Goal: Communication & Community: Answer question/provide support

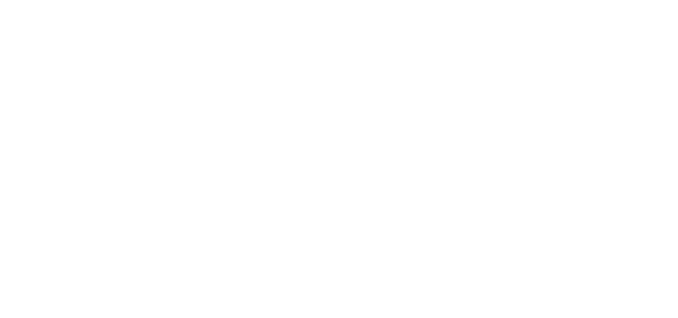
select select "message"
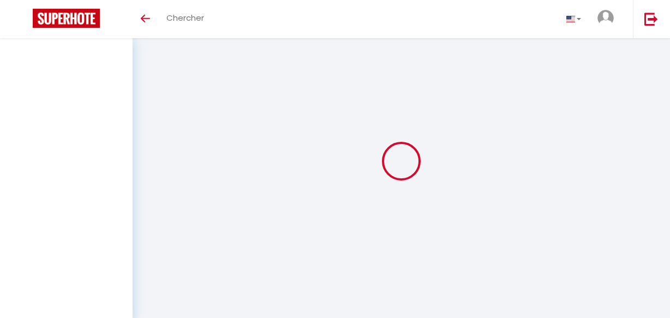
select select "message"
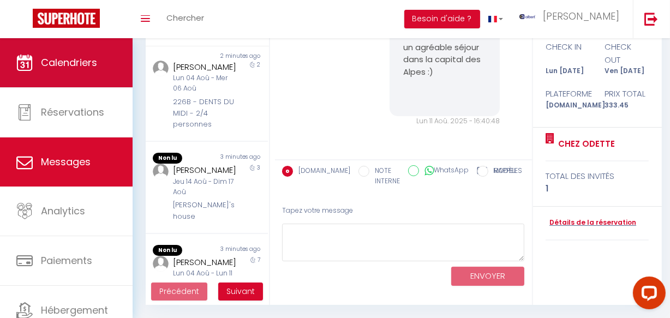
scroll to position [484, 0]
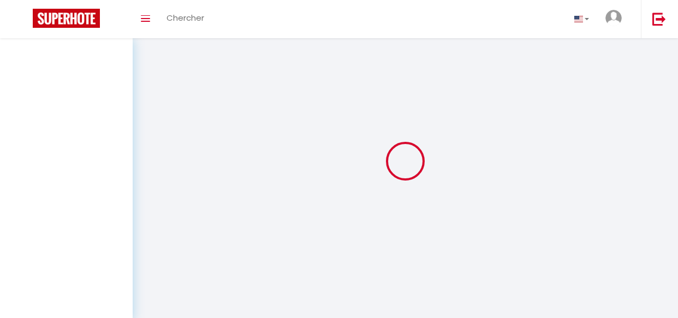
select select "message"
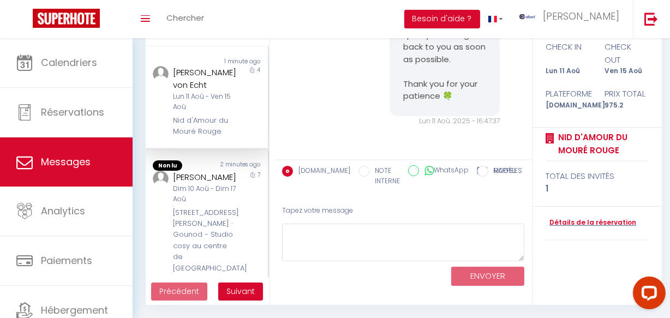
click at [238, 197] on div "7" at bounding box center [253, 222] width 31 height 103
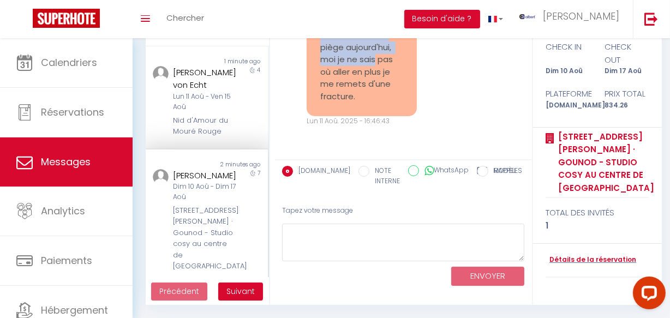
scroll to position [16623, 0]
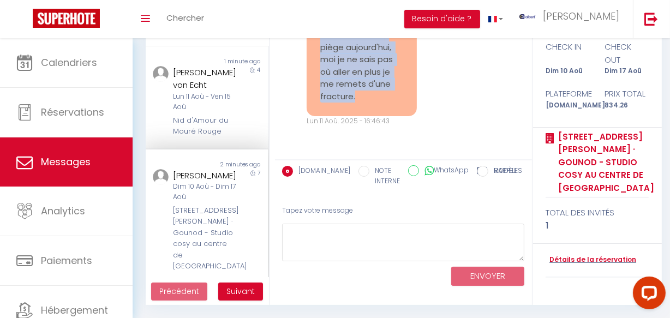
copy pre "Je suis sidérée par votre indifférence. Pouvez-vous au moins acheter vous-mêmes…"
drag, startPoint x: 312, startPoint y: 125, endPoint x: 379, endPoint y: 134, distance: 67.3
click at [379, 116] on div "Je suis sidérée par votre indifférence. Pouvez-vous au moins acheter vous-mêmes…" at bounding box center [362, 41] width 110 height 150
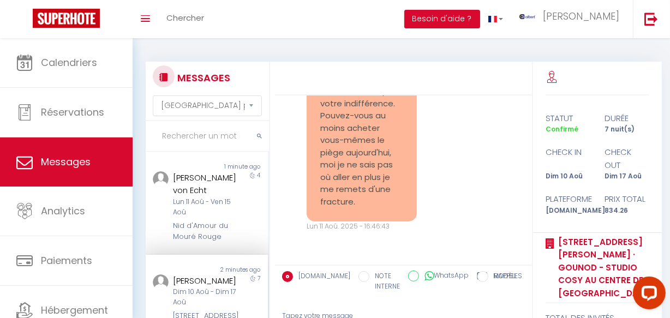
click at [191, 136] on input "text" at bounding box center [207, 136] width 123 height 31
paste input "Les Rives du Golf"
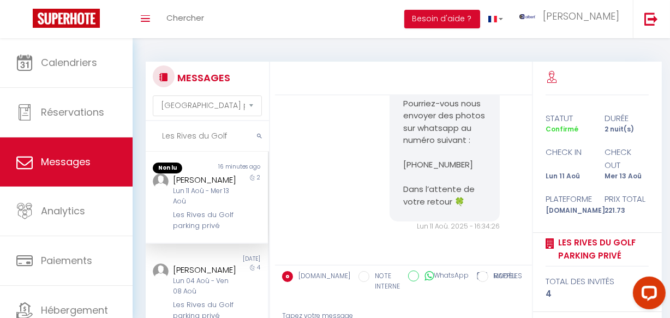
scroll to position [2969, 0]
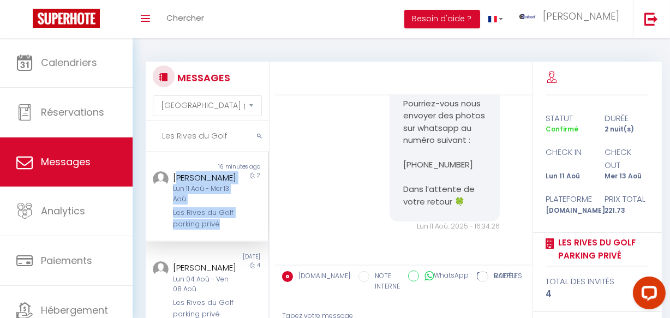
drag, startPoint x: 234, startPoint y: 177, endPoint x: 177, endPoint y: 177, distance: 56.2
click at [177, 177] on div "Andrea Wilson Lun 11 Aoû - Mer 13 Aoû Les Rives du Golf parking privé 2" at bounding box center [207, 200] width 122 height 58
drag, startPoint x: 177, startPoint y: 177, endPoint x: 169, endPoint y: 175, distance: 8.5
click at [177, 177] on div "Andrea Wilson" at bounding box center [205, 177] width 64 height 13
click at [192, 174] on div "Andrea Wilson" at bounding box center [205, 177] width 64 height 13
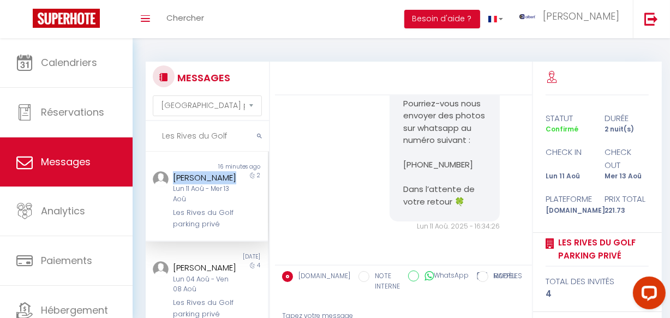
copy div "Andrea Wilson"
drag, startPoint x: 171, startPoint y: 175, endPoint x: 230, endPoint y: 175, distance: 59.5
click at [230, 175] on div "Andrea Wilson Lun 11 Aoû - Mer 13 Aoû Les Rives du Golf parking privé" at bounding box center [201, 200] width 71 height 58
drag, startPoint x: 442, startPoint y: 188, endPoint x: 420, endPoint y: 189, distance: 21.9
click at [442, 188] on pre "Bonjour Andrea, Nous somme sincèrement navrés de l’apprendre et nous vous prion…" at bounding box center [444, 85] width 83 height 246
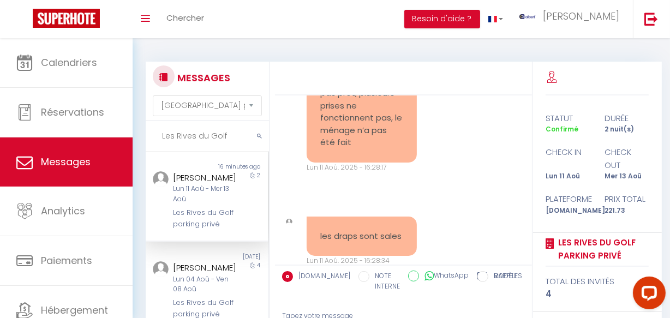
scroll to position [2523, 0]
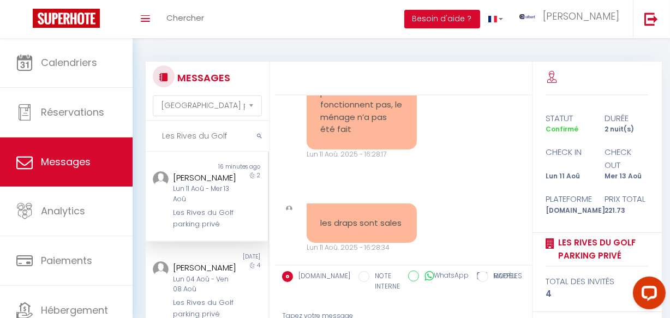
copy pre "le ventilateur ne fonctionne pas, l’appartement n’est pas prêt, plusieurs prise…"
drag, startPoint x: 313, startPoint y: 112, endPoint x: 385, endPoint y: 200, distance: 113.7
click at [385, 150] on div "le ventilateur ne fonctionne pas, l’appartement n’est pas prêt, plusieurs prise…" at bounding box center [362, 87] width 110 height 126
click at [430, 152] on div "le ventilateur ne fonctionne pas, l’appartement n’est pas prêt, plusieurs prise…" at bounding box center [404, 92] width 250 height 180
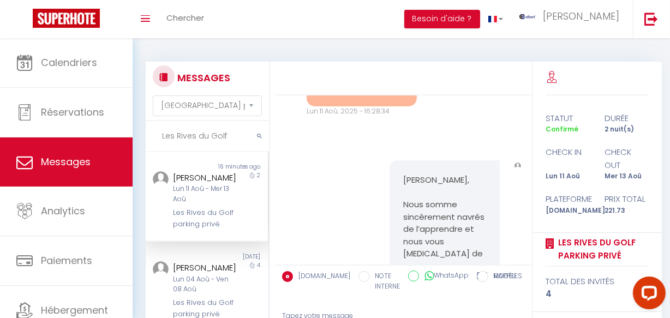
scroll to position [2671, 0]
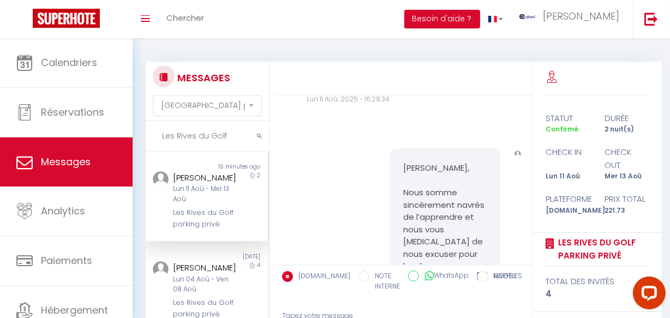
copy pre "les draps sont sales"
drag, startPoint x: 316, startPoint y: 143, endPoint x: 355, endPoint y: 167, distance: 46.1
click at [355, 95] on div "les draps sont sales" at bounding box center [362, 75] width 110 height 40
drag, startPoint x: 507, startPoint y: 188, endPoint x: 489, endPoint y: 185, distance: 19.0
click at [497, 127] on div "les draps sont sales Lun 11 Aoû. 2025 - 16:28:34 Note Sms les draps sont sales …" at bounding box center [404, 79] width 250 height 93
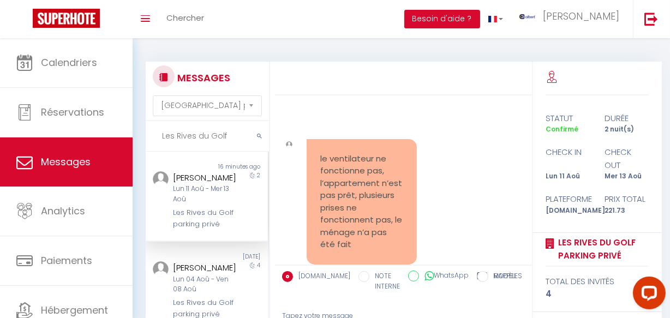
scroll to position [2373, 0]
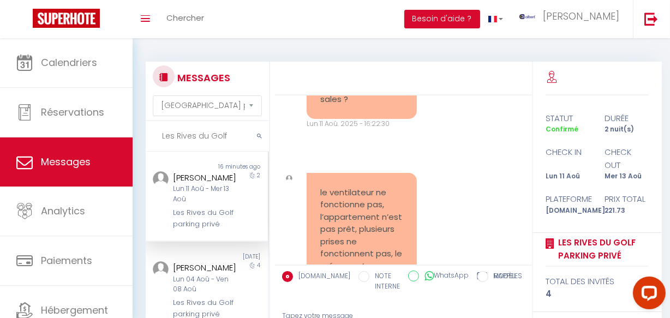
click at [339, 105] on pre "bonjour 👋, les draps sont en boule par terre, ils sont sales ?" at bounding box center [362, 80] width 83 height 49
copy pre "bonjour"
click at [240, 143] on input "Les Rives du Golf" at bounding box center [207, 136] width 123 height 31
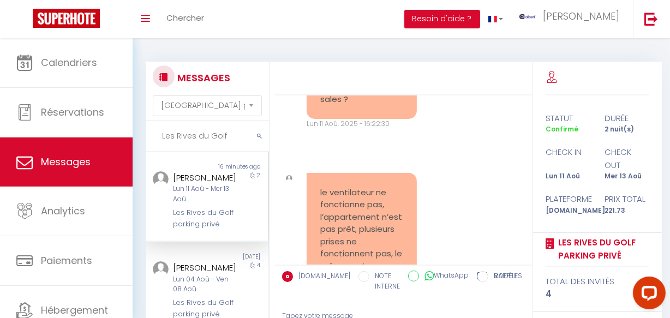
click at [240, 143] on input "Les Rives du Golf" at bounding box center [207, 136] width 123 height 31
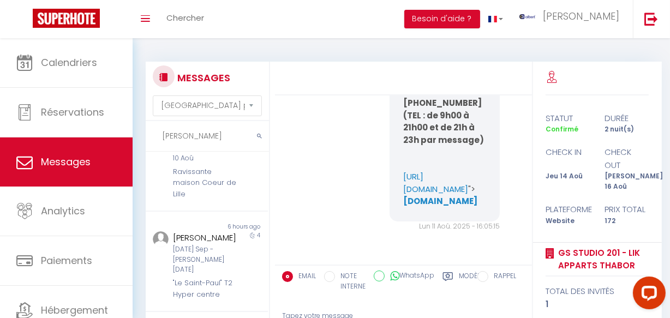
scroll to position [298, 0]
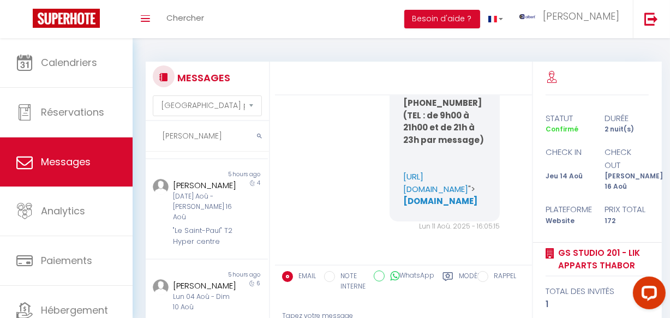
type input "paulina"
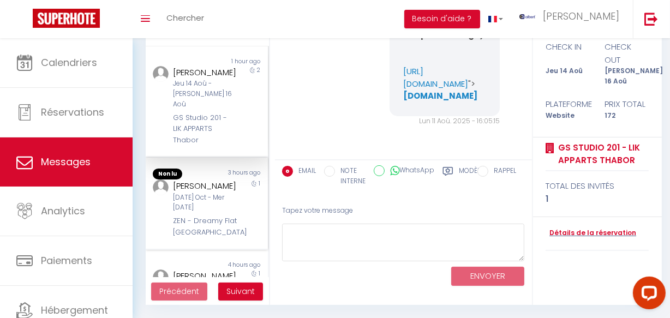
scroll to position [0, 0]
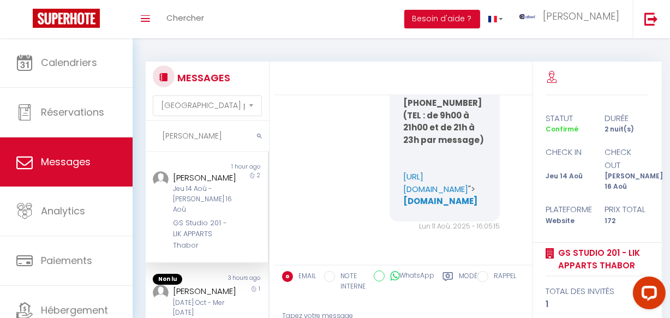
click at [183, 133] on input "paulina" at bounding box center [207, 136] width 123 height 31
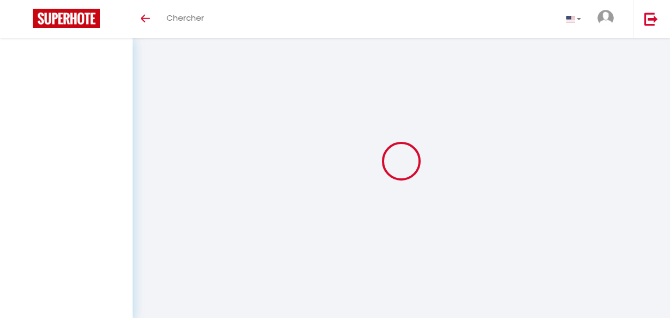
select select "message"
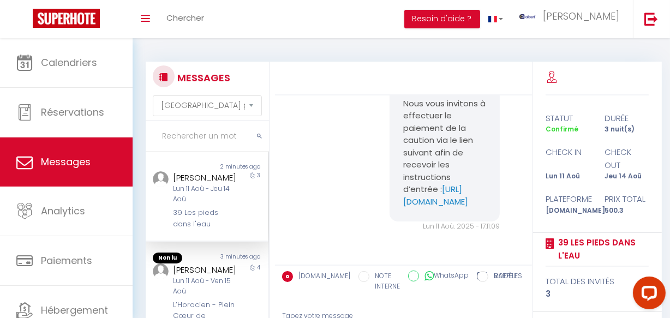
scroll to position [149, 0]
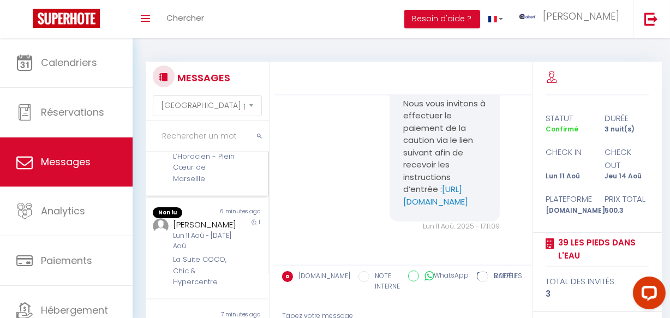
click at [230, 185] on div "L’Horacien - Plein Cœur de Marseille" at bounding box center [205, 167] width 64 height 33
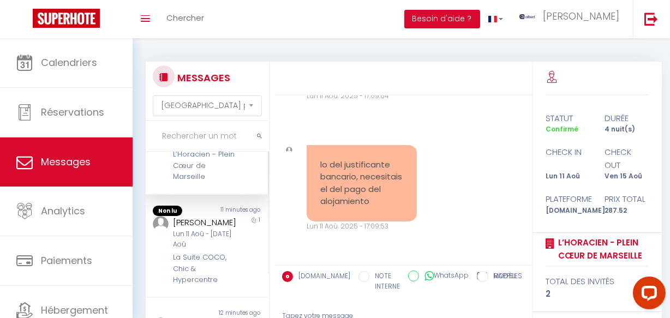
scroll to position [147, 0]
click at [225, 231] on div "ALINA GHERGU" at bounding box center [205, 224] width 64 height 13
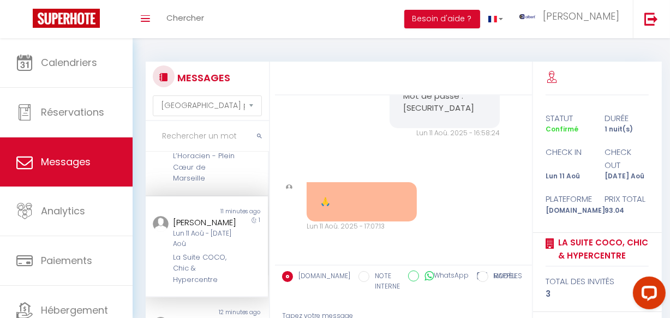
scroll to position [295, 0]
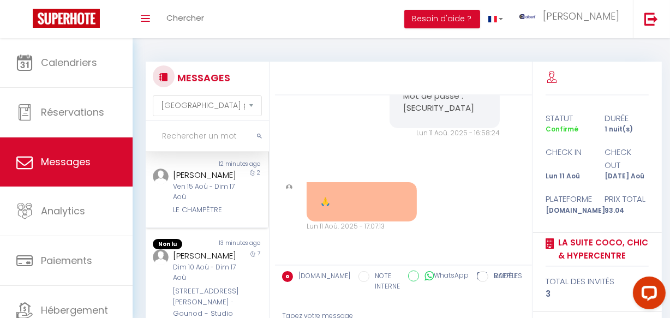
click at [217, 182] on div "Pierre-Yves Lagandré" at bounding box center [205, 175] width 64 height 13
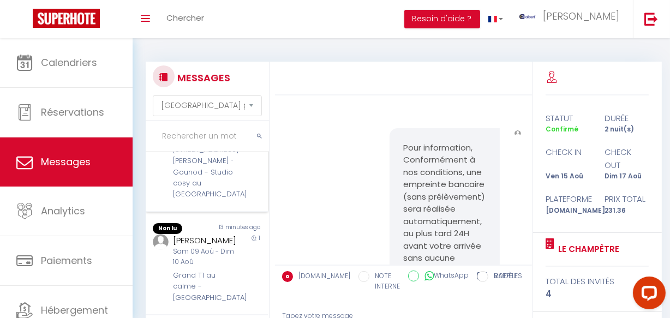
scroll to position [444, 0]
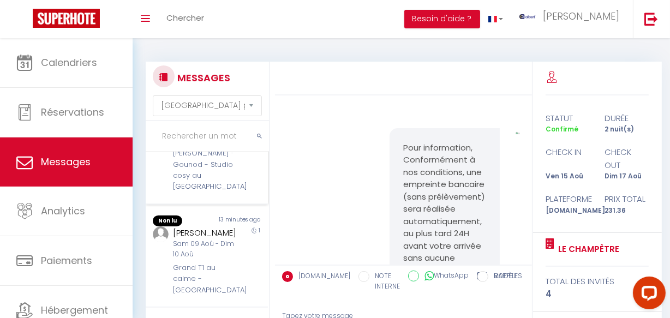
click at [238, 192] on div "7" at bounding box center [253, 146] width 31 height 92
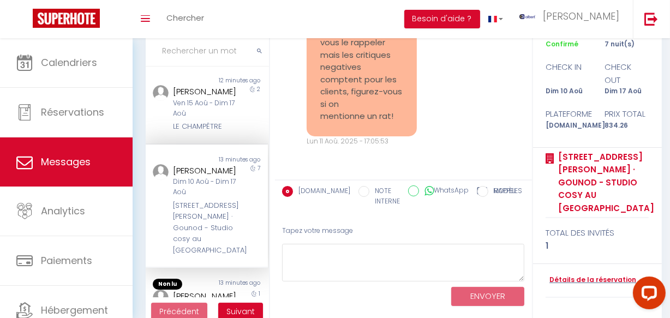
scroll to position [105, 0]
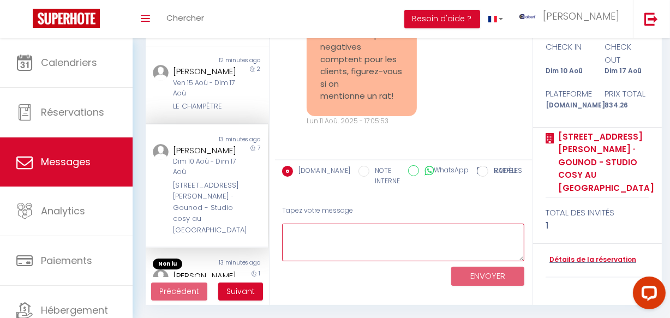
click at [451, 251] on textarea at bounding box center [403, 243] width 243 height 38
paste textarea "Oui, nous sommes déjà en train de nous en occuper, la demande a bien été prise …"
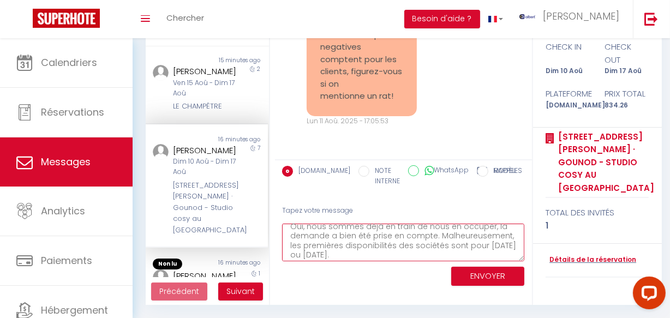
scroll to position [16997, 0]
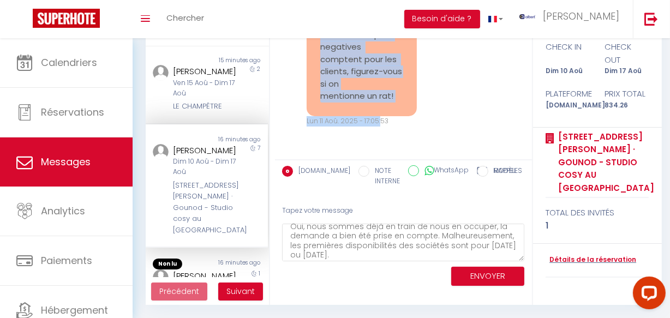
scroll to position [17289, 0]
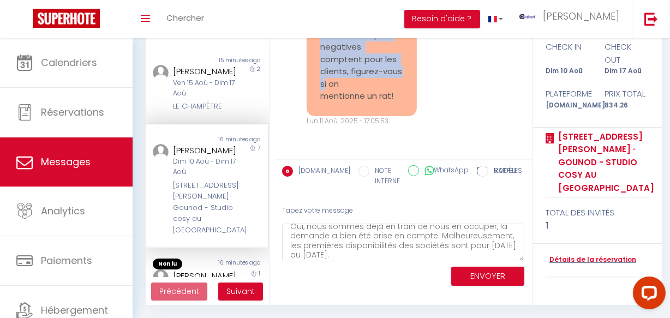
copy pre "Hier j'ai passé toute la nuit avec la lumière allumée, assise, à guetter la sou…"
drag, startPoint x: 311, startPoint y: 110, endPoint x: 294, endPoint y: 72, distance: 41.8
copy pre "Hier j'ai passé toute la nuit avec la lumière allumée, assise, à guetter la sou…"
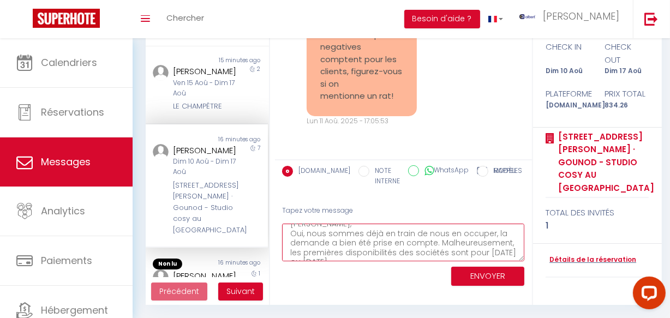
scroll to position [19, 0]
drag, startPoint x: 287, startPoint y: 229, endPoint x: 359, endPoint y: 259, distance: 77.6
click at [359, 259] on textarea "Maria, Oui, nous sommes déjà en train de nous en occuper, la demande a bien été…" at bounding box center [403, 243] width 243 height 38
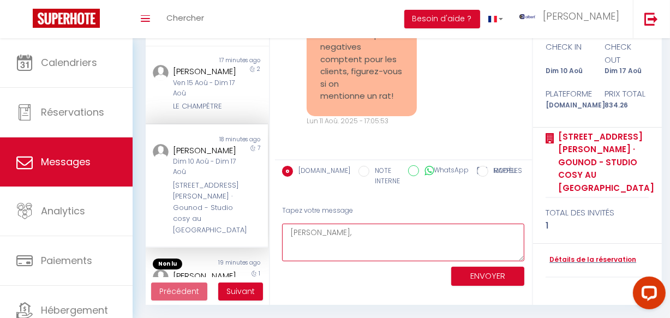
scroll to position [0, 0]
paste textarea "comprends parfaitement votre inconfort et je suis vraiment désolé(e) pour cette…"
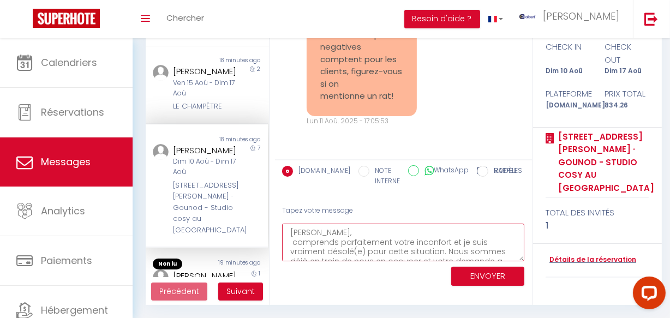
click at [293, 245] on textarea "Maria, comprends parfaitement votre inconfort et je suis vraiment désolé(e) pou…" at bounding box center [403, 243] width 243 height 38
click at [309, 240] on textarea "Maria, comprends parfaitement votre inconfort et je suis vraiment désolé(e) pou…" at bounding box center [403, 243] width 243 height 38
drag, startPoint x: 480, startPoint y: 234, endPoint x: 507, endPoint y: 234, distance: 26.8
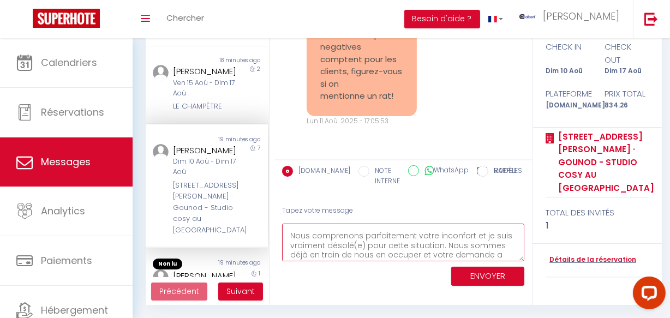
click at [507, 234] on textarea "Maria, Nous comprenons parfaitement votre inconfort et je suis vraiment désolé(…" at bounding box center [403, 243] width 243 height 38
click at [355, 246] on textarea "Maria, Nous comprenons parfaitement votre inconfort et sommes vraiment désolé(e…" at bounding box center [403, 243] width 243 height 38
click at [383, 245] on textarea "Maria, Nous comprenons parfaitement votre inconfort et sommes sincèrement désol…" at bounding box center [403, 243] width 243 height 38
click at [384, 245] on textarea "Maria, Nous comprenons parfaitement votre inconfort et sommes sincèrement désol…" at bounding box center [403, 243] width 243 height 38
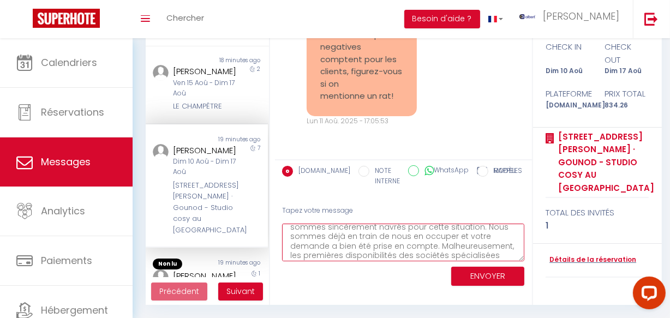
scroll to position [44, 0]
paste textarea "Soyez assuré(e) que nous faisons tout notre possible pour résoudre ce problème …"
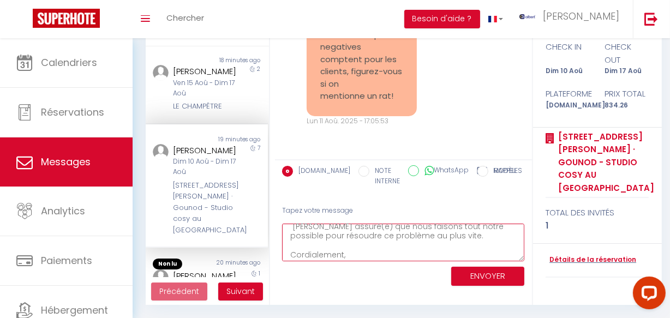
click at [352, 227] on textarea "Maria, Nous comprenons parfaitement votre inconfort et sommes sincèrement navré…" at bounding box center [403, 243] width 243 height 38
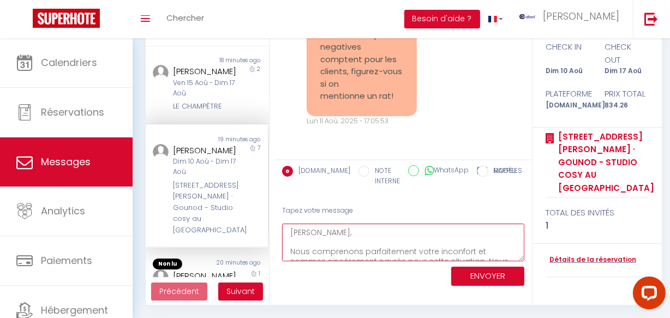
scroll to position [95, 0]
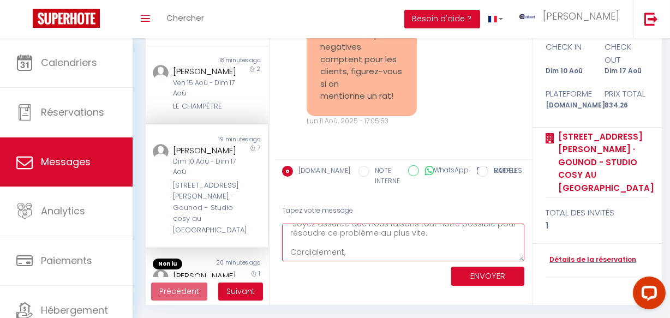
type textarea "[PERSON_NAME], Nous comprenons parfaitement votre inconfort et sommes sincèreme…"
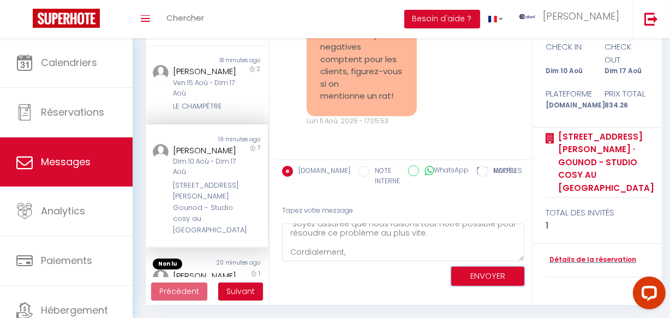
click at [464, 275] on button "ENVOYER" at bounding box center [488, 276] width 73 height 19
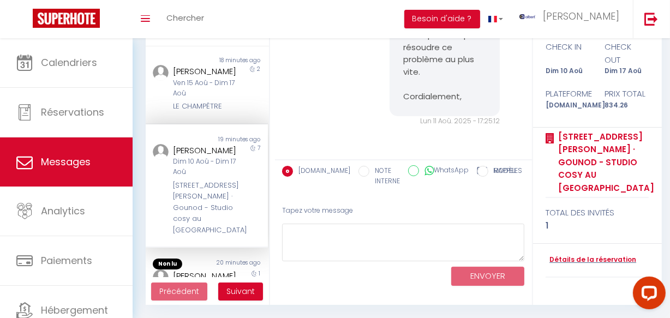
scroll to position [17756, 0]
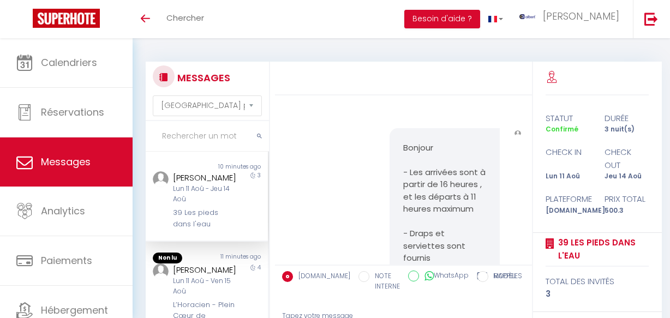
select select "message"
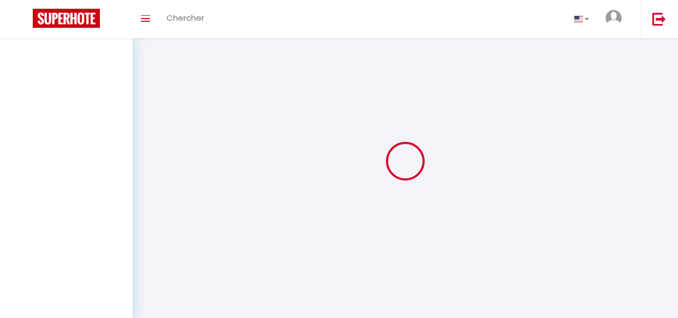
select select "message"
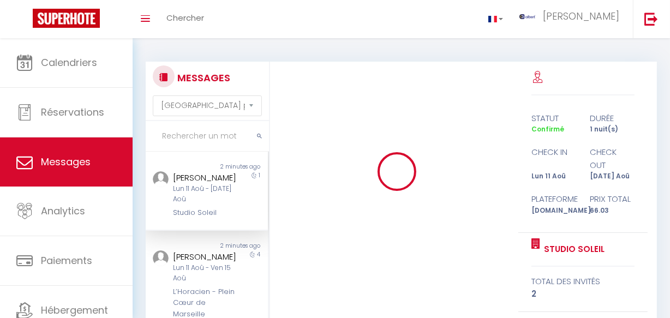
scroll to position [5975, 0]
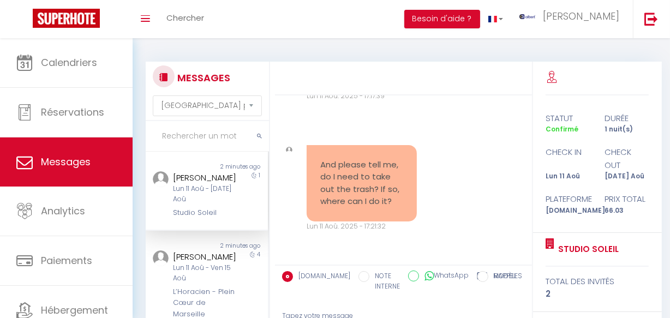
click at [187, 135] on input "text" at bounding box center [207, 136] width 123 height 31
paste input "Bachofen"
type input "Bachofen"
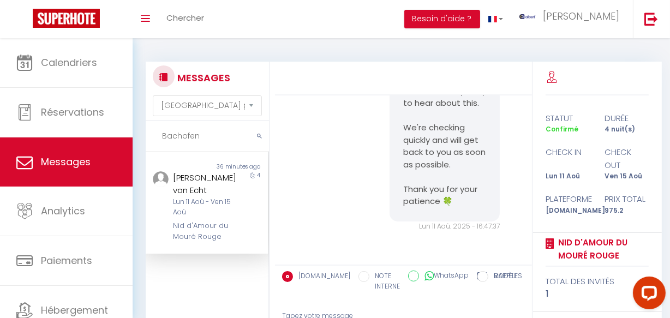
scroll to position [0, 0]
click at [224, 218] on div "Lun 11 Aoû - Ven 15 Aoû" at bounding box center [205, 207] width 64 height 21
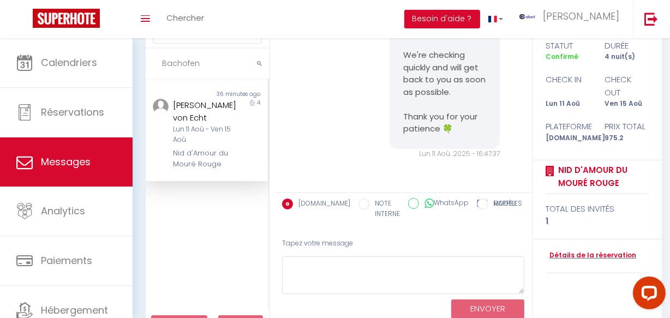
scroll to position [105, 0]
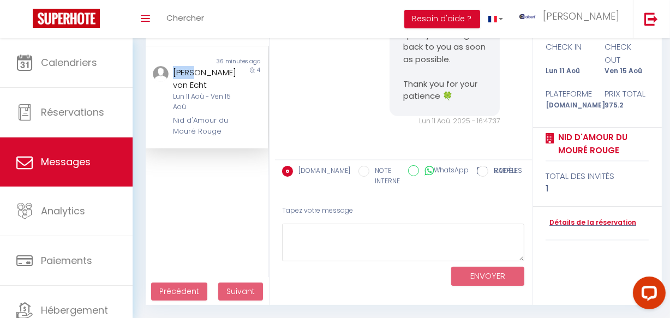
drag, startPoint x: 173, startPoint y: 79, endPoint x: 194, endPoint y: 80, distance: 21.9
click at [194, 80] on div "Helle Bachofen von Echt" at bounding box center [205, 79] width 64 height 26
copy div "Helle"
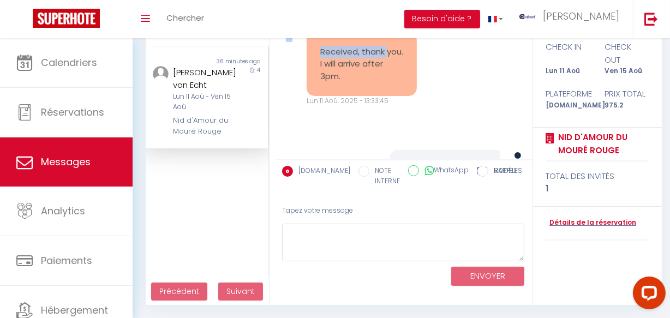
scroll to position [4885, 0]
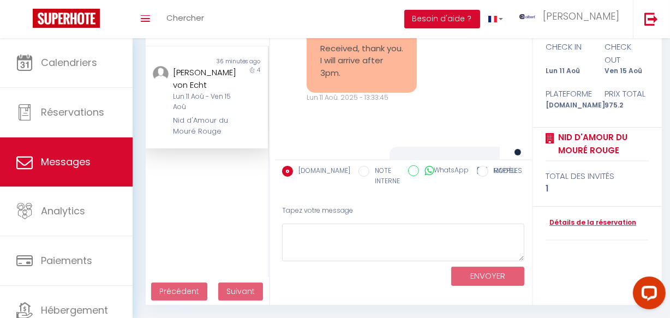
copy pre "Hello Helle, You are arriving today in Cannes in the accommodation : Nid d'Amou…"
drag, startPoint x: 400, startPoint y: 133, endPoint x: 430, endPoint y: 138, distance: 30.5
copy pre "Hello Helle, You are arriving today in Cannes in the accommodation : Nid d'Amou…"
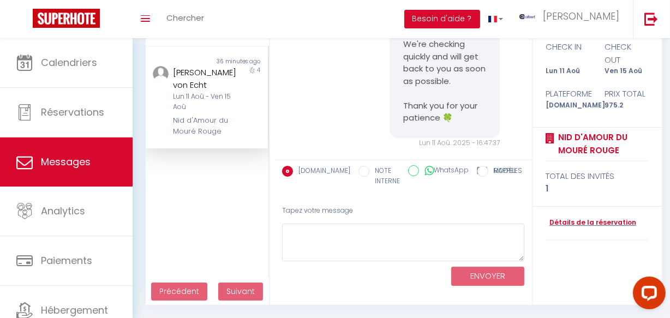
scroll to position [5951, 0]
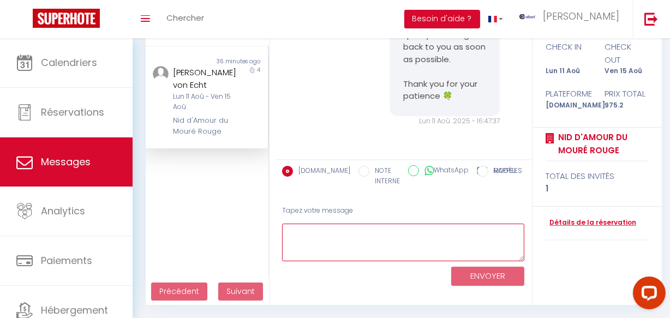
click at [385, 251] on textarea at bounding box center [403, 243] width 243 height 38
paste textarea "Hello Helle, After checking, you're not at the correct lockbox. Could you pleas…"
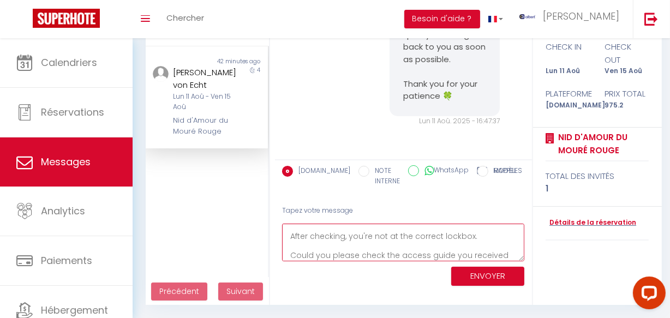
scroll to position [0, 0]
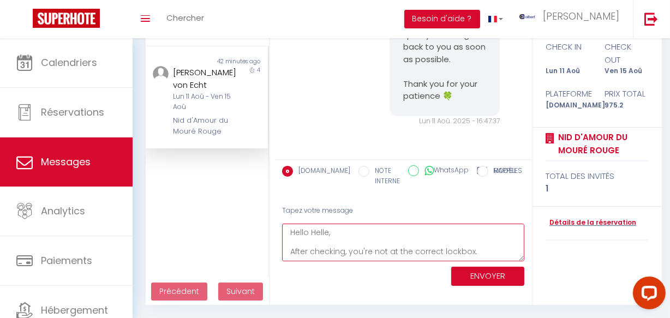
type textarea "Hello Helle, After checking, you're not at the correct lockbox. Could you pleas…"
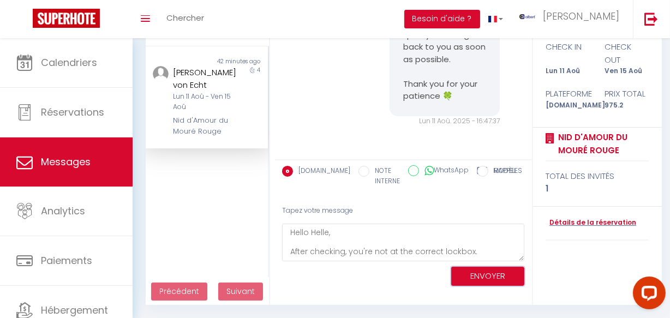
click at [485, 272] on button "ENVOYER" at bounding box center [488, 276] width 73 height 19
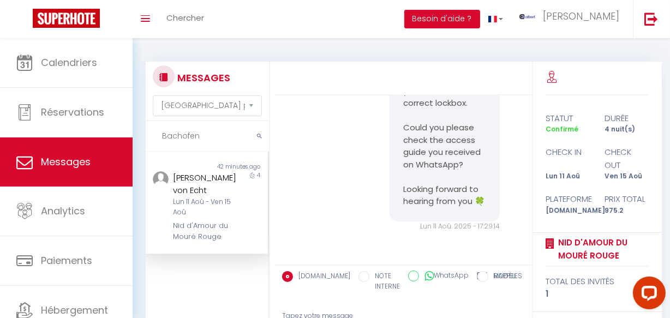
click at [192, 136] on input "Bachofen" at bounding box center [207, 136] width 123 height 31
paste input "Oasis Lumineux"
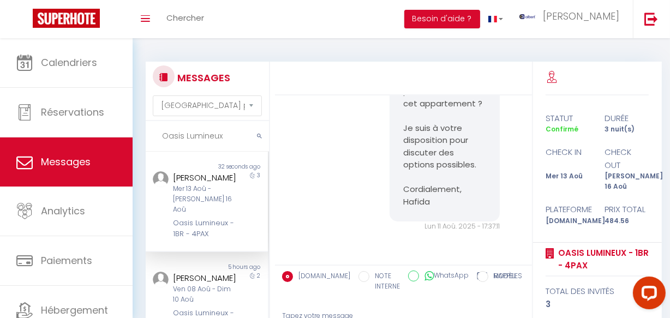
type input "Oasis Lumineux"
click at [206, 207] on div "Mer 13 Aoû - Sam 16 Aoû" at bounding box center [205, 199] width 64 height 31
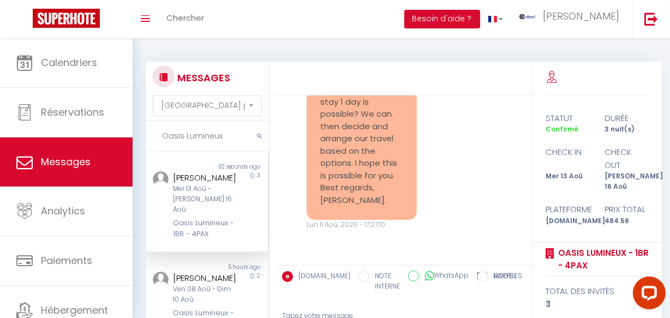
scroll to position [2217, 0]
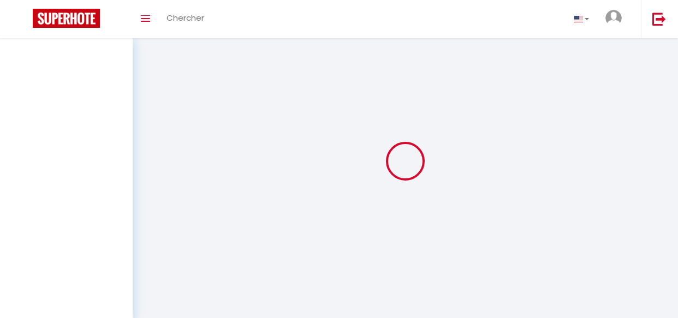
select select "message"
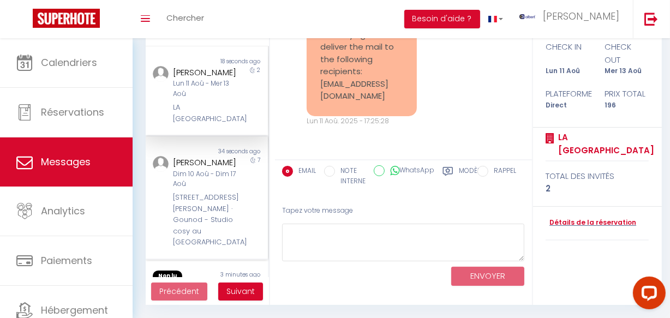
click at [176, 167] on div "[PERSON_NAME]" at bounding box center [205, 162] width 64 height 13
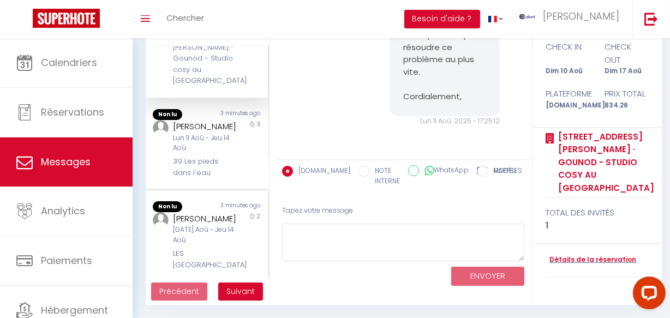
scroll to position [149, 0]
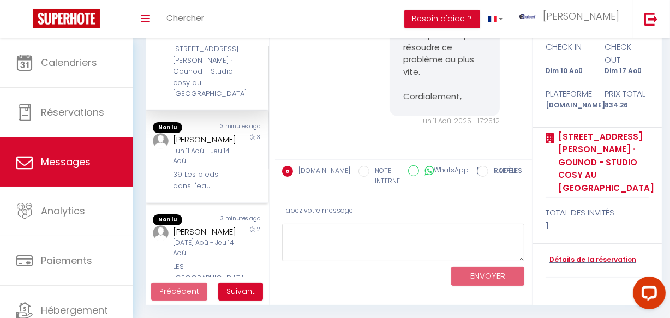
click at [212, 146] on div "[PERSON_NAME]" at bounding box center [205, 139] width 64 height 13
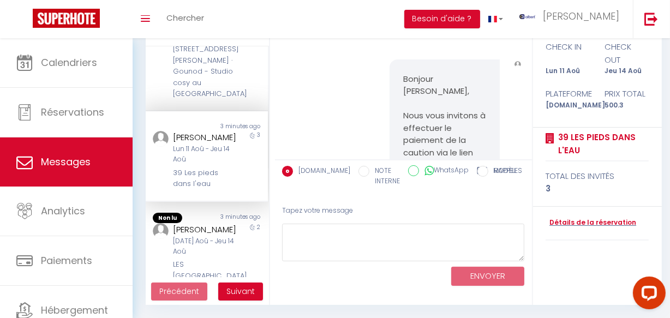
scroll to position [2589, 0]
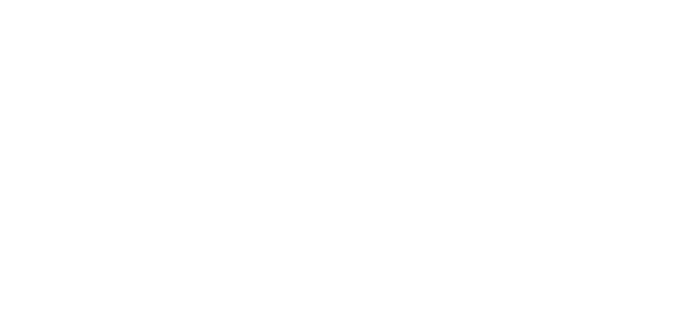
select select "message"
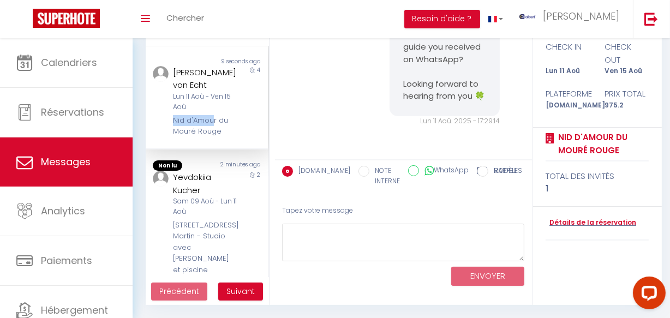
copy div "Nid d'Amou"
copy div "Nid d'Amour"
drag, startPoint x: 169, startPoint y: 132, endPoint x: 214, endPoint y: 130, distance: 45.3
click at [214, 130] on div "[PERSON_NAME] von Echt Lun 11 Aoû - Ven 15 Aoû Nid d'Amour du Mouré Rouge" at bounding box center [201, 102] width 71 height 72
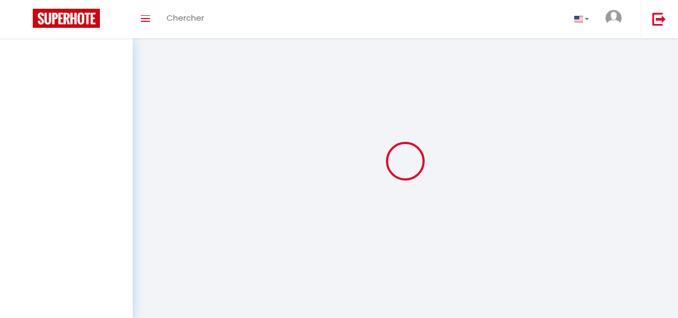
select select "message"
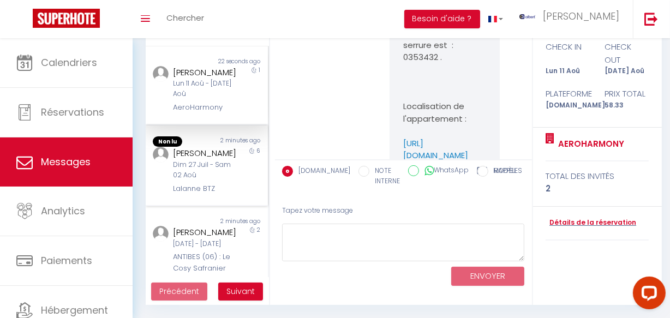
drag, startPoint x: 221, startPoint y: 189, endPoint x: 251, endPoint y: 174, distance: 33.7
click at [221, 181] on div "Dim 27 Juil - Sam 02 Aoû" at bounding box center [205, 170] width 64 height 21
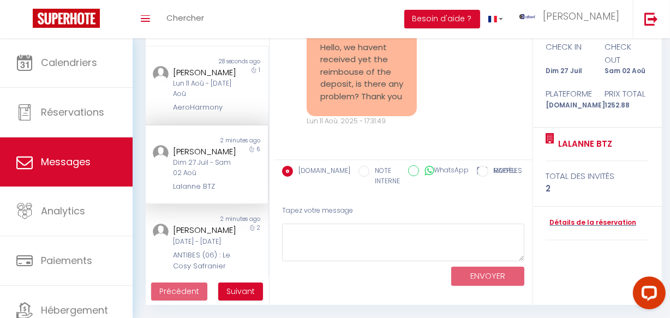
scroll to position [149, 0]
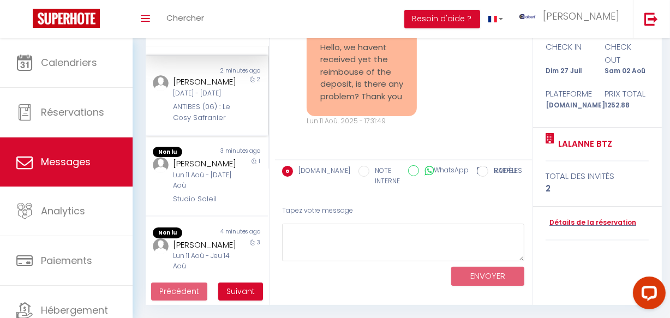
click at [185, 99] on div "Jeu 11 Sep - Sam 13 Sep" at bounding box center [205, 93] width 64 height 10
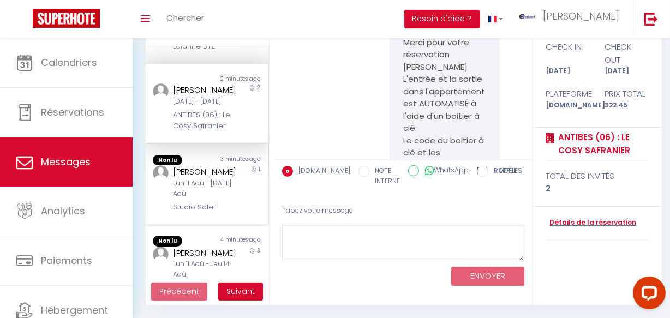
click at [218, 179] on div "Anastasiia Sokareva" at bounding box center [205, 171] width 64 height 13
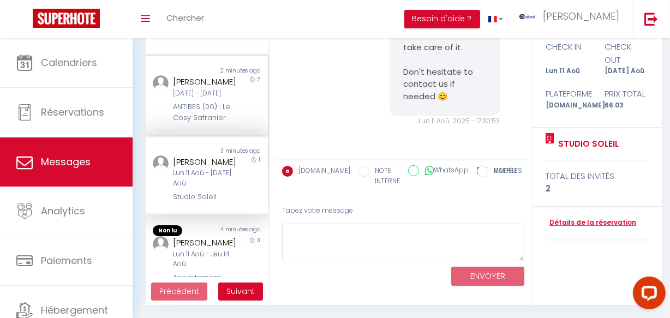
scroll to position [298, 0]
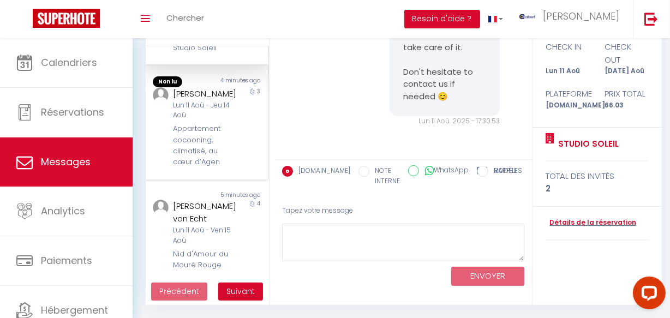
click at [238, 87] on div "4 minutes ago" at bounding box center [237, 81] width 61 height 11
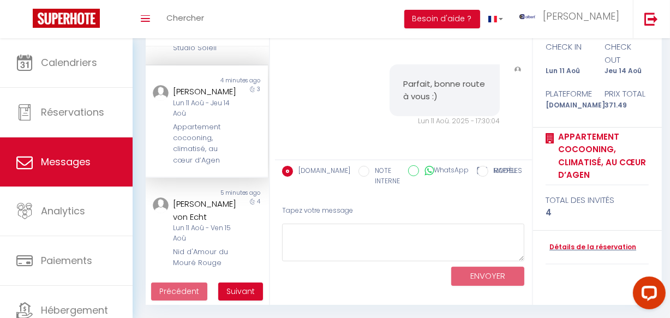
scroll to position [3915, 0]
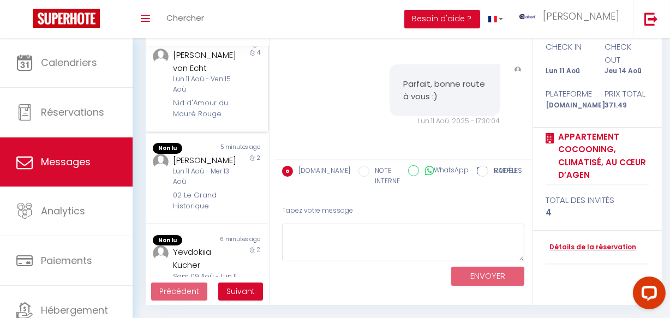
click at [207, 74] on div "Helle Bachofen von Echt" at bounding box center [205, 62] width 64 height 26
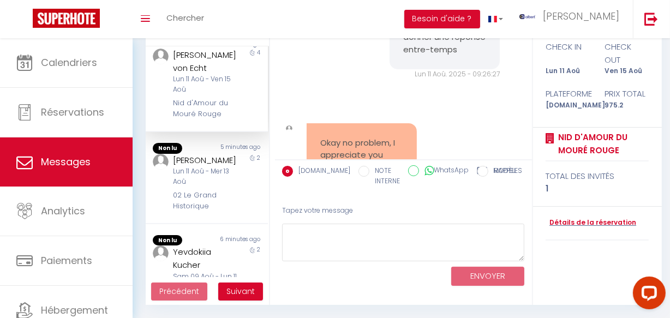
scroll to position [438, 0]
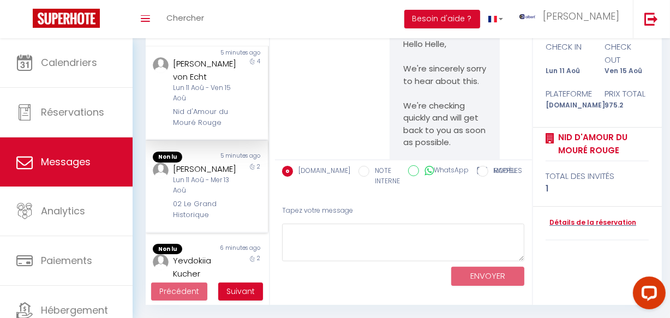
click at [211, 176] on div "Llci Laurent" at bounding box center [205, 169] width 64 height 13
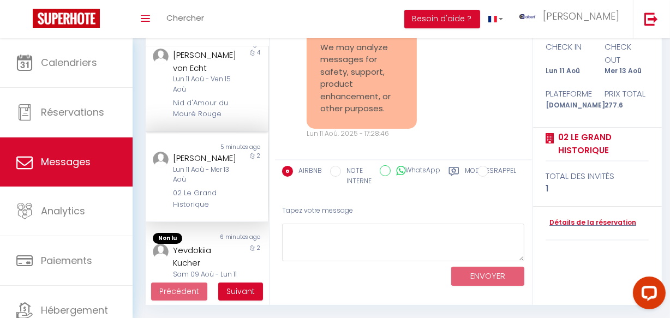
scroll to position [595, 0]
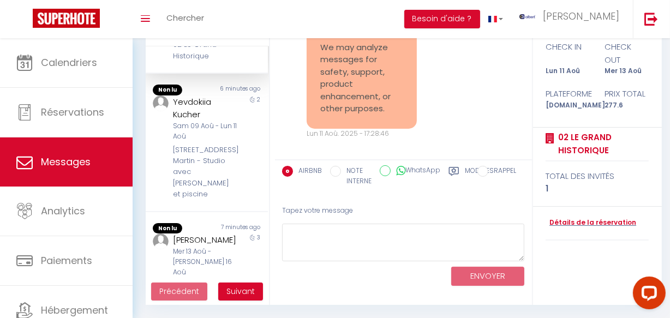
click at [207, 121] on div "Yevdokiia Kucher" at bounding box center [205, 109] width 64 height 26
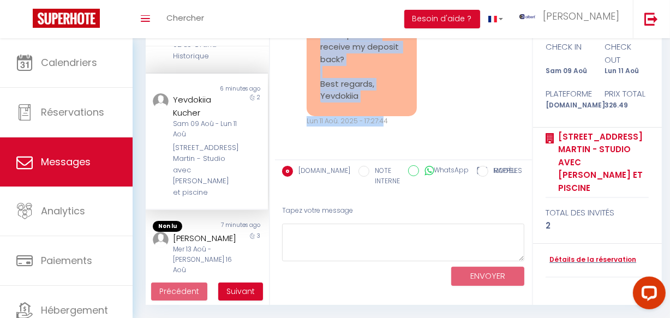
scroll to position [17565, 0]
copy pre "Hello Cédric, Thank you for your kind words and for your hospitality. I truly a…"
drag, startPoint x: 308, startPoint y: 137, endPoint x: 377, endPoint y: 113, distance: 72.2
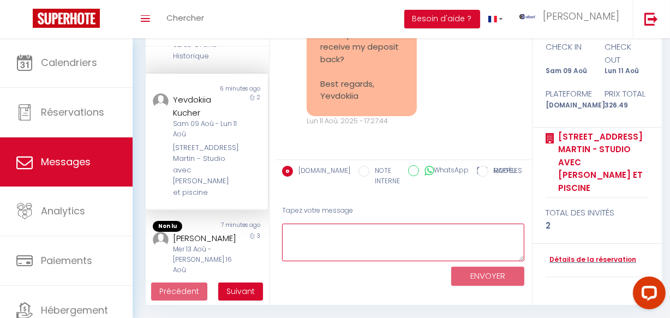
click at [345, 253] on textarea at bounding box center [403, 243] width 243 height 38
paste textarea "Hello Yevdokiia, Thank you for staying with us. We will be more than happy to w…"
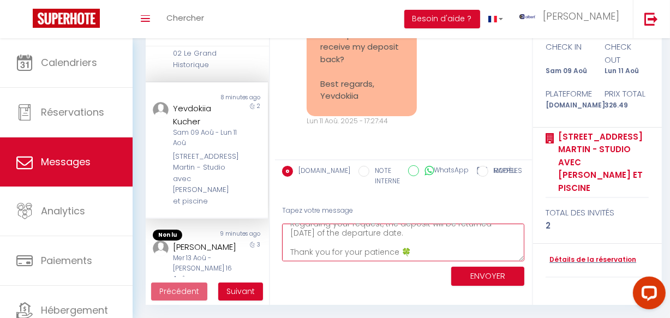
scroll to position [0, 0]
type textarea "Hello Yevdokiia, Thank you for staying with us. We will be more than happy to w…"
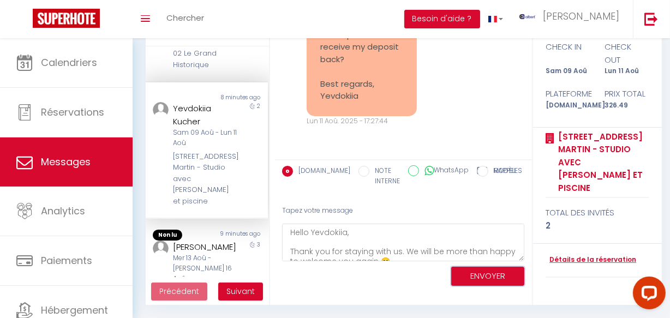
click at [472, 272] on button "ENVOYER" at bounding box center [488, 276] width 73 height 19
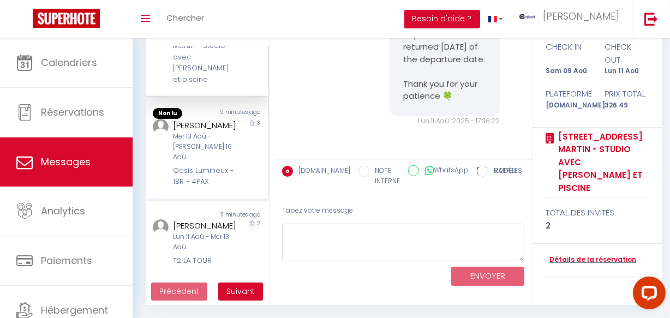
scroll to position [17860, 0]
click at [225, 144] on div "Mer 13 Aoû - Sam 16 Aoû" at bounding box center [205, 147] width 64 height 31
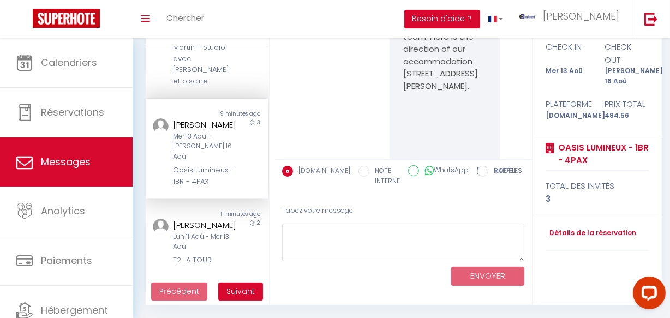
scroll to position [744, 0]
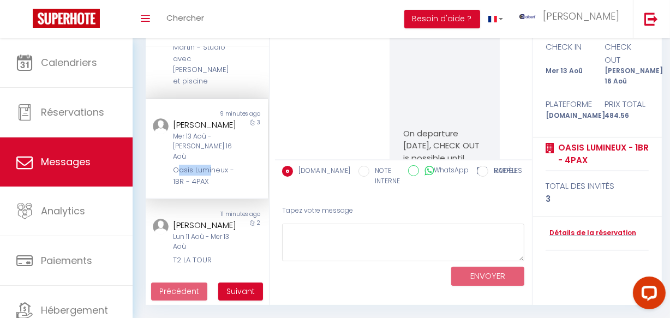
drag, startPoint x: 179, startPoint y: 162, endPoint x: 210, endPoint y: 162, distance: 31.1
click at [210, 165] on div "Oasis Lumineux - 1BR - 4PAX" at bounding box center [205, 176] width 64 height 22
copy div "Oasis Lumineux"
drag, startPoint x: 178, startPoint y: 158, endPoint x: 224, endPoint y: 160, distance: 46.4
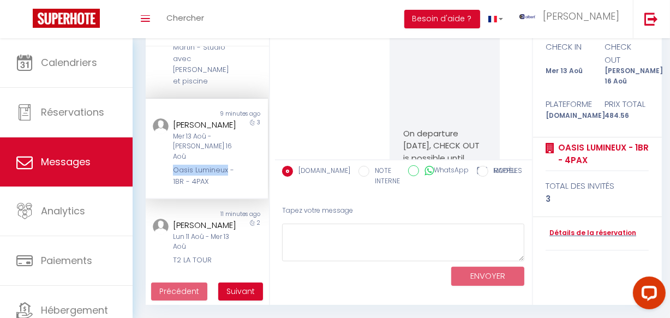
click at [224, 160] on div "Frank Peters Mer 13 Aoû - Sam 16 Aoû Oasis Lumineux - 1BR - 4PAX" at bounding box center [201, 152] width 71 height 69
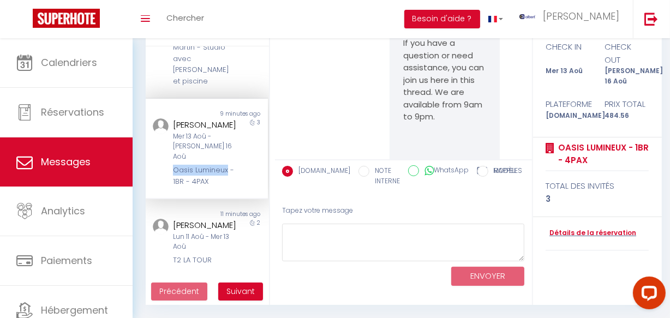
copy div "Oasis Lumineux"
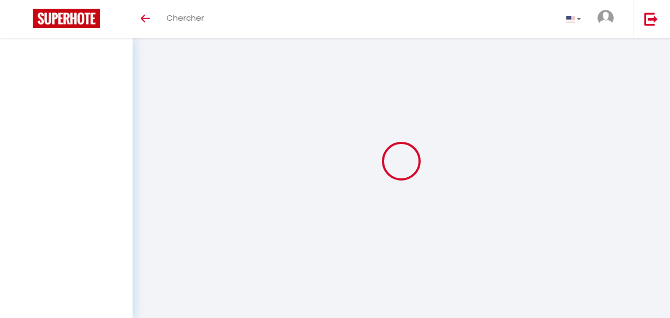
select select "message"
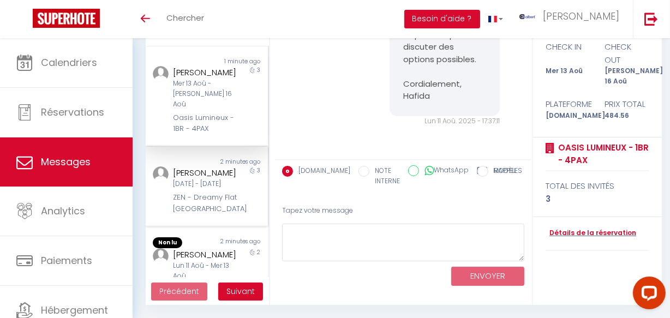
click at [179, 171] on div "Ewa Piwkowska-Maliszewska" at bounding box center [205, 173] width 64 height 13
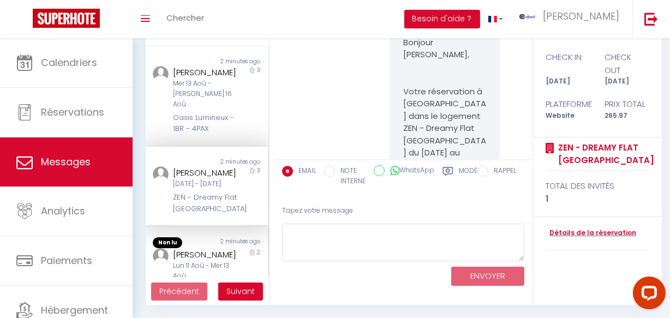
scroll to position [149, 0]
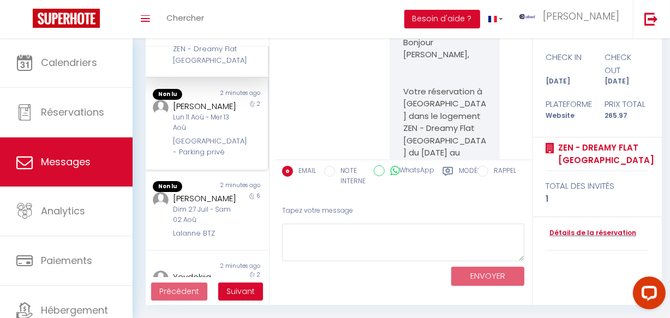
click at [209, 158] on div "Vieux Lille - Terrasse - Parking privé" at bounding box center [205, 147] width 64 height 22
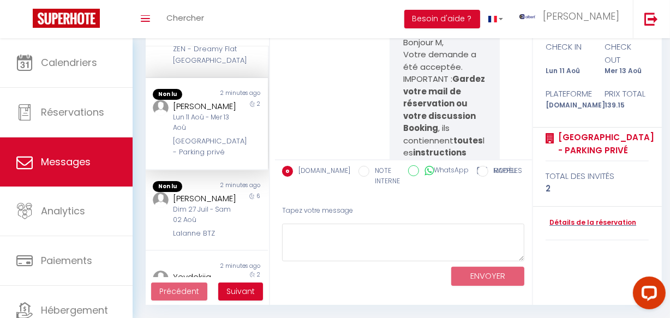
scroll to position [2313, 0]
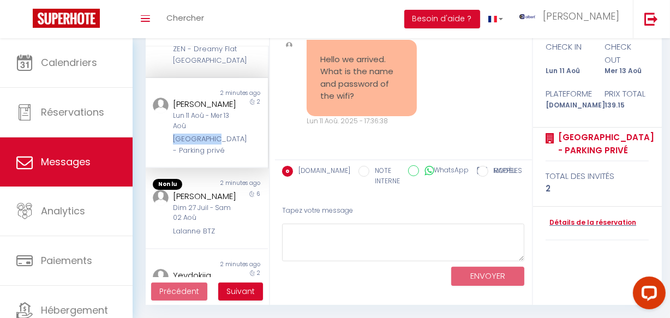
copy div "Vieux Lille"
drag, startPoint x: 173, startPoint y: 165, endPoint x: 204, endPoint y: 166, distance: 31.1
click at [204, 156] on div "Vieux Lille - Terrasse - Parking privé" at bounding box center [205, 145] width 64 height 22
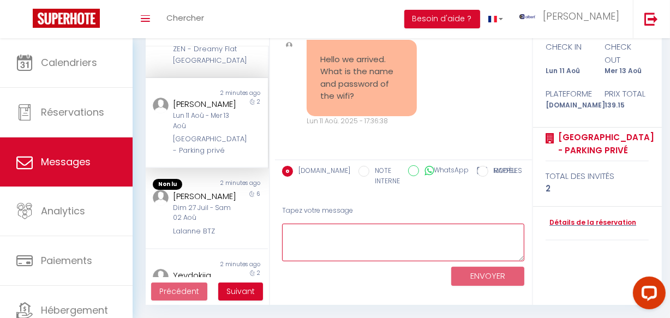
click at [329, 247] on textarea at bounding box center [403, 243] width 243 height 38
click at [331, 245] on textarea at bounding box center [403, 243] width 243 height 38
paste textarea "Hello M, We're delighted to hear that your move went well. We wish you a smooth…"
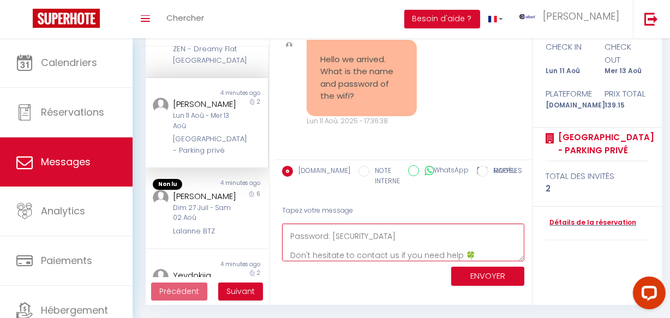
scroll to position [0, 0]
type textarea "Hello M, We're delighted to hear that your move went well. We wish you a smooth…"
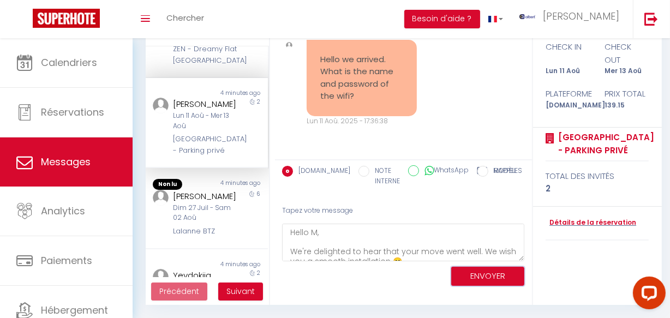
drag, startPoint x: 512, startPoint y: 281, endPoint x: 507, endPoint y: 279, distance: 5.7
click at [511, 280] on button "ENVOYER" at bounding box center [488, 276] width 73 height 19
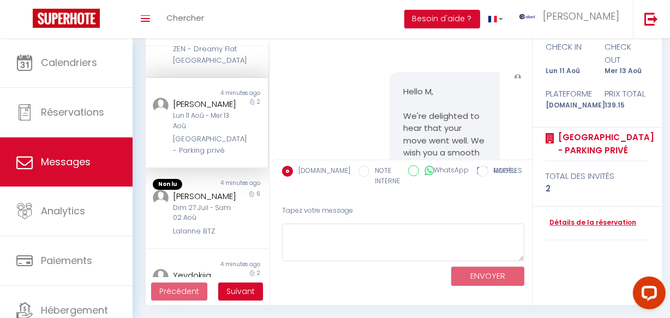
scroll to position [2640, 0]
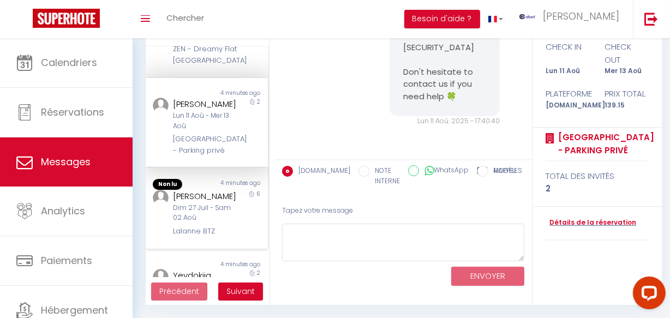
click at [238, 238] on div "6" at bounding box center [253, 214] width 31 height 48
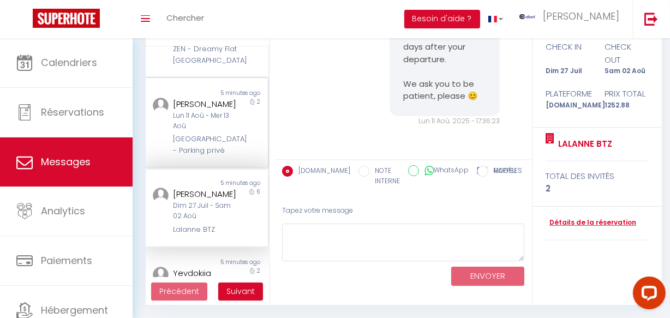
scroll to position [298, 0]
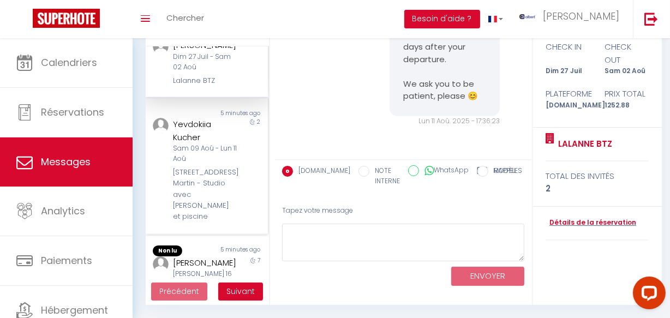
click at [238, 159] on div "2" at bounding box center [253, 170] width 31 height 105
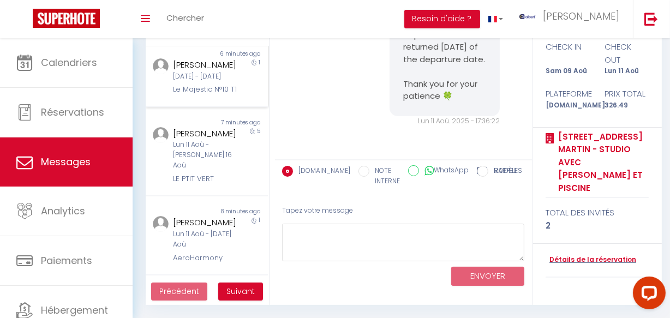
scroll to position [447, 0]
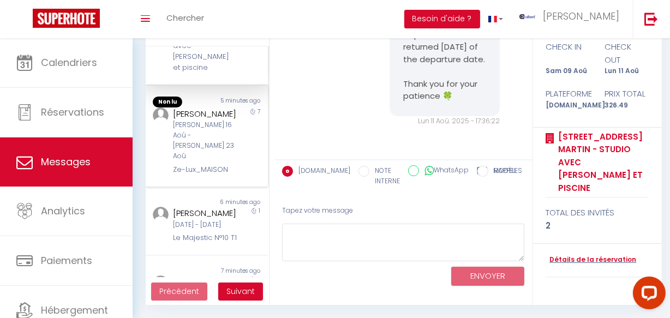
click at [222, 121] on div "MELANIE COQUANTIN" at bounding box center [205, 114] width 64 height 13
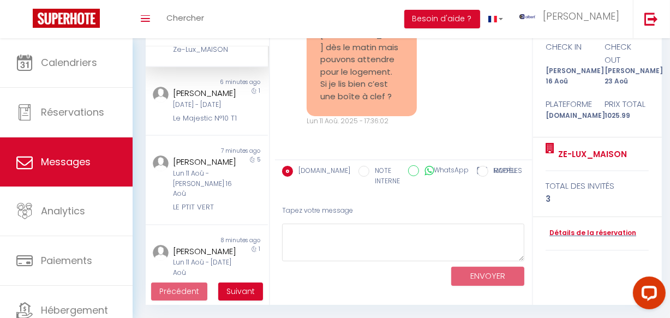
scroll to position [595, 0]
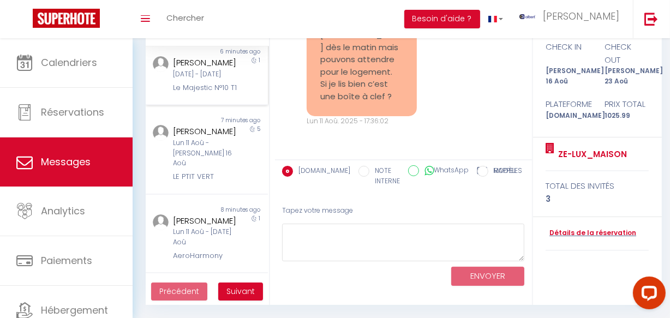
click at [224, 80] on div "Sam 04 Oct - Dim 05 Oct" at bounding box center [205, 74] width 64 height 10
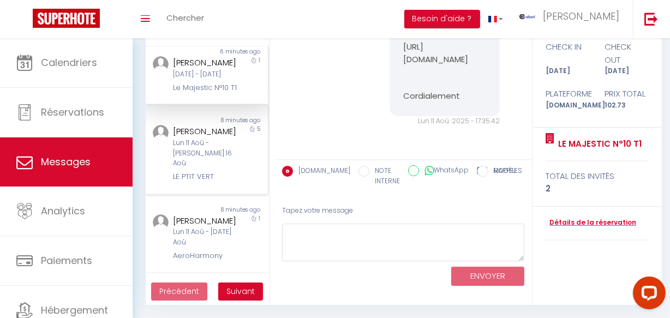
click at [222, 138] on div "Alicia Mangano" at bounding box center [205, 131] width 64 height 13
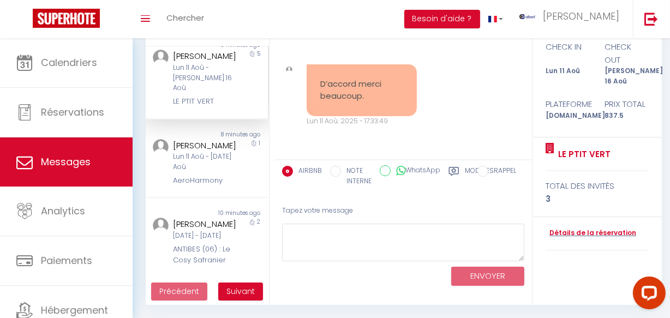
scroll to position [744, 0]
click at [218, 153] on div "Lun 11 Aoû - Mar 12 Aoû" at bounding box center [205, 162] width 64 height 21
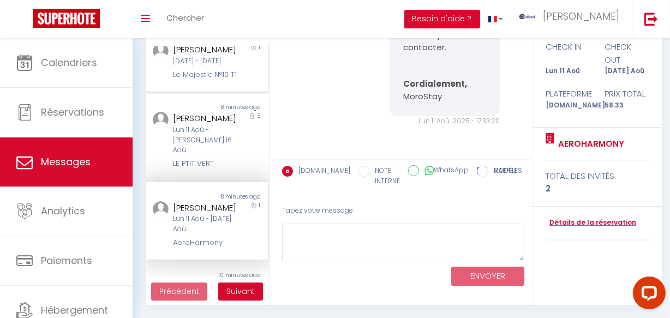
scroll to position [595, 0]
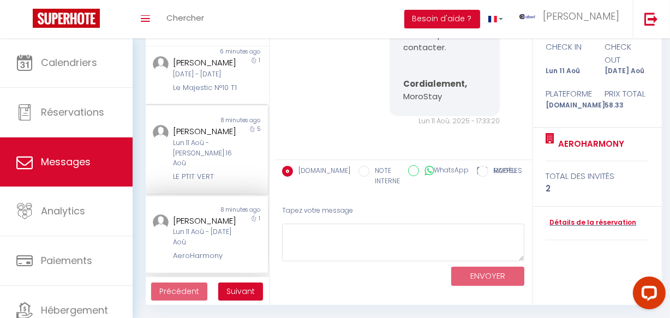
click at [218, 138] on div "Alicia Mangano" at bounding box center [205, 131] width 64 height 13
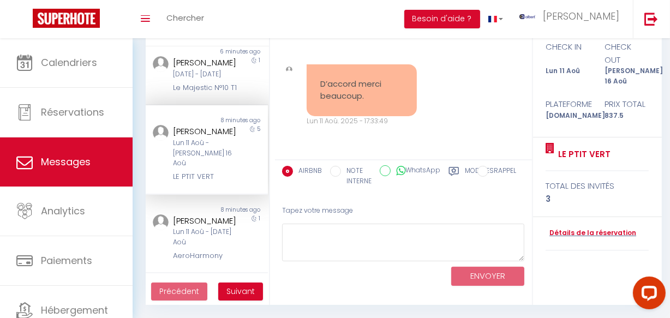
scroll to position [744, 0]
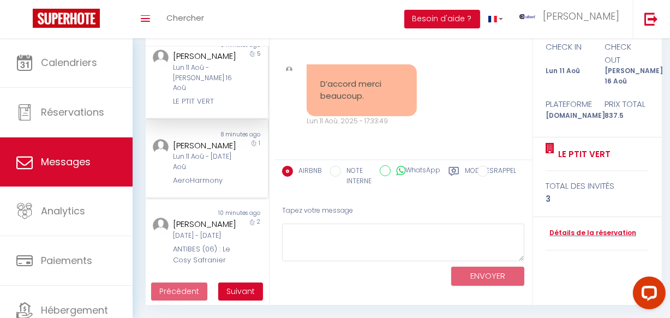
click at [218, 177] on div "AeroHarmony" at bounding box center [205, 180] width 64 height 11
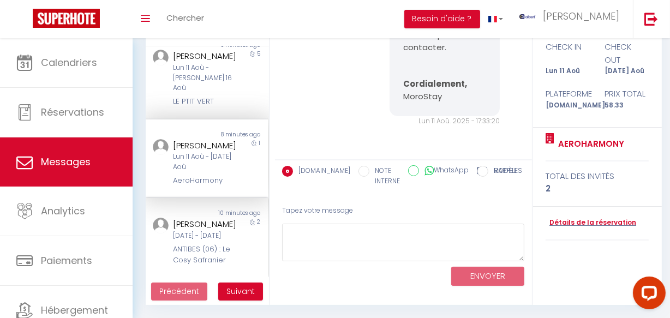
click at [221, 209] on div "10 minutes ago" at bounding box center [237, 213] width 61 height 9
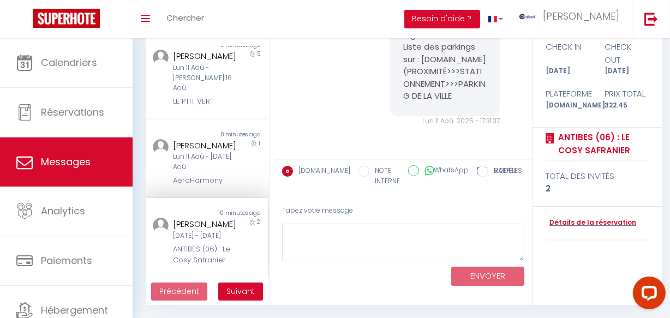
scroll to position [760, 0]
click at [218, 218] on div "[PERSON_NAME]" at bounding box center [205, 224] width 64 height 13
click at [251, 302] on ul "Précédent Suivant" at bounding box center [207, 291] width 123 height 28
click at [251, 294] on span "Suivant" at bounding box center [241, 291] width 28 height 11
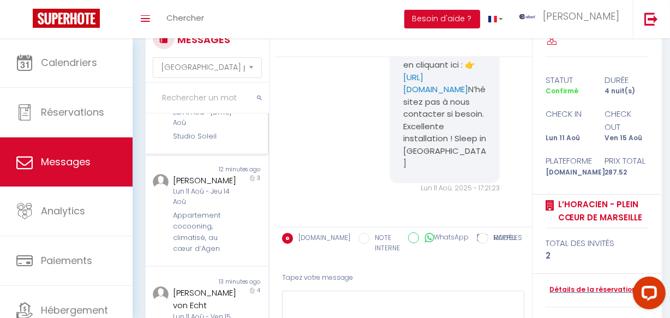
scroll to position [0, 0]
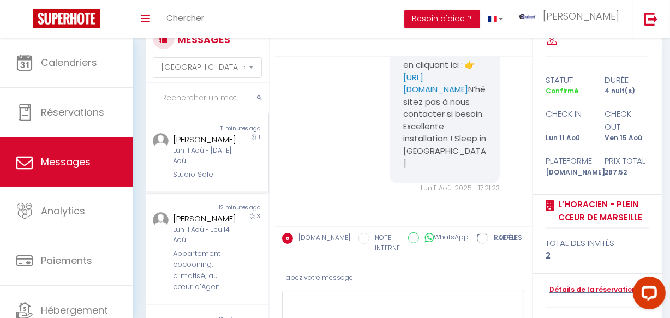
click at [209, 180] on div "Studio Soleil" at bounding box center [205, 174] width 64 height 11
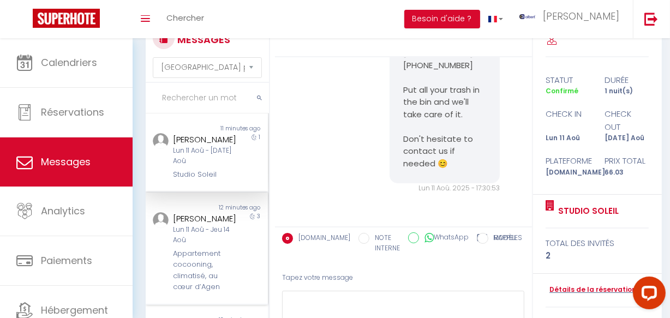
click at [219, 225] on div "Rafael Conca" at bounding box center [205, 218] width 64 height 13
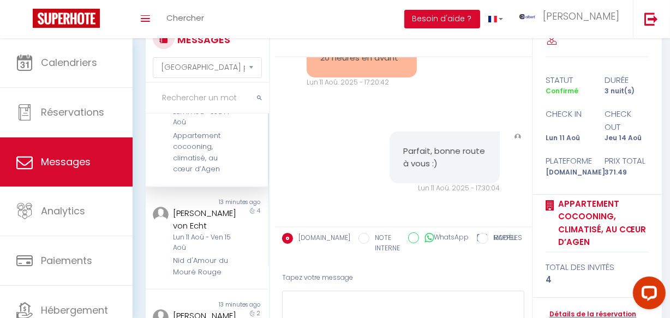
scroll to position [149, 0]
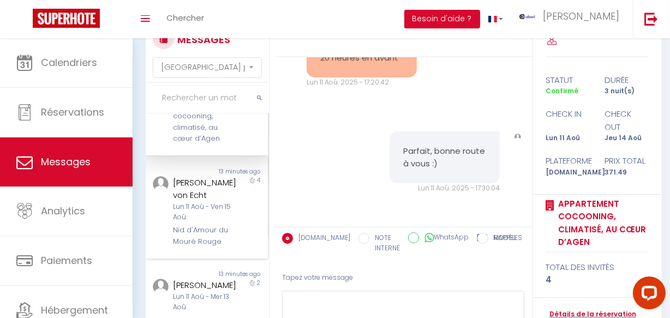
click at [211, 202] on div "Helle Bachofen von Echt" at bounding box center [205, 189] width 64 height 26
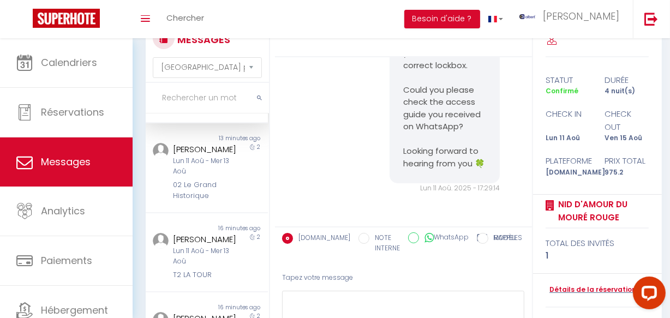
scroll to position [298, 0]
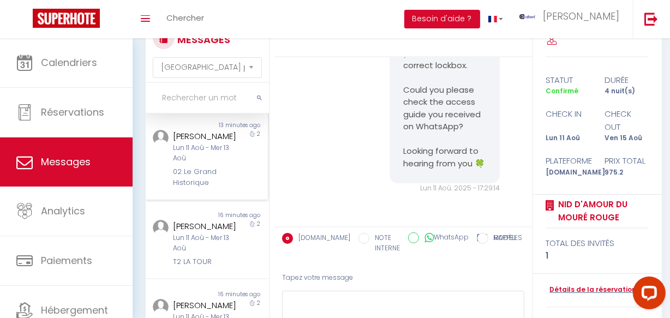
click at [211, 189] on div "02 Le Grand Historique" at bounding box center [205, 178] width 64 height 22
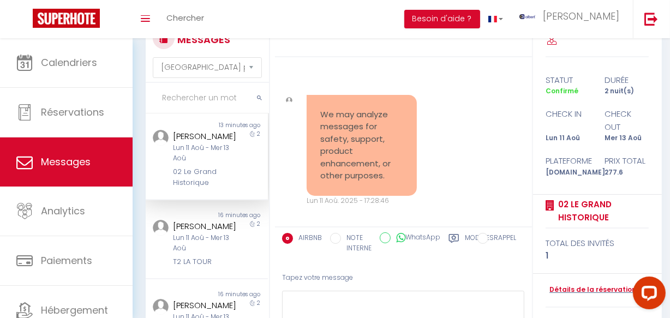
scroll to position [447, 0]
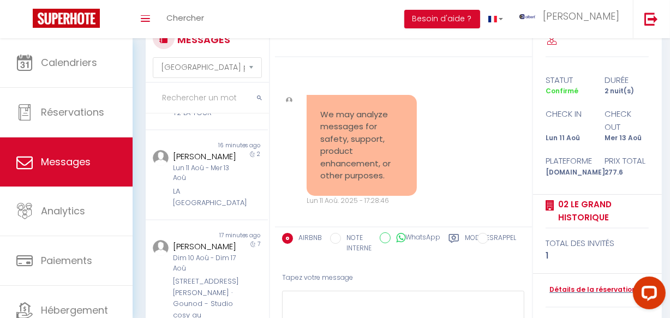
click at [211, 163] on div "Angélique MARTIN" at bounding box center [205, 156] width 64 height 13
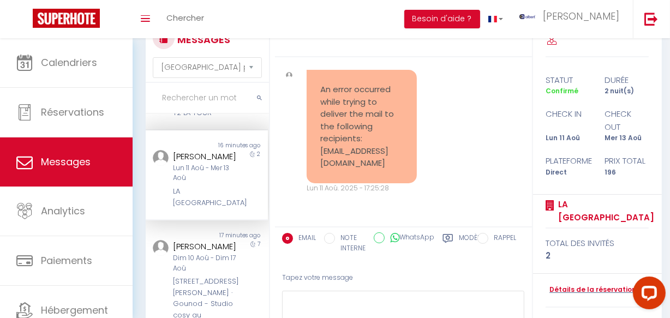
scroll to position [595, 0]
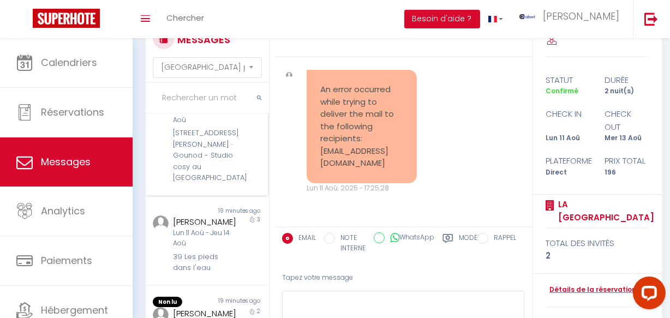
click at [209, 183] on div "34 Rue Gounod · Gounod - Studio cosy au centre de Nice" at bounding box center [205, 156] width 64 height 56
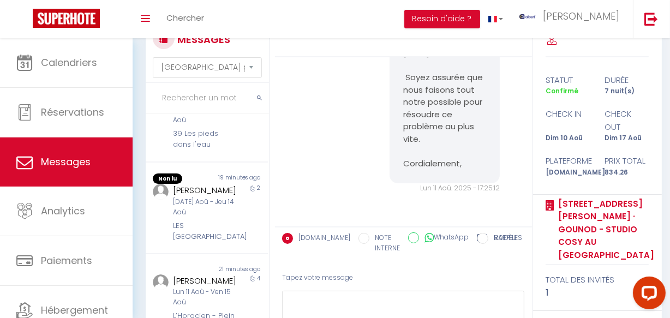
scroll to position [744, 0]
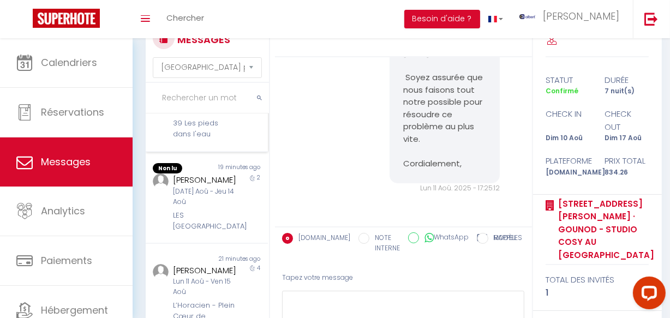
click at [213, 140] on div "39 Les pieds dans l'eau" at bounding box center [205, 129] width 64 height 22
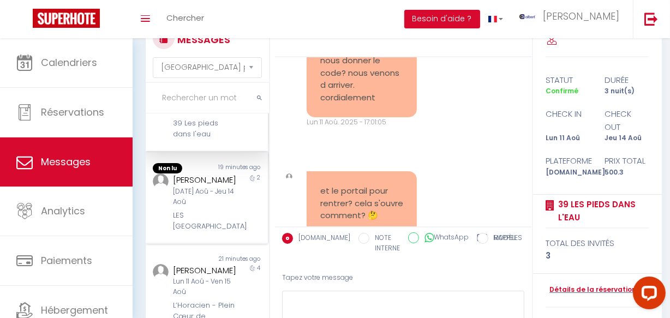
click at [245, 232] on div "2" at bounding box center [253, 203] width 31 height 58
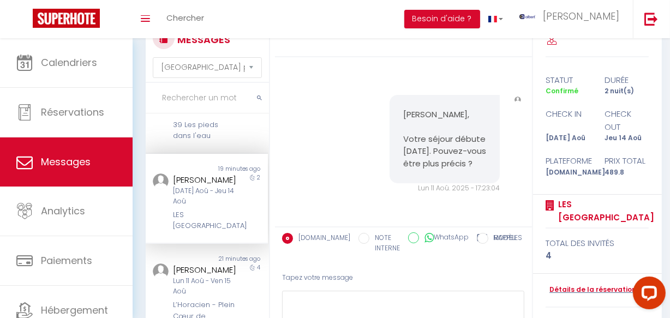
click at [237, 225] on div "Non lu 19 minutes ago dexiong wang Mar 12 Aoû - Jeu 14 Aoû LES JARDINS DU THEAT…" at bounding box center [207, 199] width 122 height 90
click at [237, 244] on div "Non lu 21 minutes ago lidia ramos peña Lun 11 Aoû - Ven 15 Aoû L’Horacien - Ple…" at bounding box center [207, 294] width 122 height 100
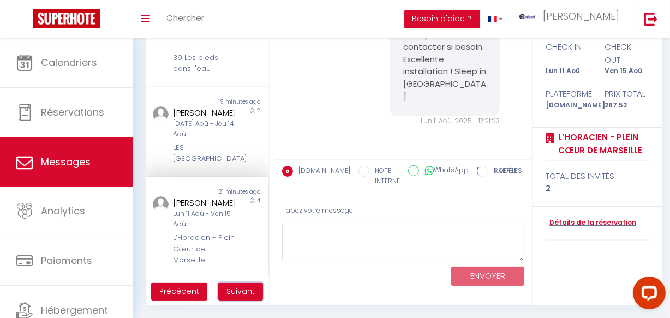
click at [246, 293] on span "Suivant" at bounding box center [241, 291] width 28 height 11
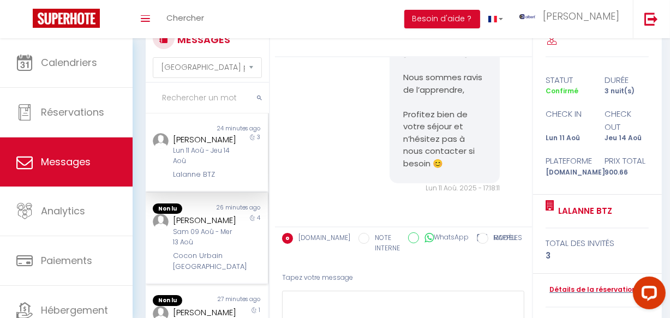
click at [206, 227] on div "Paulina Blomgren" at bounding box center [205, 220] width 64 height 13
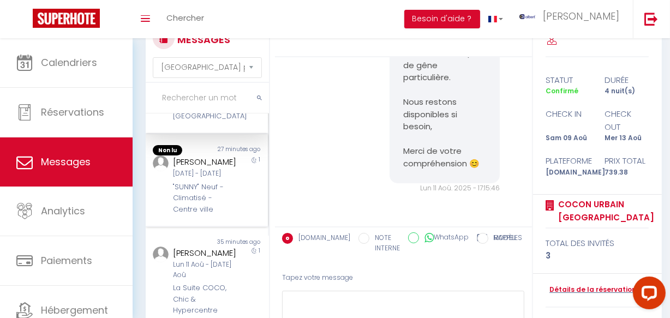
click at [202, 179] on div "Lun 07 Juil - Mar 08 Juil" at bounding box center [205, 174] width 64 height 10
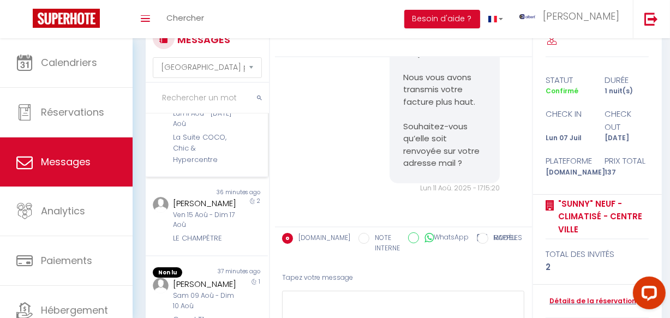
click at [200, 165] on div "ALINA GHERGU Lun 11 Aoû - Mar 12 Aoû La Suite COCO, Chic & Hypercentre" at bounding box center [201, 131] width 71 height 70
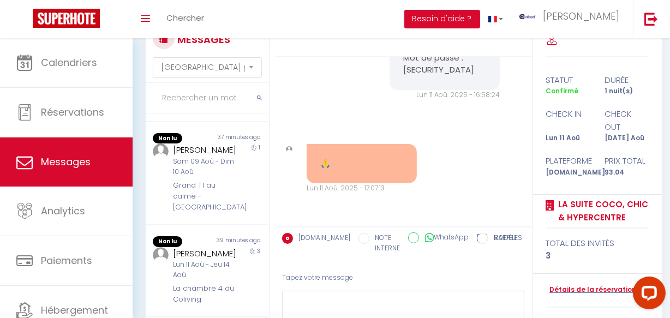
scroll to position [447, 0]
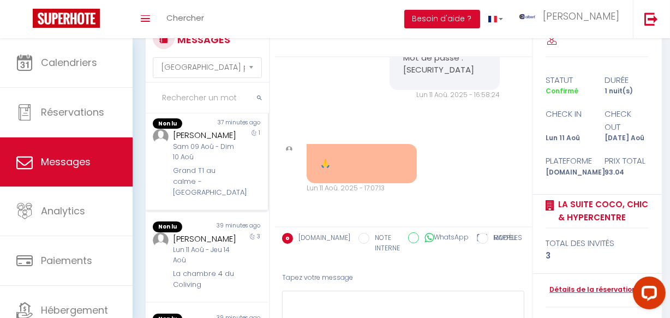
click at [234, 195] on div "Non lu 37 minutes ago Aurore blanchart Sam 09 Aoû - Dim 10 Aoû Grand T1 au calm…" at bounding box center [207, 159] width 122 height 103
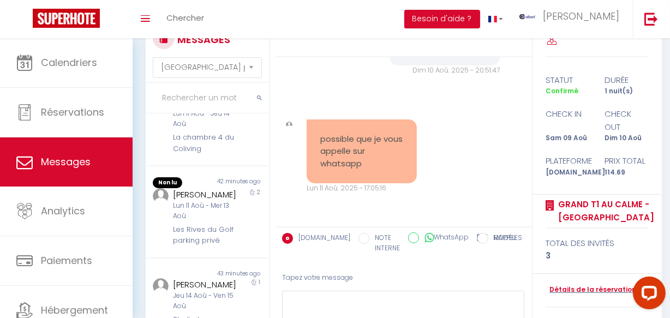
scroll to position [604, 0]
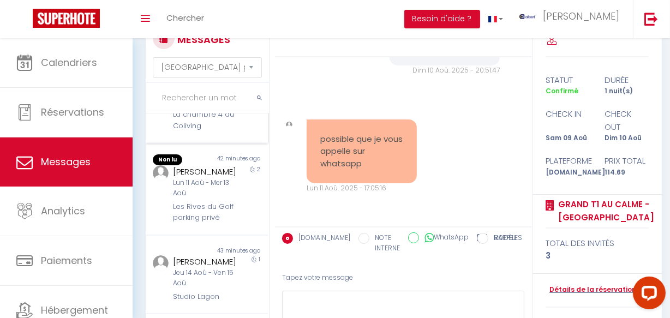
click at [240, 144] on div "Non lu 42 minutes ago Issiaka Camara Lun 11 Aoû - Jeu 14 Aoû La chambre 4 du Co…" at bounding box center [207, 97] width 122 height 92
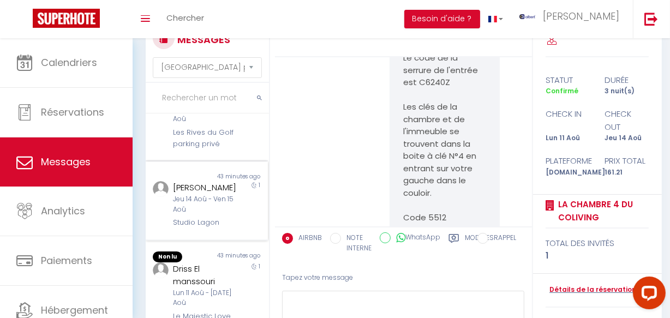
scroll to position [819, 0]
click at [205, 140] on div "Non lu 42 minutes ago Andrea Wilson Lun 11 Aoû - Mer 13 Aoû Les Rives du Golf p…" at bounding box center [207, 115] width 122 height 92
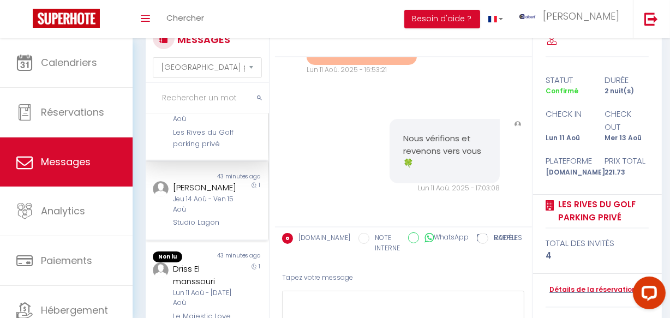
scroll to position [817, 0]
click at [202, 189] on div "DIMITRIOS VOGIATZIS" at bounding box center [205, 187] width 64 height 13
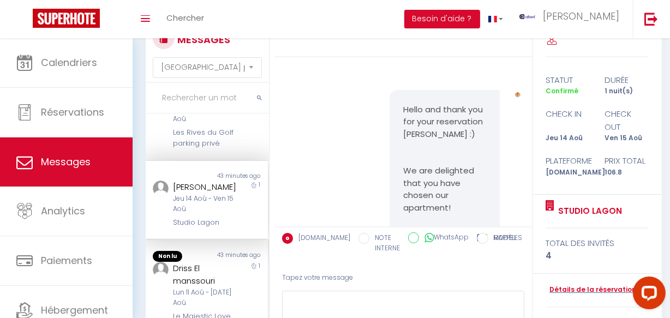
click at [212, 284] on div "Driss El manssouri" at bounding box center [205, 275] width 64 height 26
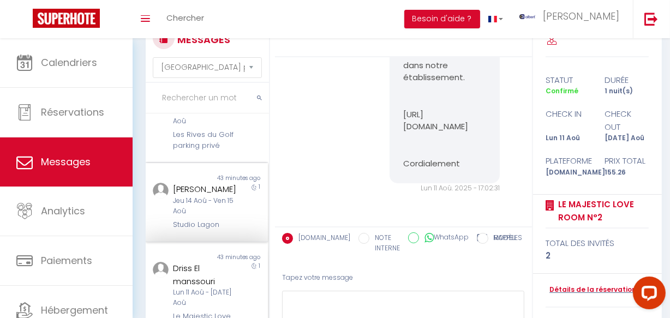
scroll to position [815, 0]
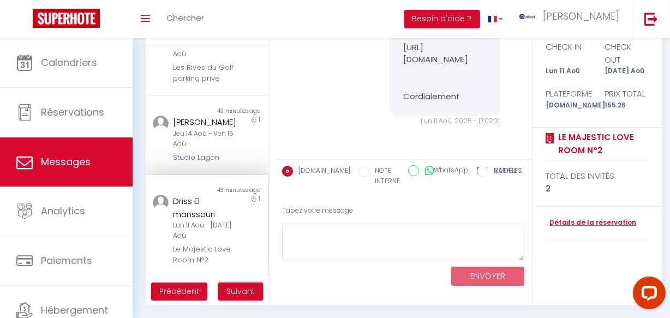
click at [244, 298] on button "Suivant" at bounding box center [240, 292] width 45 height 19
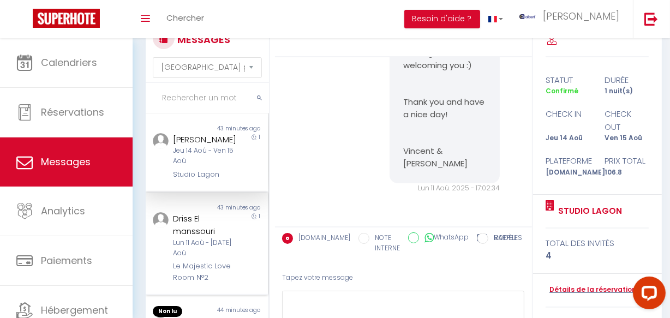
click at [186, 238] on div "Driss El manssouri" at bounding box center [205, 225] width 64 height 26
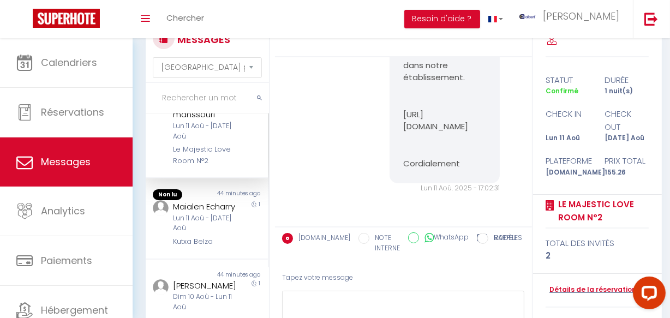
scroll to position [149, 0]
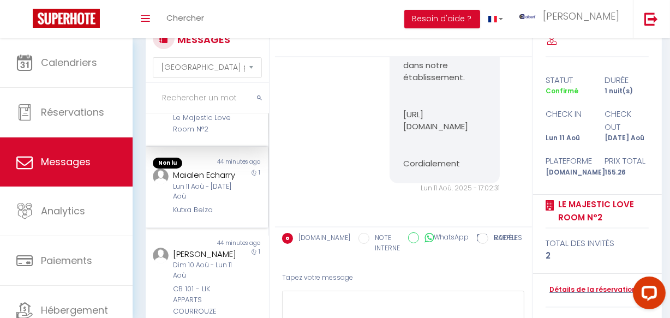
click at [197, 182] on div "Maialen Echarry" at bounding box center [205, 175] width 64 height 13
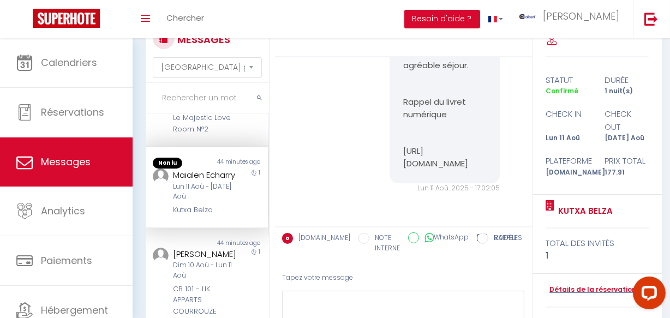
scroll to position [298, 0]
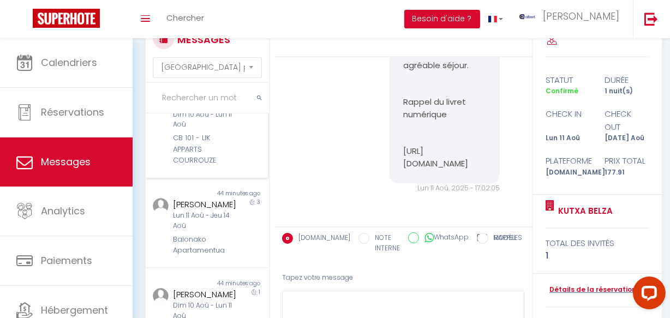
click at [197, 166] on div "CB 101 - LIK APPARTS COURROUZE" at bounding box center [205, 149] width 64 height 33
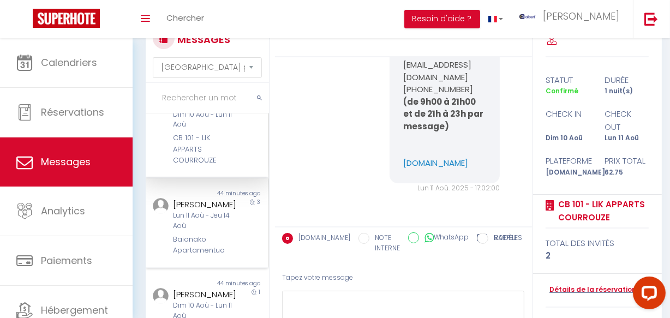
click at [212, 211] on div "Sebastien Gaumer" at bounding box center [205, 204] width 64 height 13
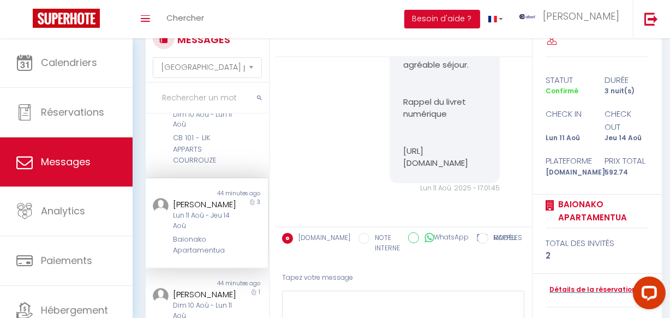
scroll to position [4554, 0]
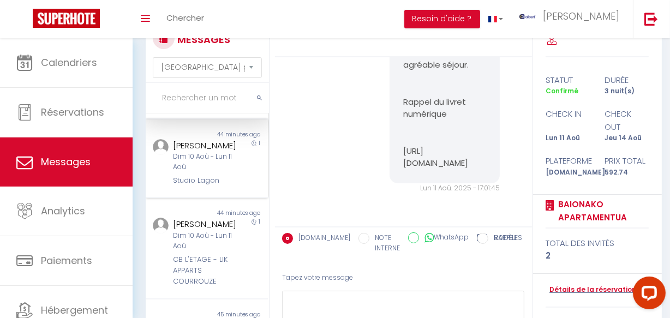
click at [205, 152] on div "Andrey Alisov" at bounding box center [205, 145] width 64 height 13
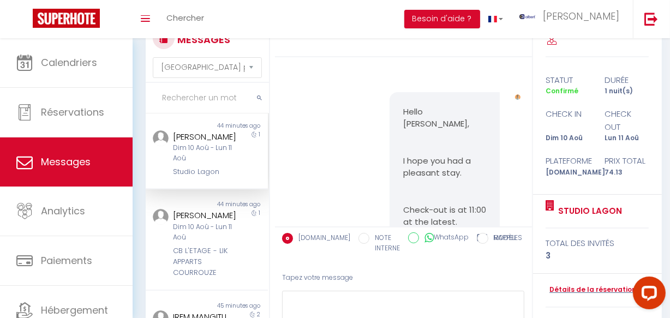
scroll to position [6647, 0]
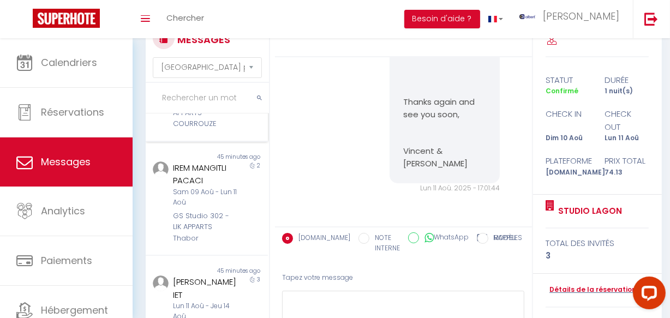
click at [197, 130] on div "CB L'ETAGE - LIK APPARTS COURROUZE" at bounding box center [205, 113] width 64 height 33
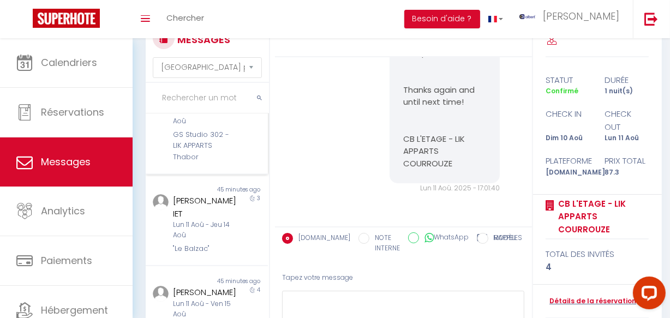
click at [202, 163] on div "GS Studio 302 - LIK APPARTS Thabor" at bounding box center [205, 145] width 64 height 33
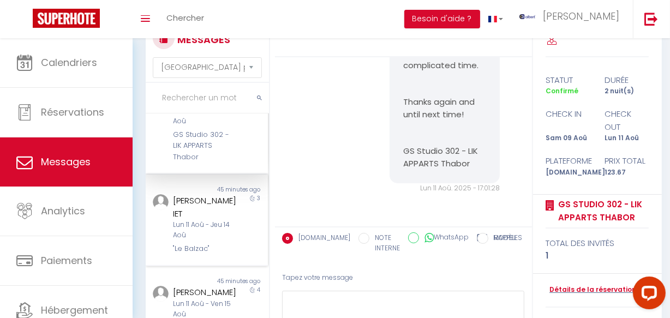
click at [212, 194] on div "45 minutes ago" at bounding box center [237, 190] width 61 height 9
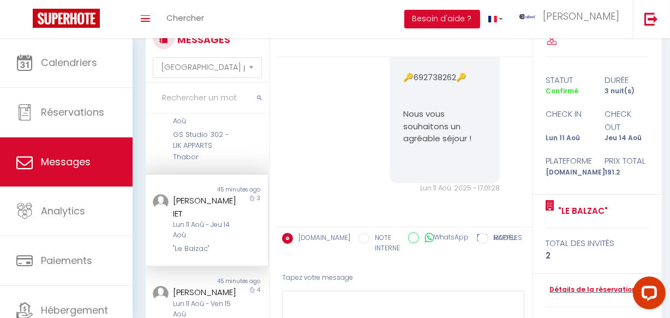
click at [211, 244] on div ""Le Balzac"" at bounding box center [205, 249] width 64 height 11
click at [211, 277] on div "45 minutes ago" at bounding box center [237, 281] width 61 height 9
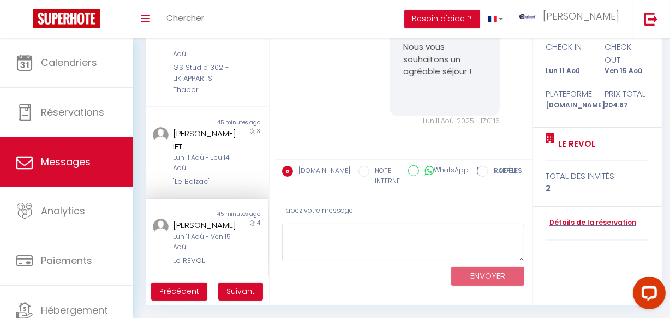
click at [212, 263] on div "Le REVOL" at bounding box center [205, 261] width 64 height 11
click at [238, 286] on span "Suivant" at bounding box center [241, 291] width 28 height 11
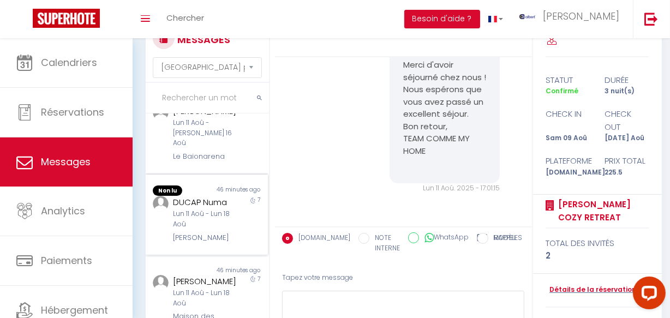
click at [209, 229] on div "Non lu 46 minutes ago DUCAP Numa Lun 11 Aoû - Lun 18 Aoû Goxo Lekua 7" at bounding box center [207, 215] width 122 height 81
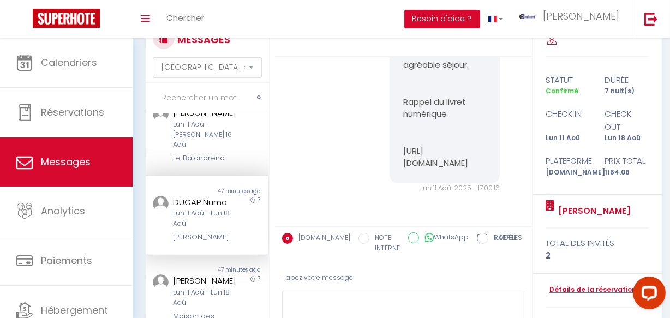
scroll to position [746, 0]
click at [238, 275] on div "7" at bounding box center [253, 304] width 31 height 58
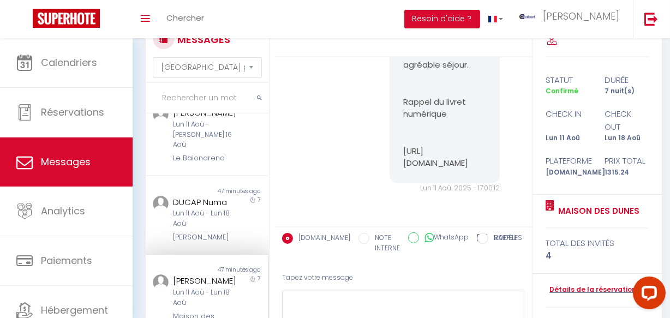
scroll to position [3777, 0]
click at [200, 153] on div "Le Baionarena" at bounding box center [205, 158] width 64 height 11
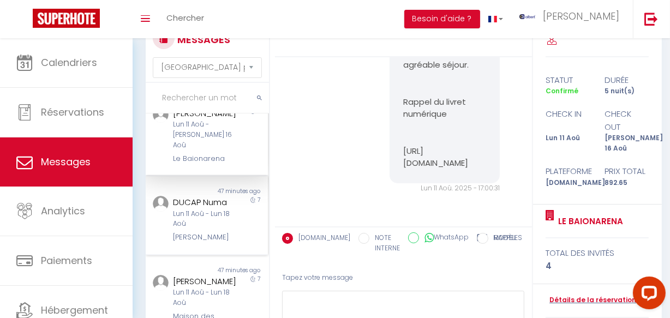
scroll to position [595, 0]
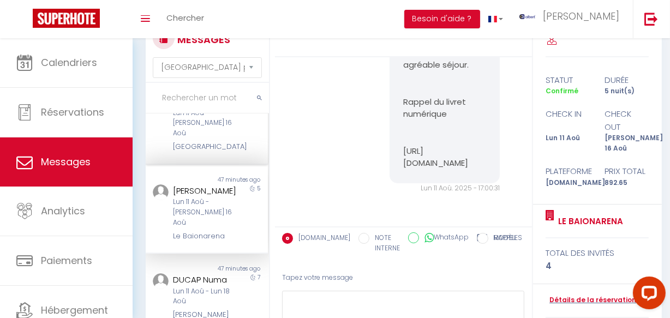
click at [205, 152] on div "Villa la Palmeraie" at bounding box center [205, 146] width 64 height 11
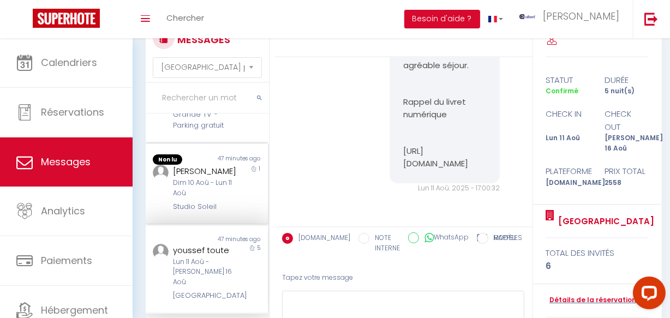
click at [207, 178] on div "Pablo Just" at bounding box center [205, 171] width 64 height 13
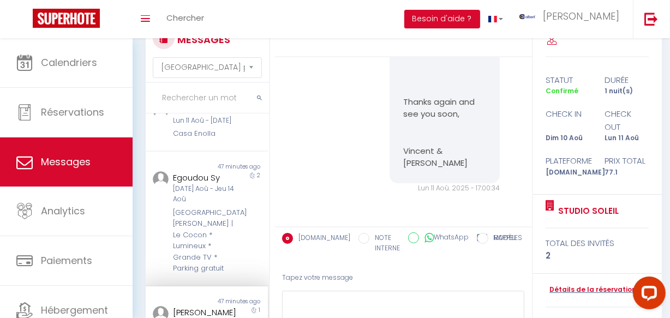
scroll to position [289, 0]
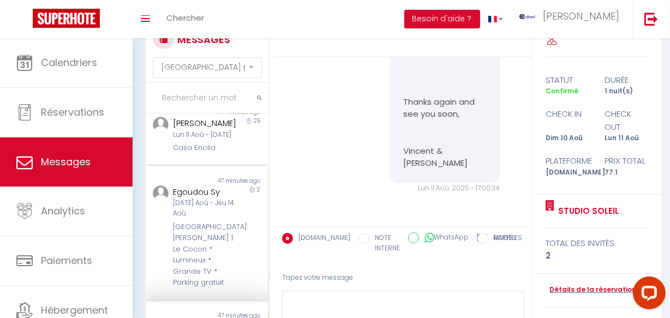
click at [207, 209] on div "Non lu 47 minutes ago Egoudou Sy Mar 12 Aoû - Jeu 14 Aoû Rue de la Grouette | L…" at bounding box center [207, 233] width 122 height 135
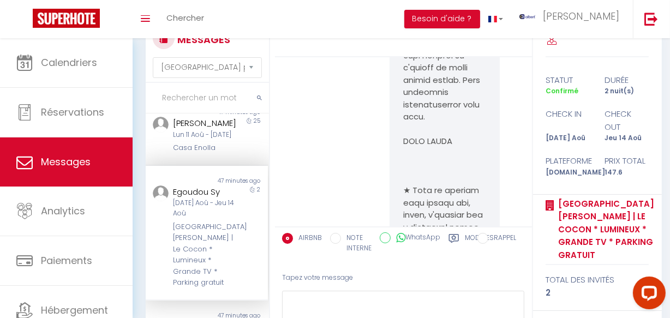
scroll to position [11425, 0]
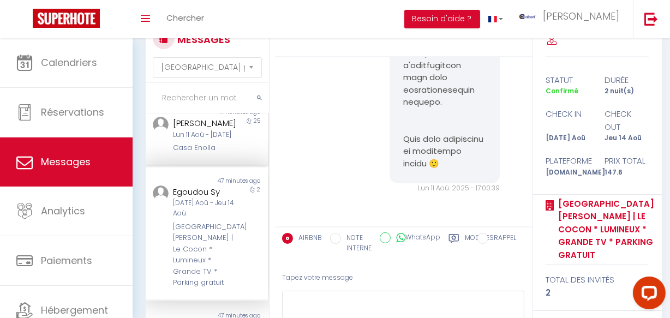
click at [207, 140] on div "Lun 11 Aoû - Ven 05 Sep" at bounding box center [205, 135] width 64 height 10
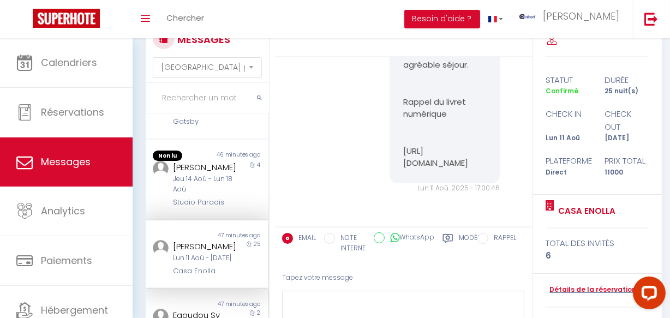
scroll to position [140, 0]
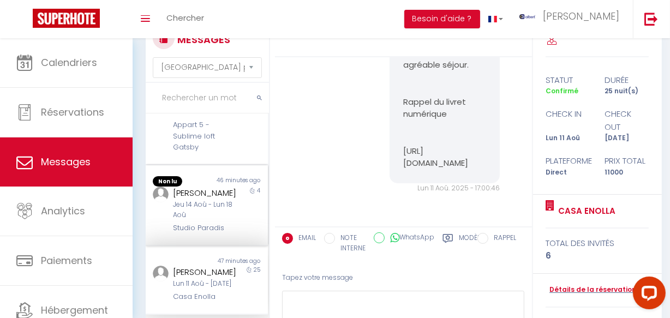
click at [216, 187] on div "46 minutes ago" at bounding box center [237, 181] width 61 height 11
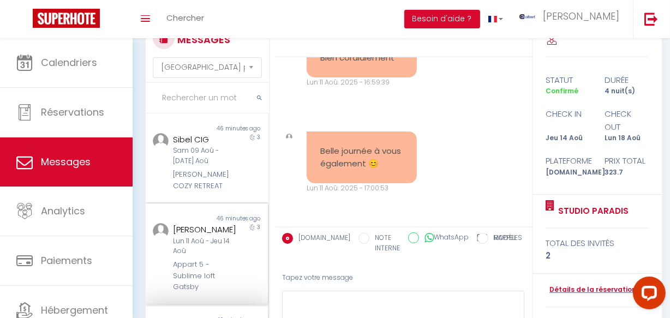
click at [222, 236] on div "Mack Malonga" at bounding box center [205, 229] width 64 height 13
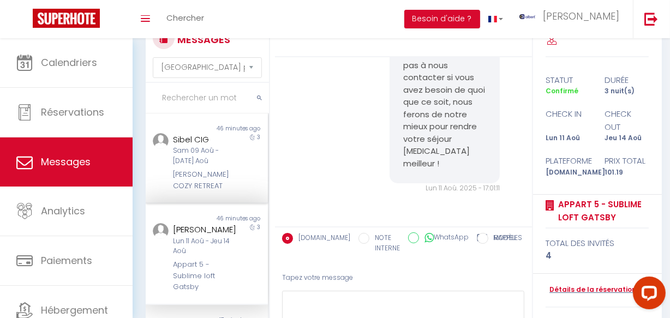
click at [199, 167] on div "Sam 09 Aoû - Mar 12 Aoû" at bounding box center [205, 156] width 64 height 21
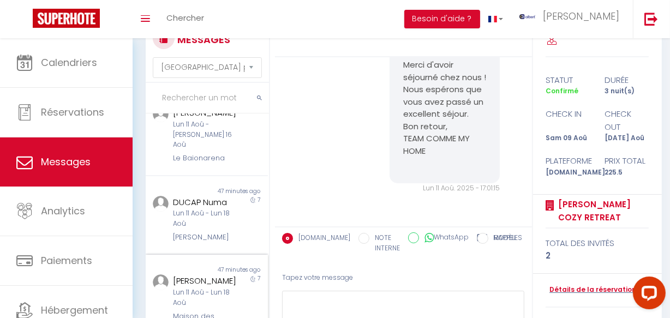
scroll to position [725, 0]
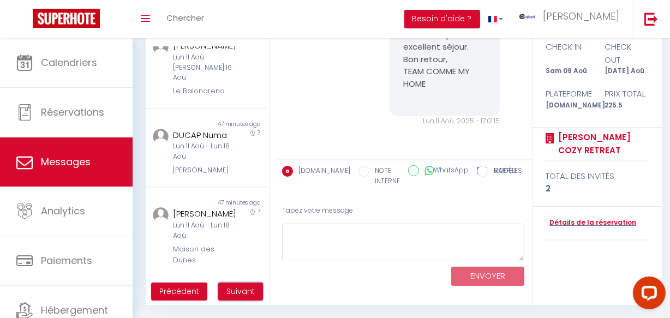
click at [256, 289] on button "Suivant" at bounding box center [240, 292] width 45 height 19
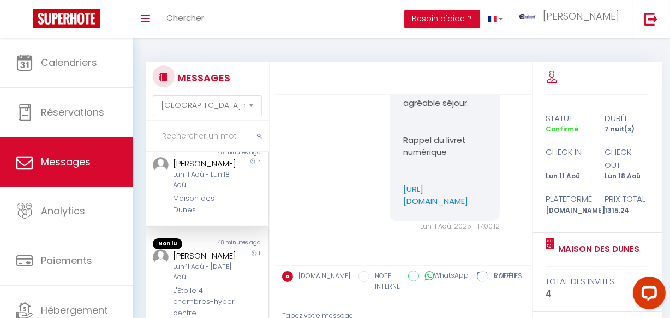
scroll to position [0, 0]
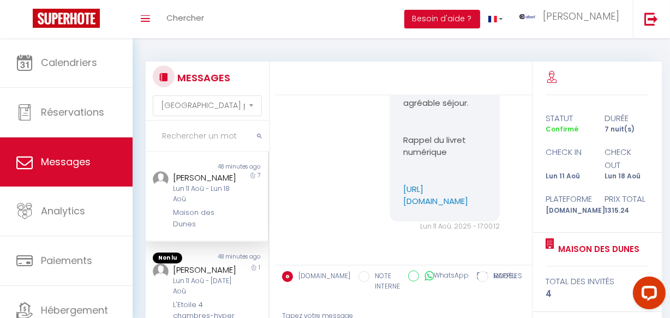
click at [221, 242] on div "Non lu 48 minutes ago Nicolas DEPROST Lun 11 Aoû - Lun 18 Aoû Maison des Dunes 7" at bounding box center [207, 197] width 122 height 90
click at [222, 264] on div "48 minutes ago" at bounding box center [237, 258] width 61 height 11
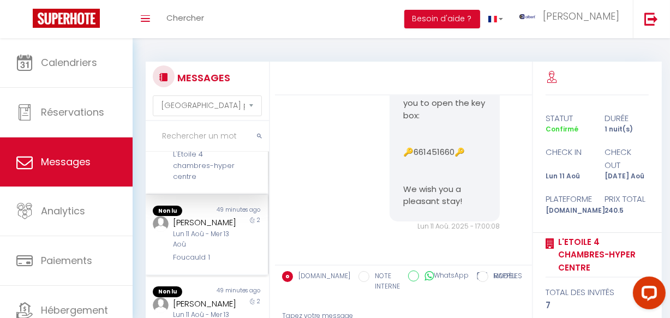
click at [214, 217] on div "49 minutes ago" at bounding box center [237, 211] width 61 height 11
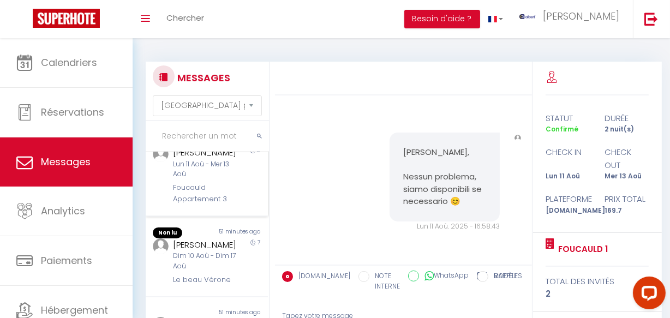
click at [213, 159] on div "Andrea Massarenti" at bounding box center [205, 152] width 64 height 13
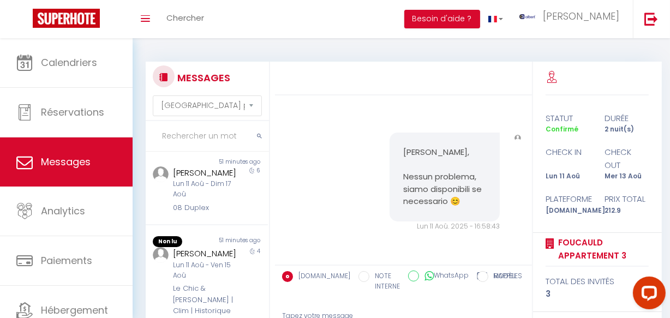
click at [213, 146] on div "Non lu 51 minutes ago Luanna Hoachuck Dim 10 Aoû - Dim 17 Aoû Le beau Vérone 7" at bounding box center [207, 106] width 122 height 81
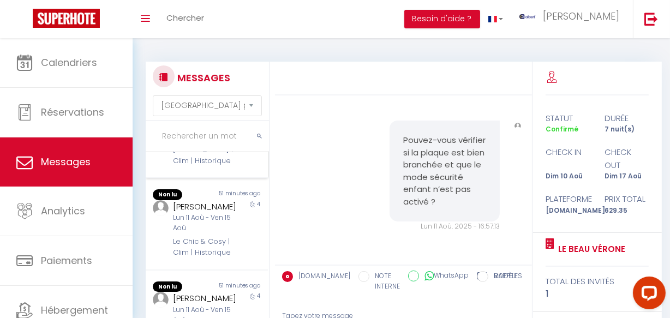
click at [213, 167] on div "Le Chic & Charmant | Clim | Historique" at bounding box center [205, 149] width 64 height 33
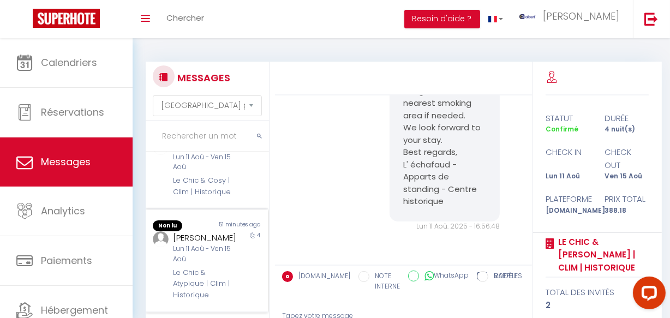
click at [213, 232] on div "51 minutes ago" at bounding box center [237, 226] width 61 height 11
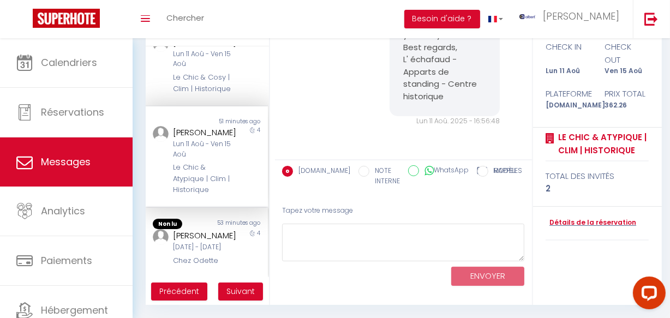
click at [218, 242] on div "Lun 20 Oct - Ven 24 Oct" at bounding box center [205, 247] width 64 height 10
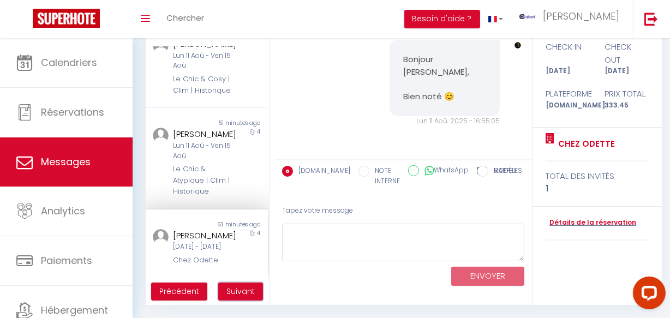
click at [234, 286] on span "Suivant" at bounding box center [241, 291] width 28 height 11
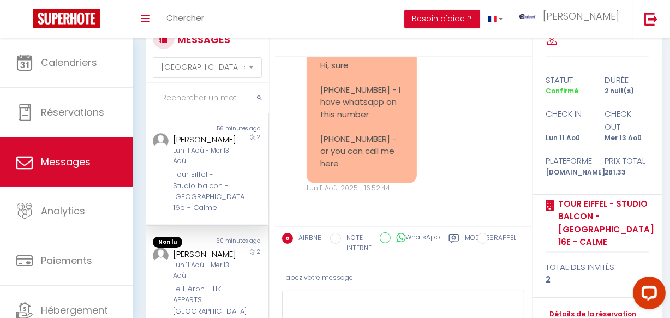
click at [224, 254] on div "Non lu 60 minutes ago Alessandro Vitagliano Lun 11 Aoû - Mer 13 Aoû Le Héron - …" at bounding box center [207, 277] width 122 height 103
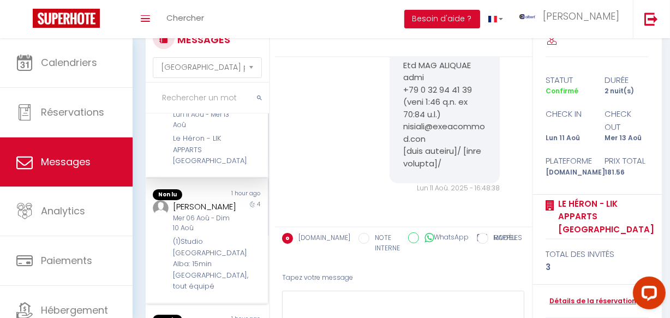
click at [224, 227] on div "Non lu 1 hour ago Sarah Alachaher Mer 06 Aoû - Dim 10 Aoû (1)Studio Paris Alba:…" at bounding box center [207, 242] width 122 height 126
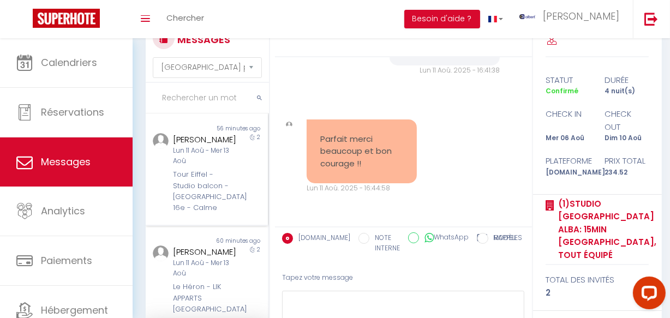
click at [230, 207] on div "Tour Eiffel - Studio balcon - Paris 16e - Calme" at bounding box center [205, 191] width 64 height 45
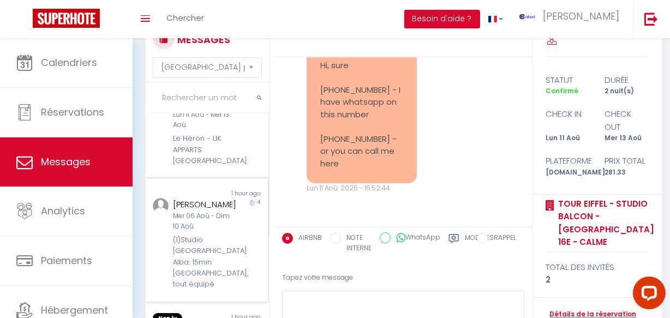
click at [230, 198] on div "1 hour ago" at bounding box center [237, 193] width 61 height 9
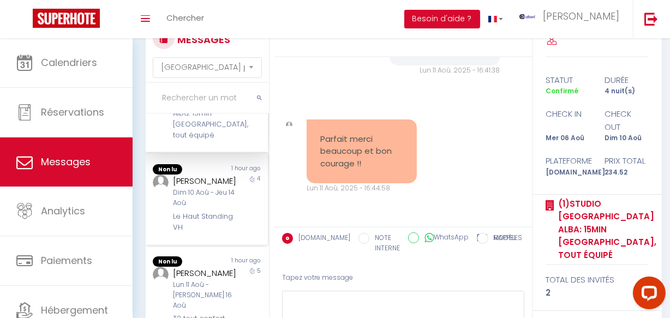
click at [225, 188] on div "Ermila Moodley" at bounding box center [205, 181] width 64 height 13
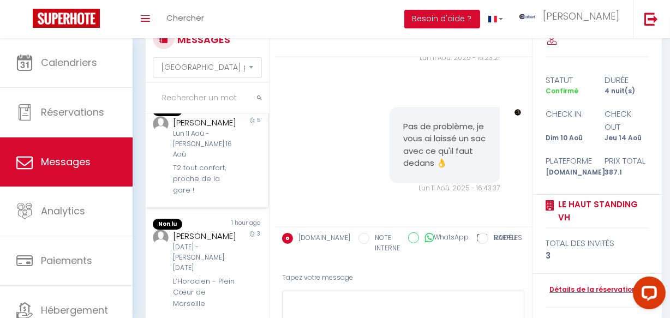
click at [222, 160] on div "Lun 11 Aoû - Sam 16 Aoû" at bounding box center [205, 144] width 64 height 31
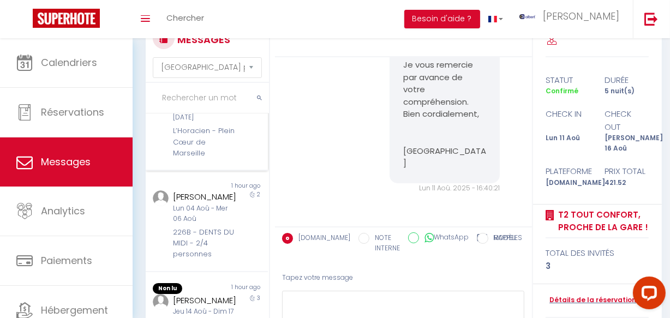
click at [214, 159] on div "L’Horacien - Plein Cœur de Marseille" at bounding box center [205, 142] width 64 height 33
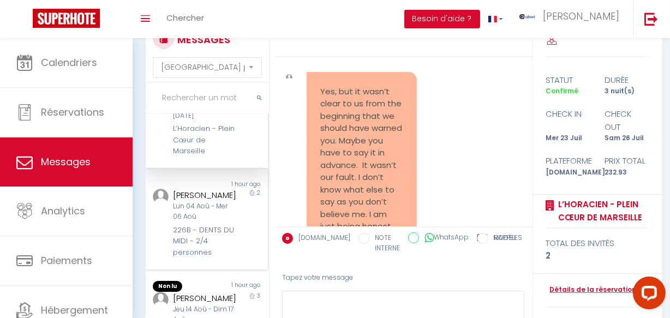
click at [228, 222] on div "Lun 04 Aoû - Mer 06 Aoû" at bounding box center [205, 211] width 64 height 21
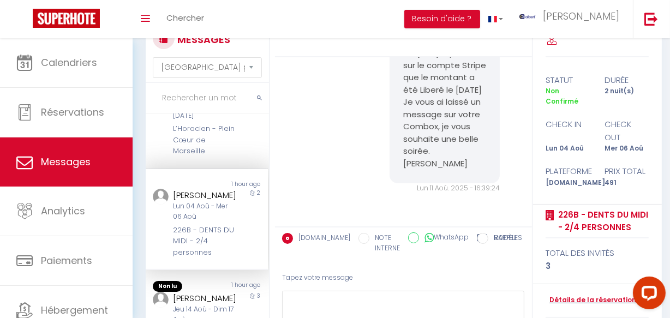
scroll to position [744, 0]
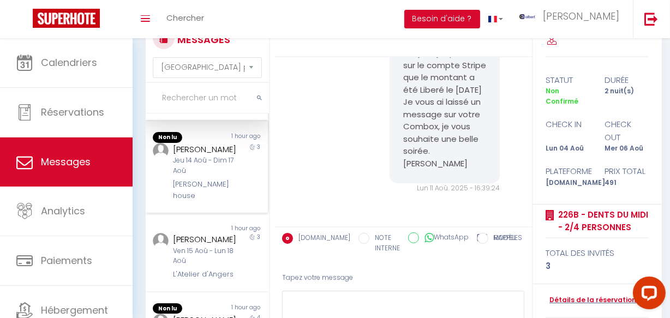
click at [217, 176] on div "Jeu 14 Aoû - Dim 17 Aoû" at bounding box center [205, 166] width 64 height 21
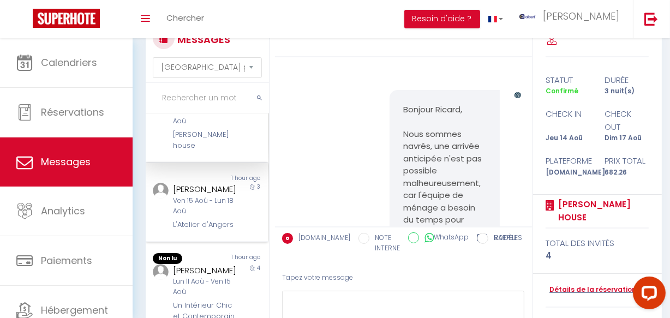
scroll to position [847, 0]
click at [226, 198] on div "Ven 15 Aoû - Lun 18 Aoû" at bounding box center [205, 206] width 64 height 21
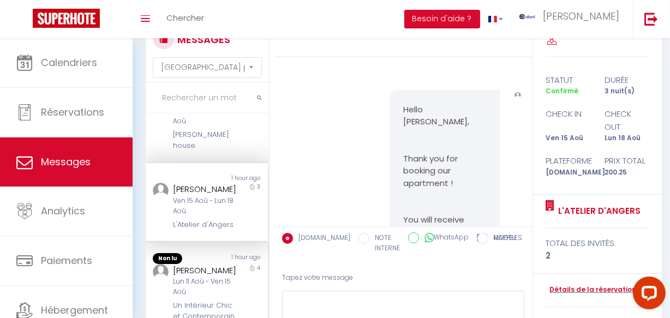
click at [225, 264] on div "Astrid Wanecq" at bounding box center [205, 270] width 64 height 13
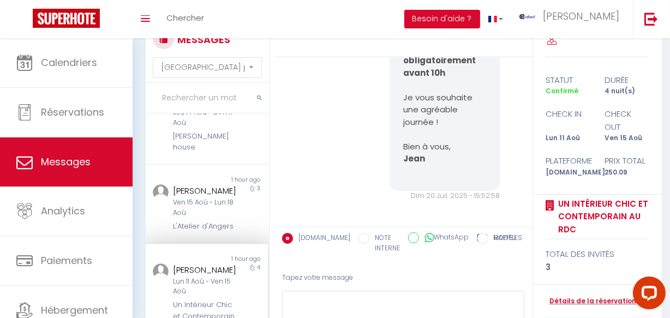
scroll to position [308, 0]
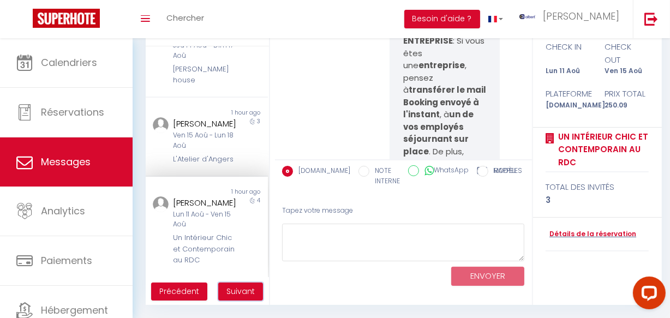
click at [244, 284] on button "Suivant" at bounding box center [240, 292] width 45 height 19
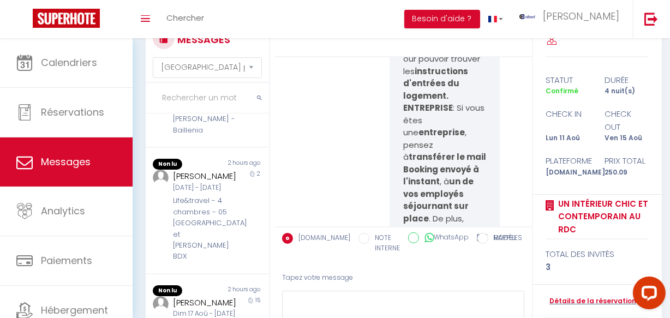
scroll to position [2244, 0]
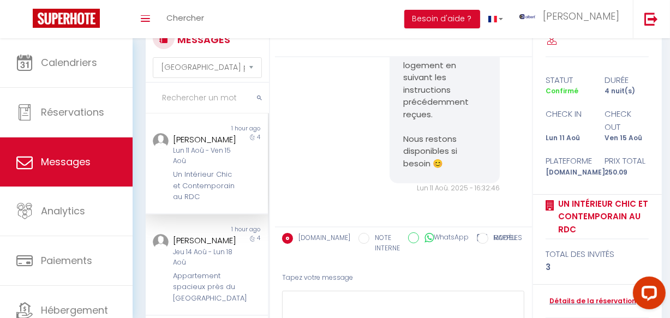
click at [219, 234] on div "1 hour ago" at bounding box center [237, 229] width 61 height 9
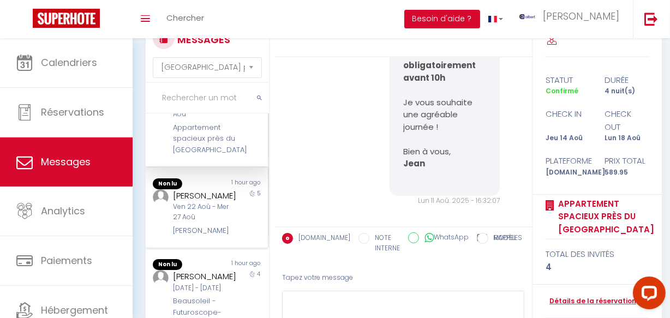
click at [215, 189] on div "1 hour ago" at bounding box center [237, 184] width 61 height 11
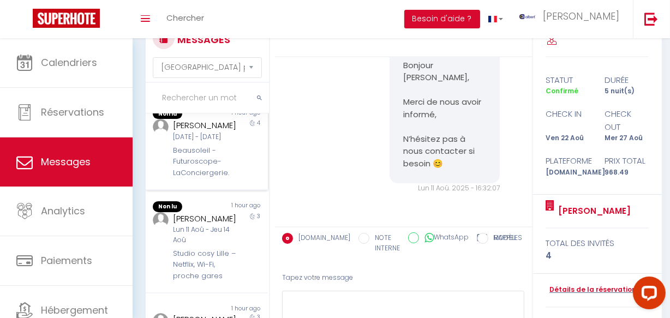
click at [215, 143] on div "Mar 02 Sep - Sam 06 Sep" at bounding box center [205, 137] width 64 height 10
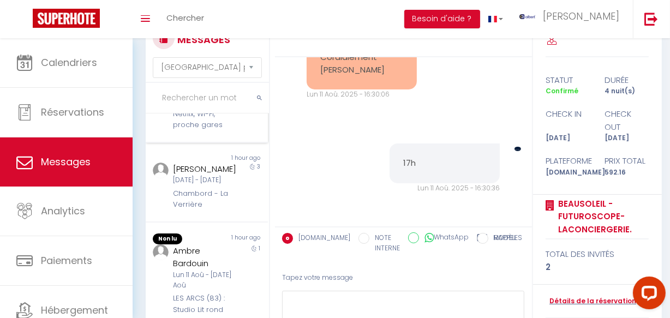
click at [213, 130] on div "Studio cosy Lille – Netflix, Wi-Fi, proche gares" at bounding box center [205, 113] width 64 height 33
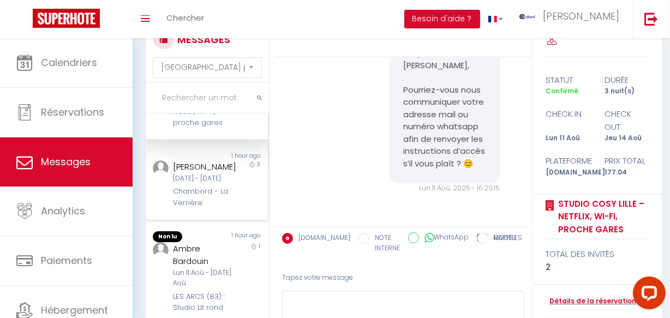
click at [225, 174] on div "Corinne Chauvineau" at bounding box center [205, 167] width 64 height 13
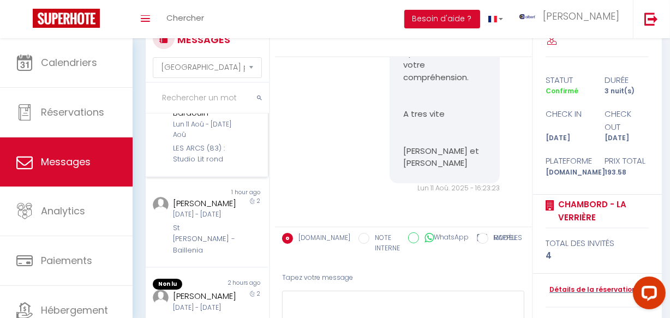
click at [210, 140] on div "Lun 11 Aoû - [DATE] Aoû" at bounding box center [205, 130] width 64 height 21
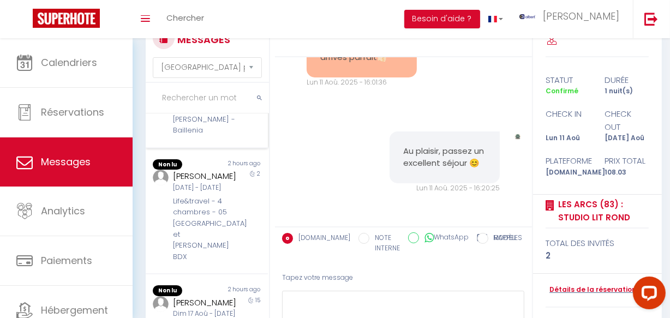
click at [211, 136] on div "St Jean de Luz - Baillenia" at bounding box center [205, 119] width 64 height 33
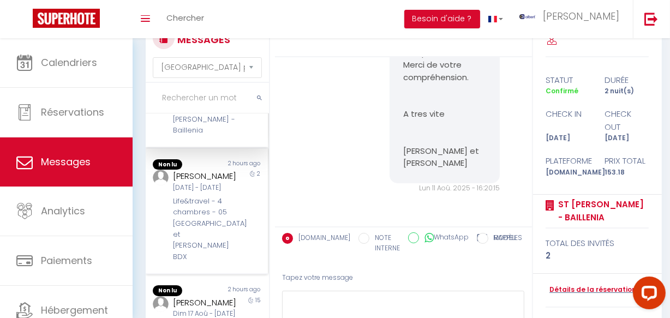
click at [219, 170] on div "2 hours ago" at bounding box center [237, 164] width 61 height 11
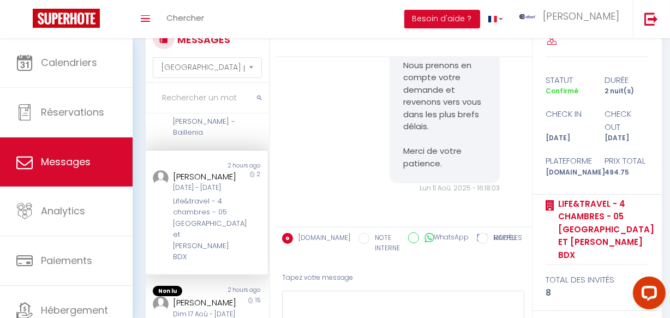
click at [219, 250] on div "Life&travel - 4 chambres - 05 rue oscar et jean auriac BDX" at bounding box center [205, 229] width 64 height 67
click at [232, 286] on div "Non lu 2 hours ago Matteo Martin Dim 17 Aoû - Lun 01 Sep LE ROCHER 15" at bounding box center [207, 310] width 122 height 48
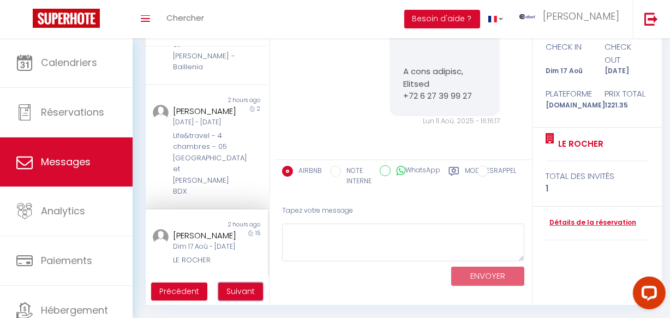
click at [234, 286] on span "Suivant" at bounding box center [241, 291] width 28 height 11
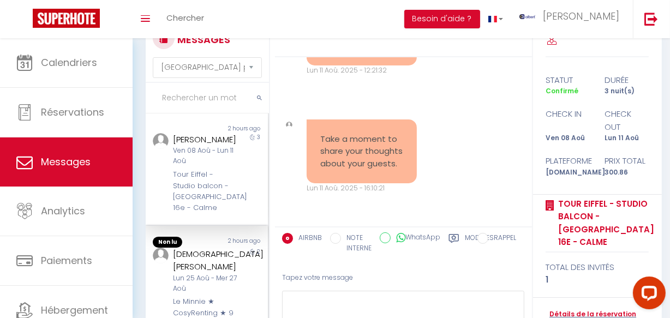
click at [221, 264] on div "CHRYSTELLE FACHIN" at bounding box center [205, 261] width 64 height 26
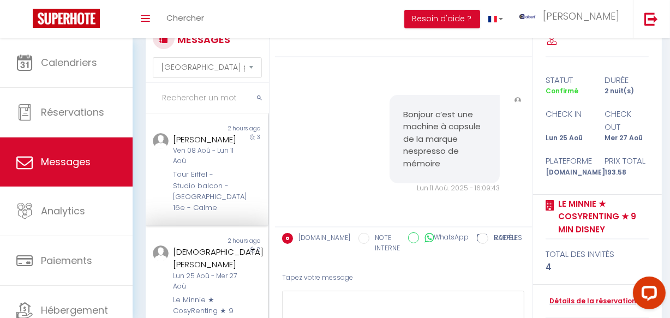
click at [206, 219] on div "Non lu 2 hours ago Nacim Dani Ven 08 Aoû - Lun 11 Aoû Tour Eiffel - Studio balc…" at bounding box center [207, 170] width 122 height 112
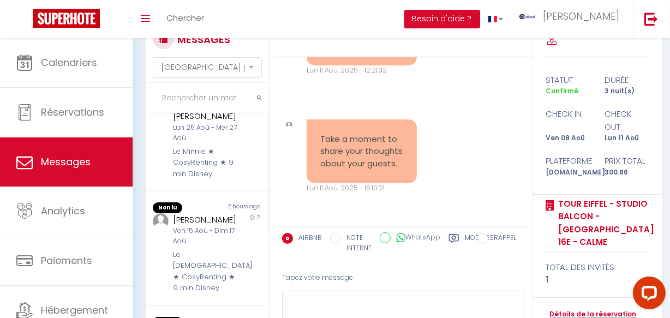
click at [206, 219] on div "Yaye Bastien" at bounding box center [205, 219] width 64 height 13
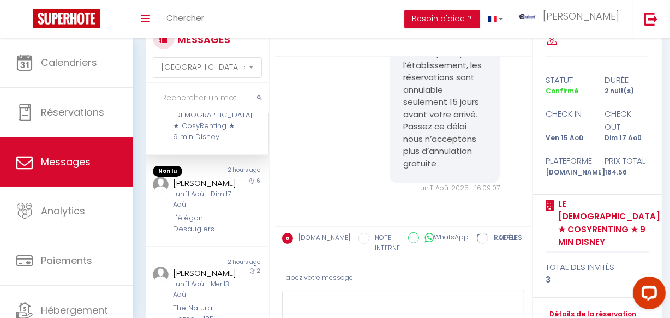
click at [206, 219] on div "L'élégant - Desaugiers" at bounding box center [205, 224] width 64 height 22
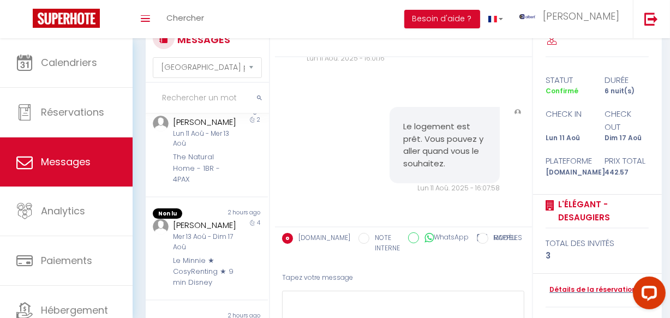
click at [206, 219] on div "Non lu 2 hours ago Vivian Uche Mer 13 Aoû - Dim 17 Aoû Le Minnie ★ CosyRenting …" at bounding box center [207, 249] width 122 height 103
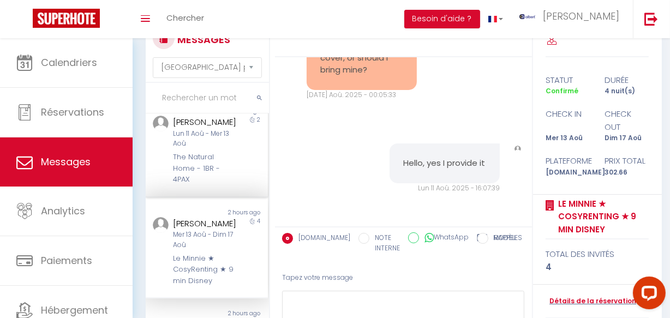
click at [206, 198] on div "Non lu 2 hours ago Alexander Florez Lun 11 Aoû - Mer 13 Aoû The Natural Home - …" at bounding box center [207, 147] width 122 height 102
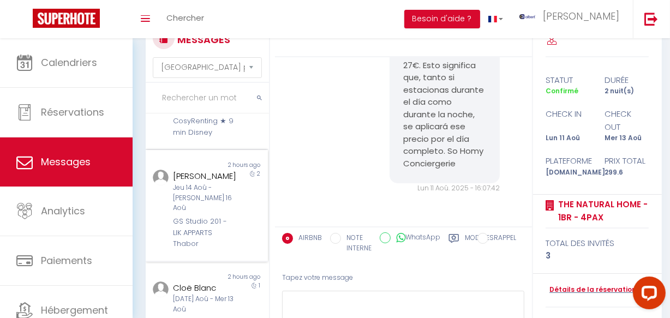
click at [217, 214] on div "Jeu 14 Aoû - Sam 16 Aoû" at bounding box center [205, 198] width 64 height 31
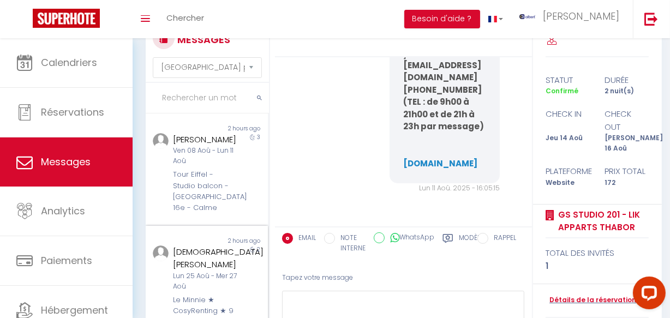
click at [222, 242] on div "2 hours ago" at bounding box center [237, 241] width 61 height 9
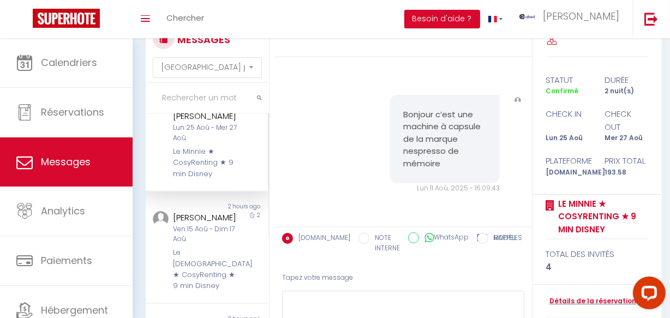
click at [222, 242] on div "Ven 15 Aoû - Dim 17 Aoû" at bounding box center [205, 234] width 64 height 21
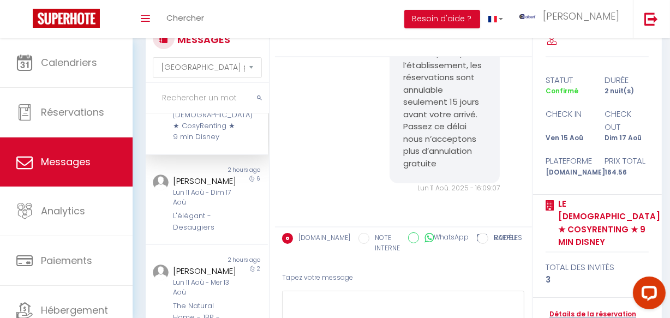
click at [222, 242] on div "Non lu 2 hours ago Nadezda Koryakina Lun 11 Aoû - Dim 17 Aoû L'élégant - Desaug…" at bounding box center [207, 200] width 122 height 90
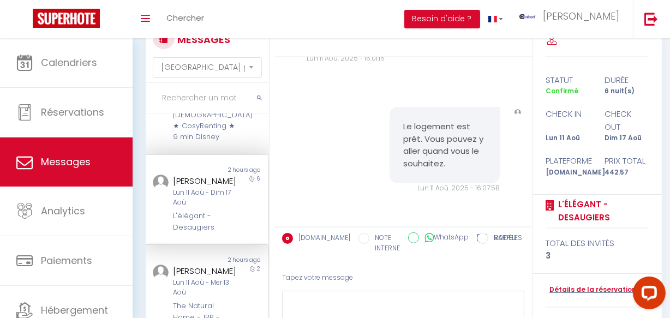
click at [222, 260] on div "2 hours ago" at bounding box center [237, 260] width 61 height 9
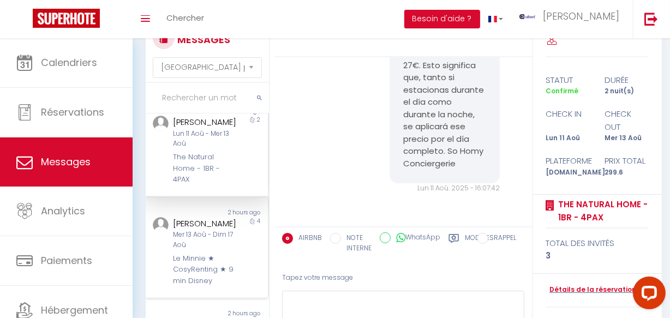
click at [223, 251] on div "Mer 13 Aoû - Dim 17 Aoû" at bounding box center [205, 240] width 64 height 21
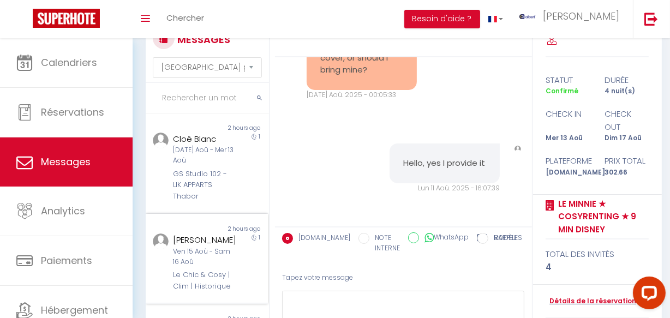
click at [223, 247] on div "Charlène Dupré" at bounding box center [205, 240] width 64 height 13
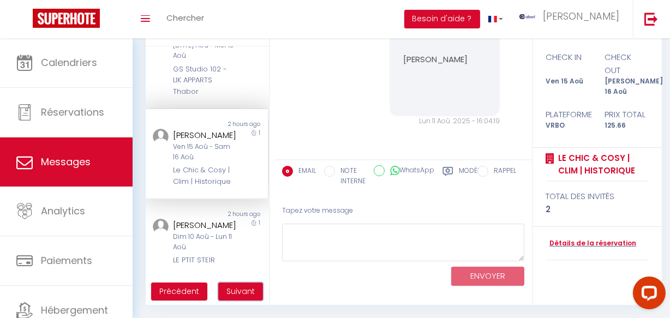
click at [247, 286] on span "Suivant" at bounding box center [241, 291] width 28 height 11
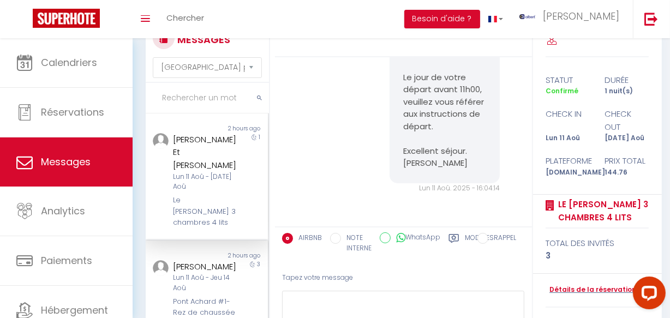
click at [200, 252] on div "Non lu" at bounding box center [176, 256] width 61 height 9
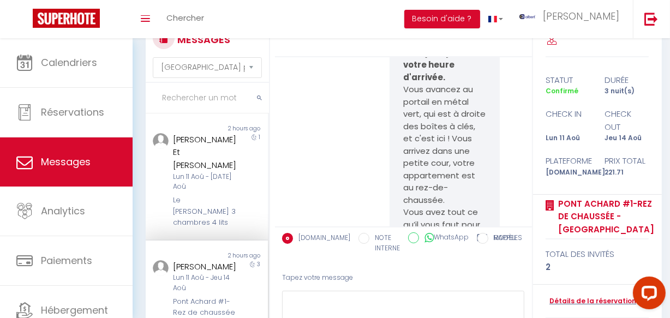
scroll to position [149, 0]
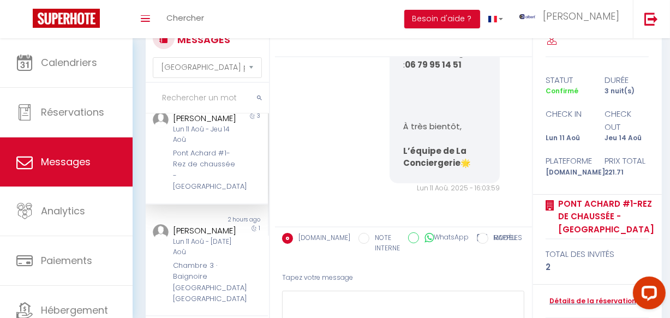
click at [200, 237] on div "Lun 11 Aoû - [DATE] Aoû" at bounding box center [205, 247] width 64 height 21
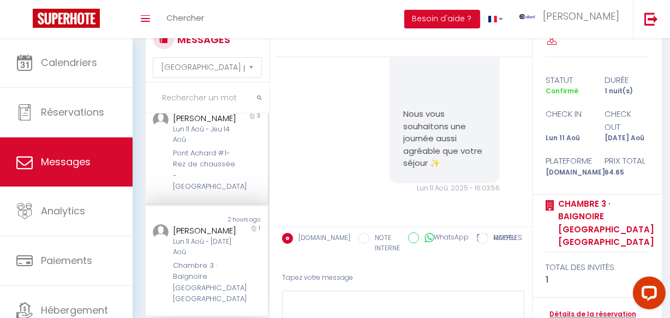
scroll to position [298, 0]
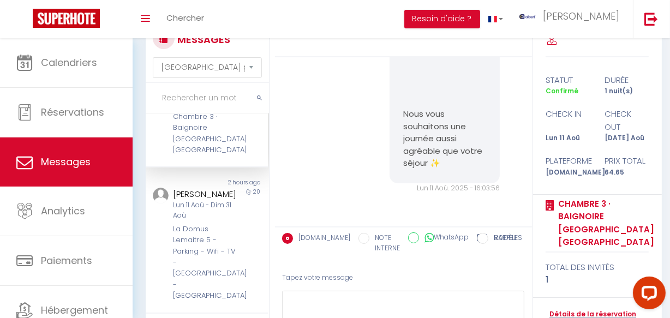
click at [200, 230] on div "La Domus Lemaitre 5 - Parking - Wifi - TV - Belgique - Bavay" at bounding box center [205, 263] width 64 height 78
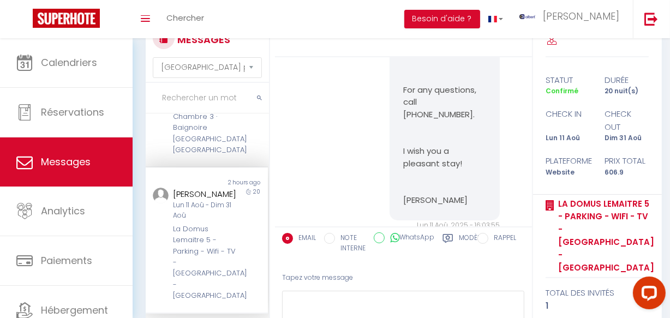
scroll to position [447, 0]
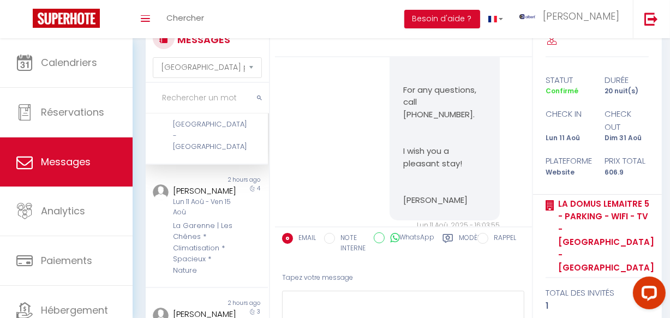
click at [200, 230] on div "La Garenne | Les Chênes * Climatisation * Spacieux * Nature" at bounding box center [205, 249] width 64 height 56
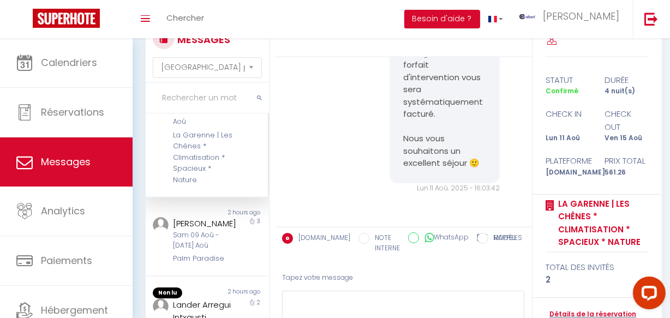
scroll to position [595, 0]
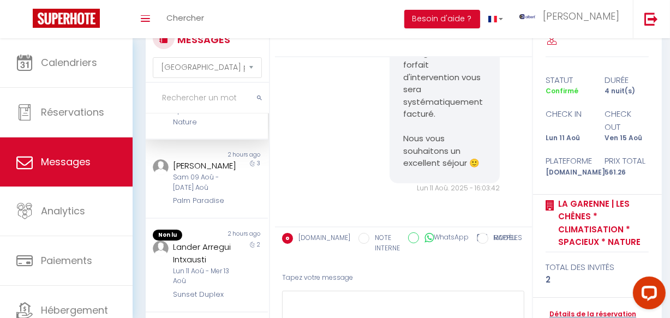
click at [200, 230] on div "Non lu 2 hours ago Lander Arregui Intxausti Lun 11 Aoû - Mer 13 Aoû Sunset Dupl…" at bounding box center [207, 266] width 122 height 94
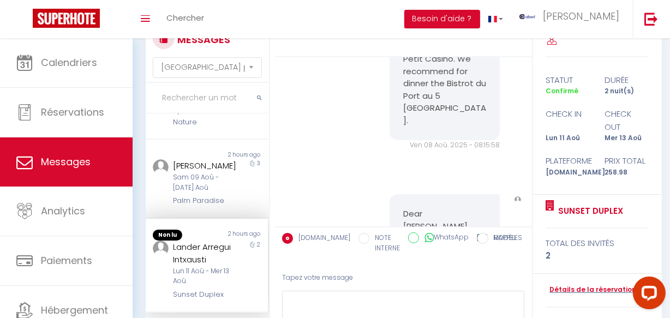
scroll to position [11184, 0]
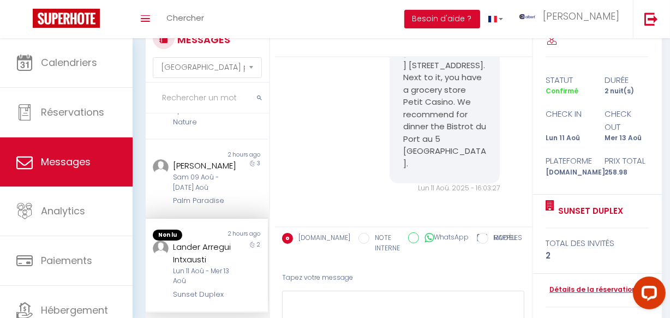
click at [204, 256] on div "Lander Arregui Intxausti" at bounding box center [205, 254] width 64 height 26
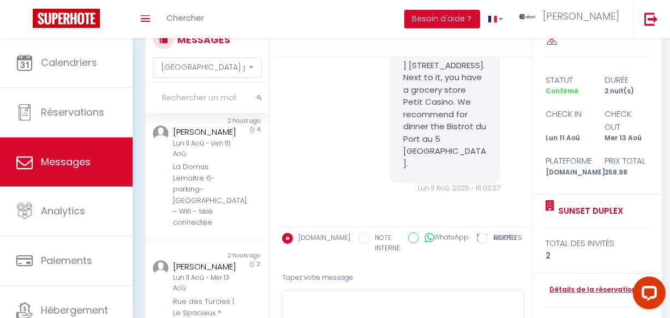
scroll to position [893, 0]
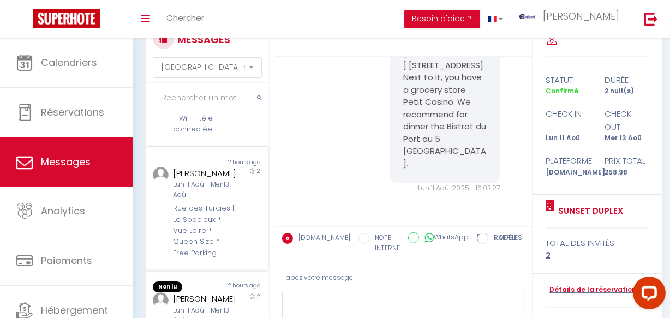
click at [204, 254] on div "Rue des Turcies | Le Spacieux * Vue Loire * Queen Size * Free Parking" at bounding box center [205, 231] width 64 height 56
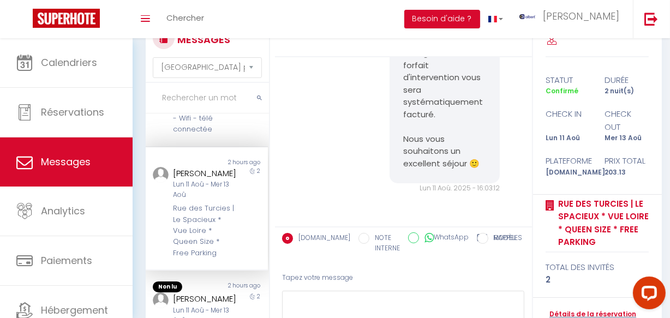
scroll to position [968, 0]
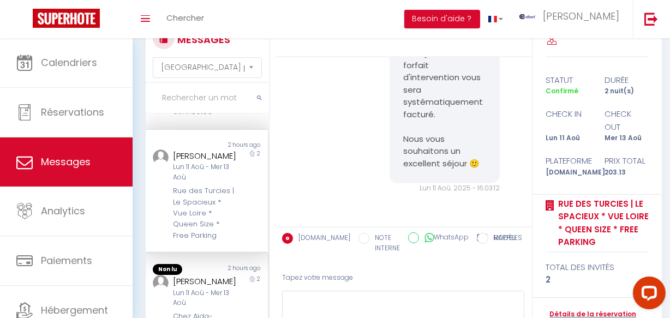
click at [204, 275] on div "Mathilde DUCORNET BOULFROY" at bounding box center [205, 281] width 64 height 13
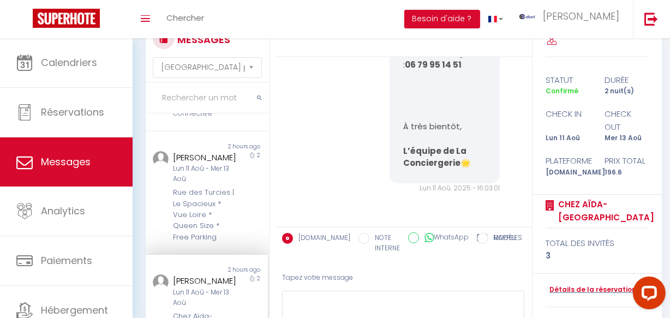
scroll to position [966, 0]
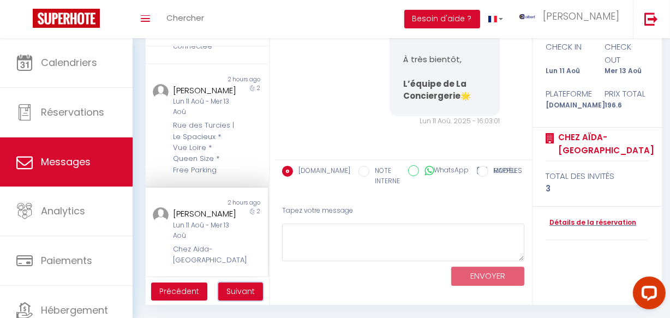
click at [242, 288] on span "Suivant" at bounding box center [241, 291] width 28 height 11
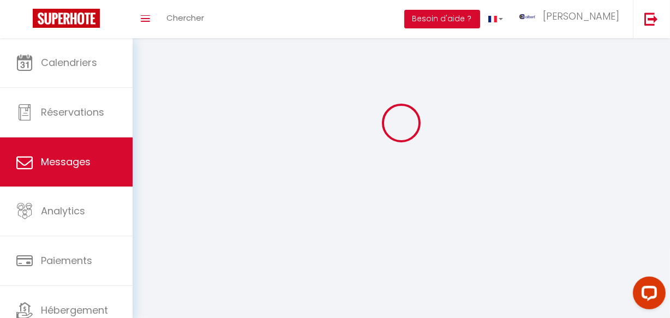
scroll to position [38, 0]
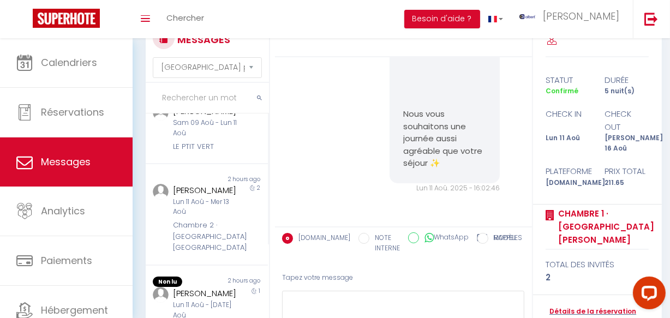
scroll to position [136, 0]
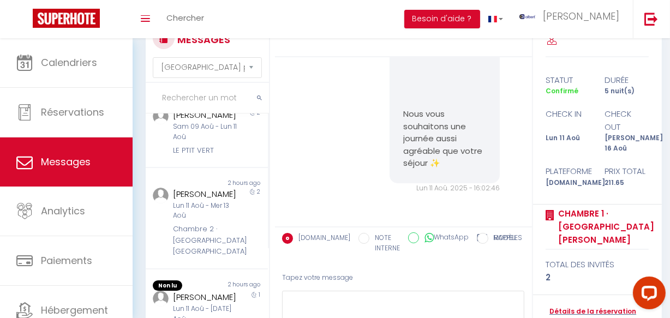
click at [244, 291] on div "1" at bounding box center [253, 320] width 31 height 58
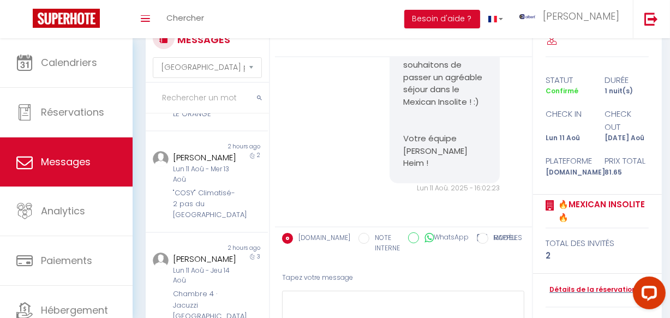
scroll to position [431, 0]
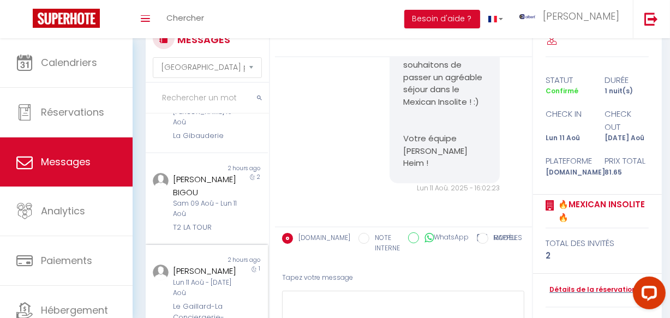
click at [240, 284] on div "1" at bounding box center [253, 300] width 31 height 70
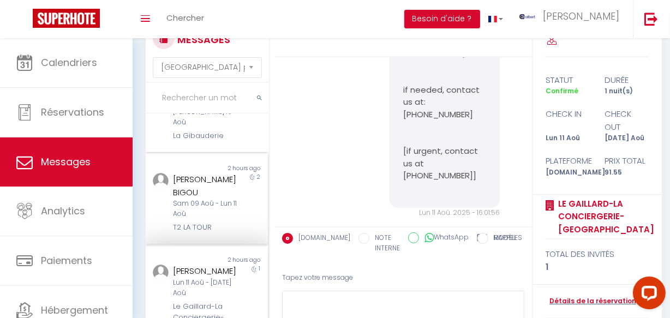
click at [218, 199] on div "Sam 09 Aoû - Lun 11 Aoû" at bounding box center [205, 209] width 64 height 21
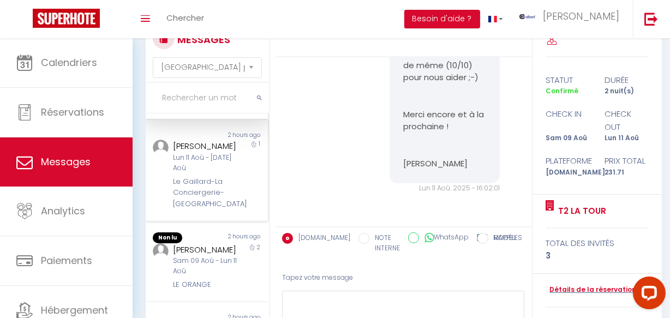
scroll to position [580, 0]
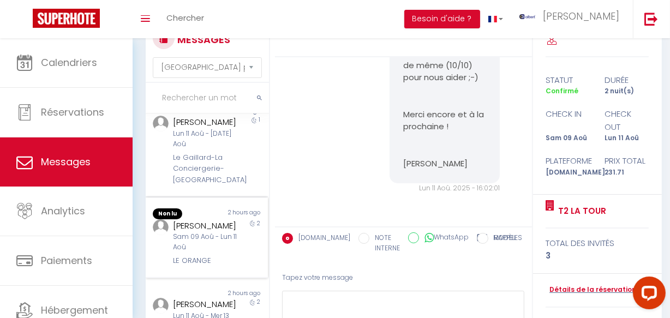
click at [225, 234] on div "Sam 09 Aoû - Lun 11 Aoû" at bounding box center [205, 242] width 64 height 21
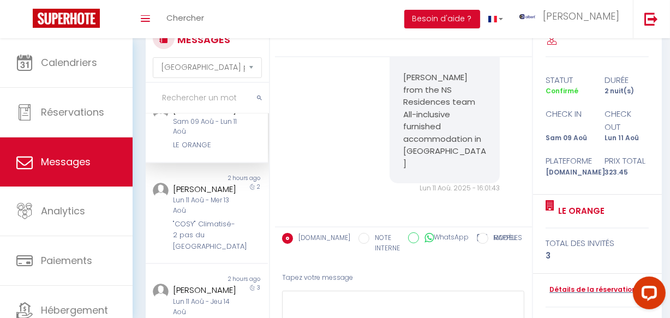
scroll to position [727, 0]
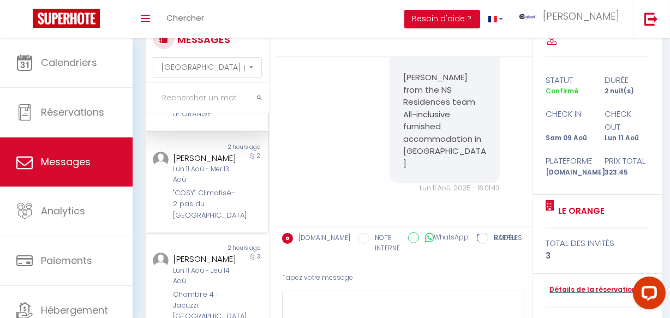
click at [209, 201] on div ""COSY" Climatisé- 2 pas du port -Place aux Herbes" at bounding box center [205, 204] width 64 height 33
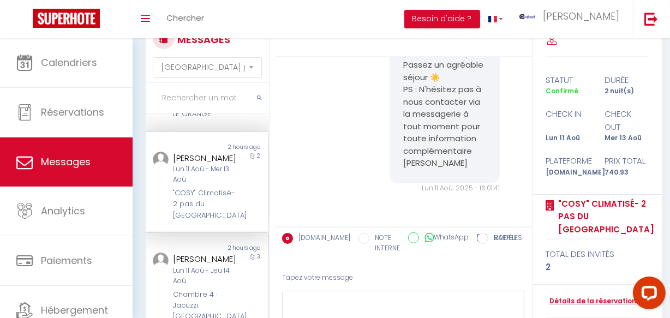
click at [220, 258] on div "Erwan Rouziou" at bounding box center [205, 259] width 64 height 13
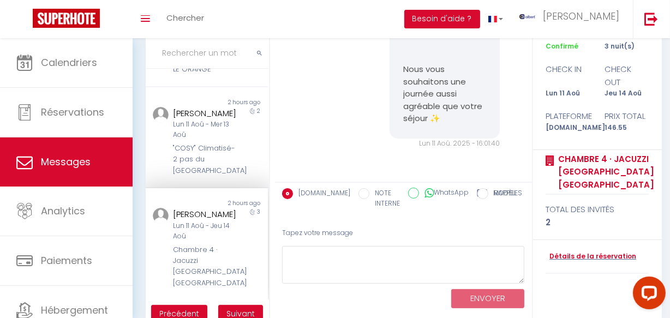
scroll to position [105, 0]
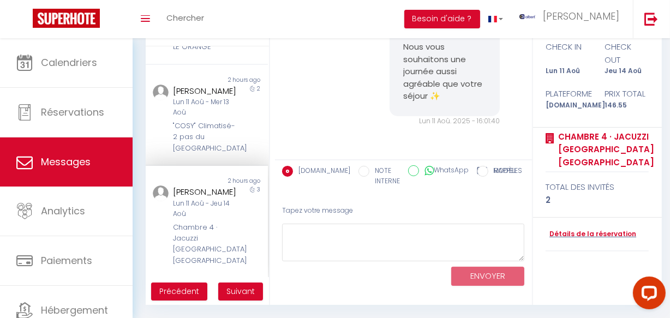
click at [217, 241] on div "Chambre 4 · Jacuzzi Terrasse Centre Narbonne" at bounding box center [205, 244] width 64 height 45
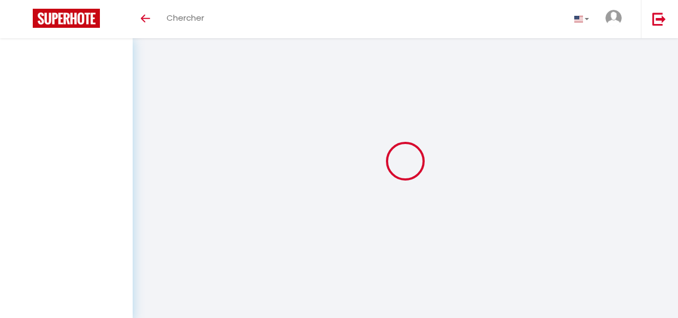
select select "message"
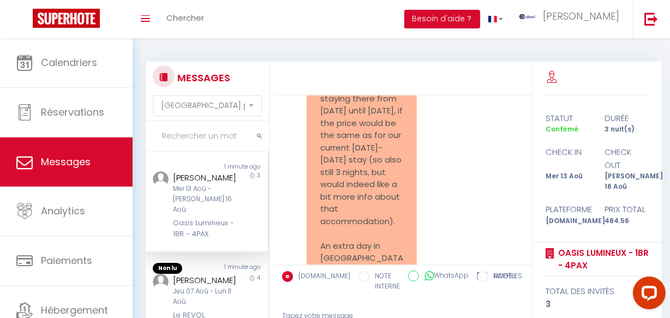
scroll to position [3309, 0]
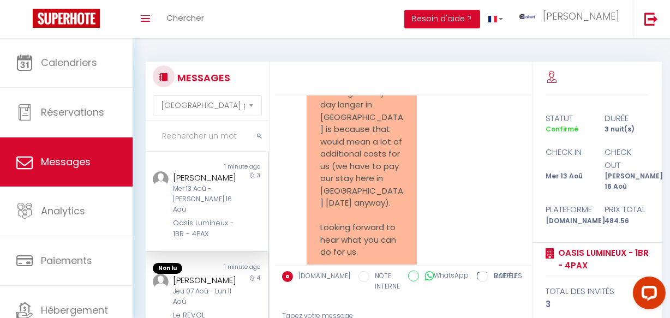
click at [245, 274] on div "4" at bounding box center [253, 298] width 31 height 48
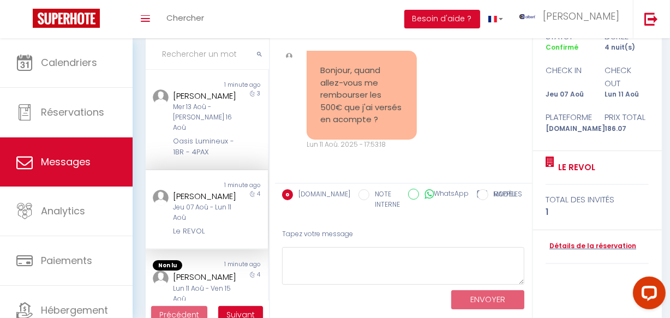
scroll to position [105, 0]
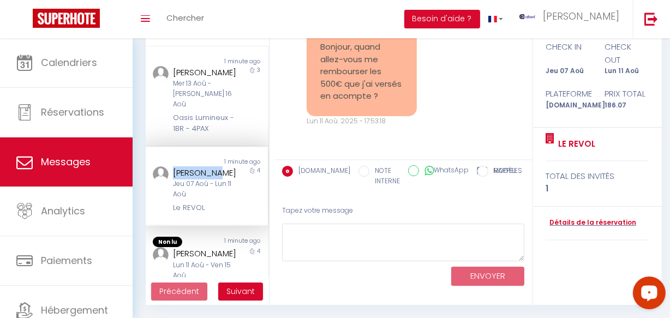
copy div "Claudelina"
drag, startPoint x: 189, startPoint y: 163, endPoint x: 222, endPoint y: 163, distance: 32.8
click at [222, 167] on div "Claudelina Garcia Jeu 07 Aoû - Lun 11 Aoû Le REVOL" at bounding box center [201, 191] width 71 height 48
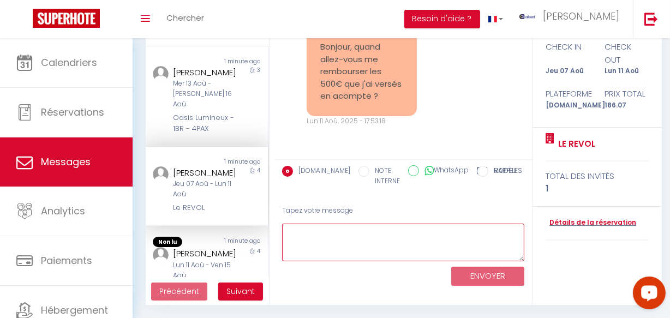
click at [300, 235] on textarea at bounding box center [403, 243] width 243 height 38
type textarea "b"
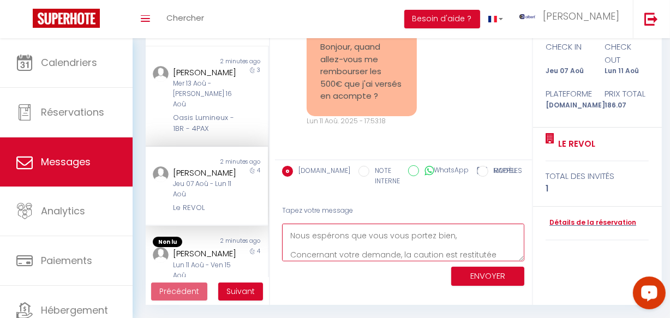
scroll to position [25, 0]
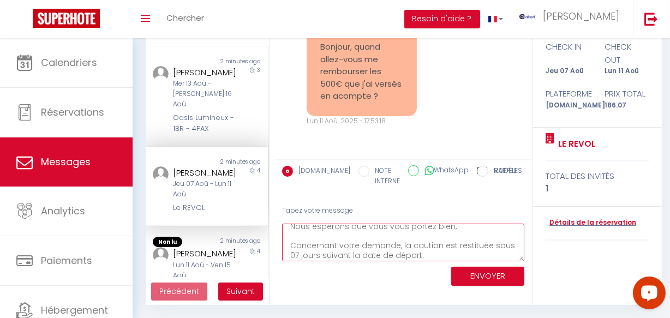
click at [440, 258] on textarea "Bonjour Claudelina, Nous espérons que vous vous portez bien, Concernant votre d…" at bounding box center [403, 243] width 243 height 38
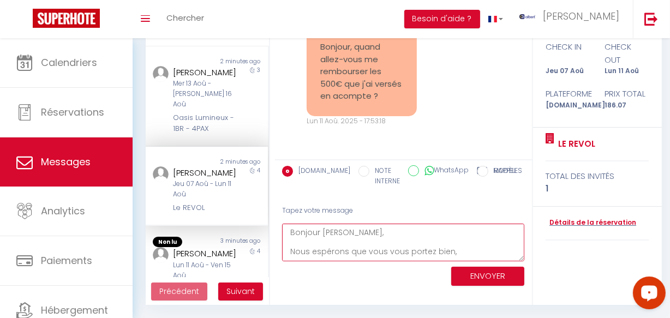
scroll to position [0, 0]
type textarea "Bonjour Claudelina, Nous espérons que vous vous portez bien, Concernant votre d…"
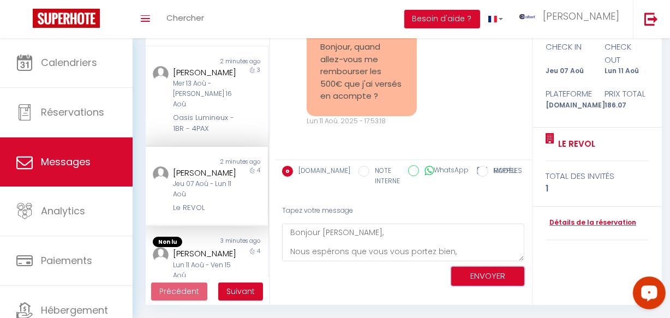
click at [498, 272] on button "ENVOYER" at bounding box center [488, 276] width 73 height 19
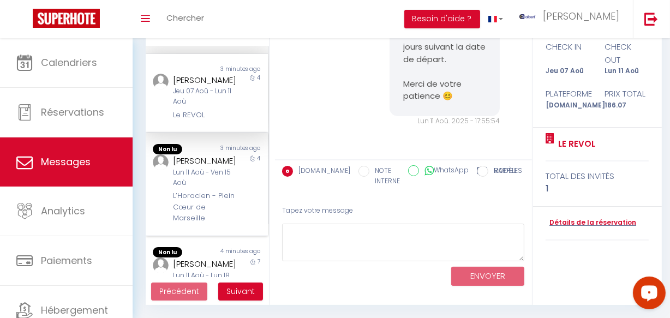
scroll to position [149, 0]
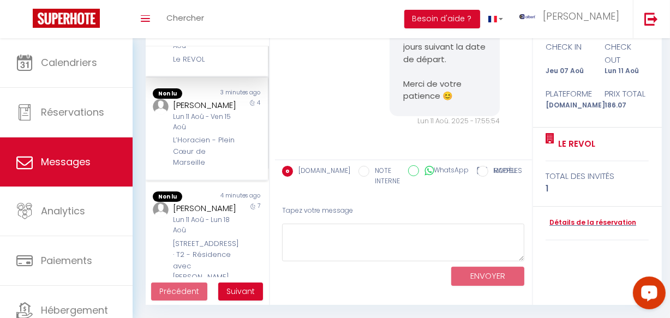
click at [223, 149] on div "L’Horacien - Plein Cœur de Marseille" at bounding box center [205, 151] width 64 height 33
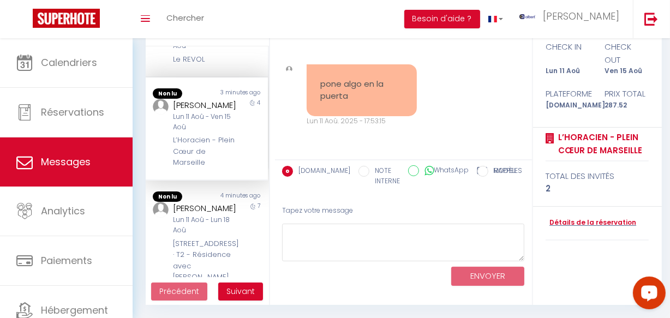
scroll to position [3246, 0]
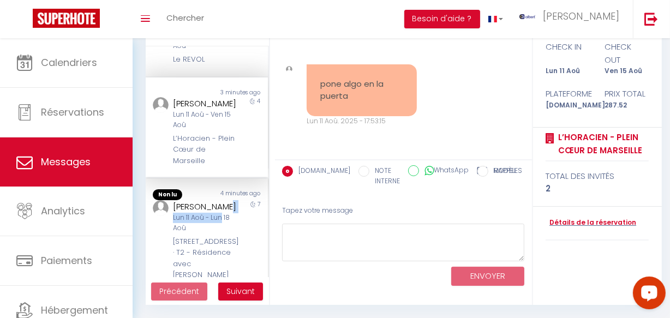
click at [221, 226] on div "daniel lucas Lun 11 Aoû - Lun 18 Aoû 302 Avenue de Péssicart · T2 - Résidence a…" at bounding box center [201, 240] width 71 height 81
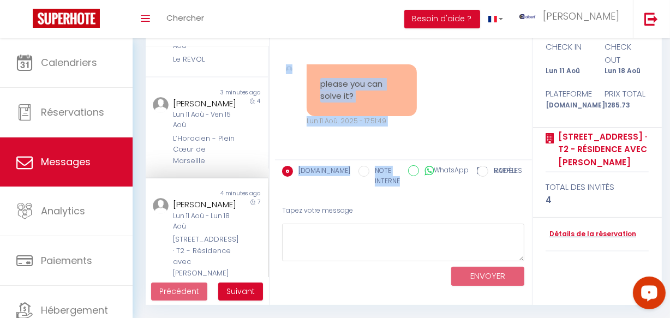
scroll to position [7930, 0]
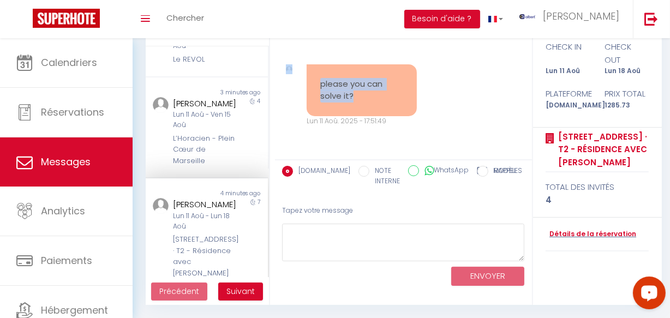
copy div "is not posible open the door without tools and the air conditioner doen't work …"
drag, startPoint x: 314, startPoint y: 88, endPoint x: 366, endPoint y: 97, distance: 52.1
click at [366, 97] on div "Hello daniel, To make your arrival and stay more pleasant, please fill out this…" at bounding box center [403, 74] width 257 height 169
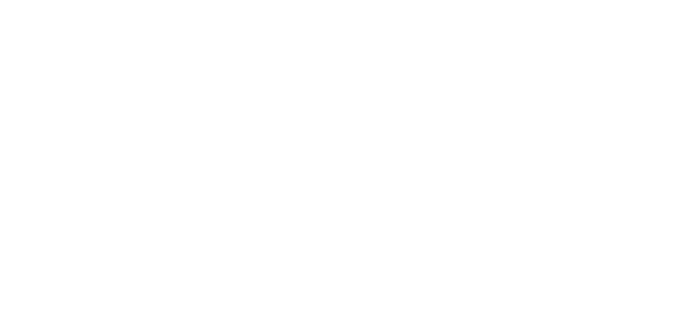
select select "message"
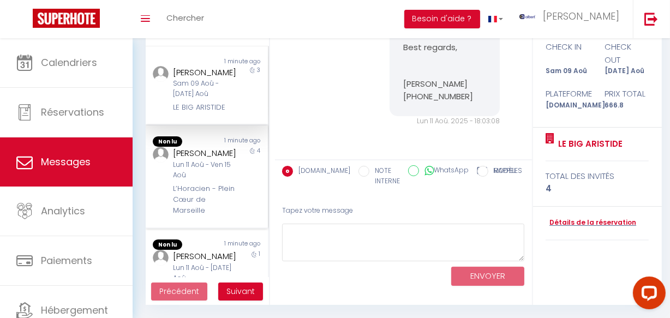
click at [211, 147] on div "1 minute ago" at bounding box center [237, 142] width 61 height 11
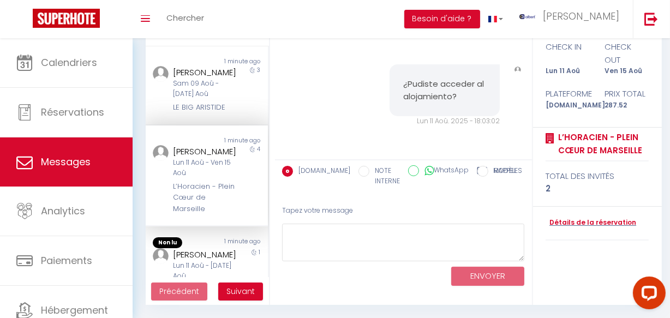
scroll to position [149, 0]
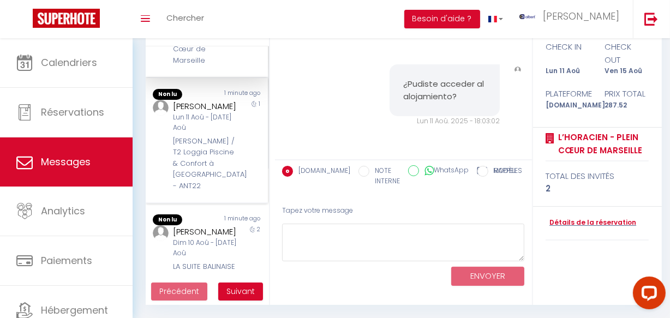
click at [211, 133] on div "Lun 11 Aoû - [DATE] Aoû" at bounding box center [205, 122] width 64 height 21
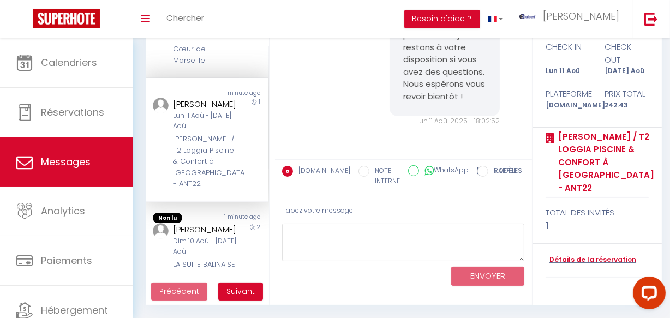
scroll to position [298, 0]
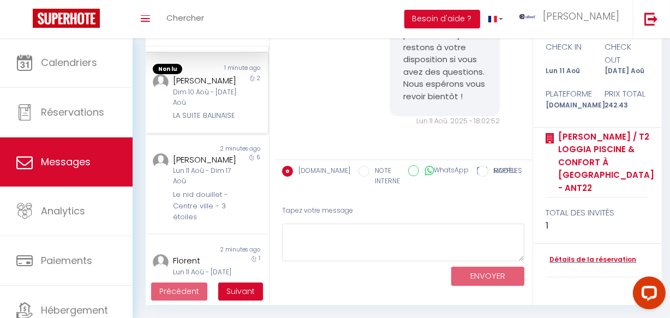
click at [211, 121] on div "LA SUITE BALINAISE" at bounding box center [205, 115] width 64 height 11
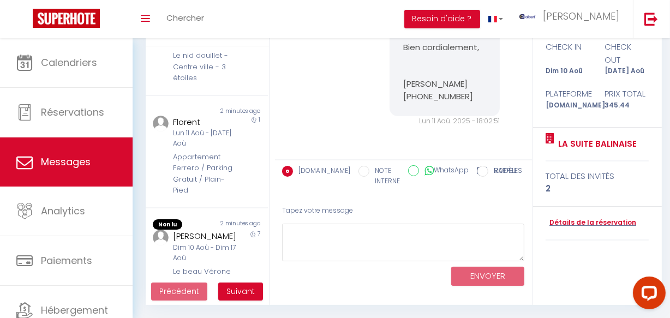
scroll to position [447, 0]
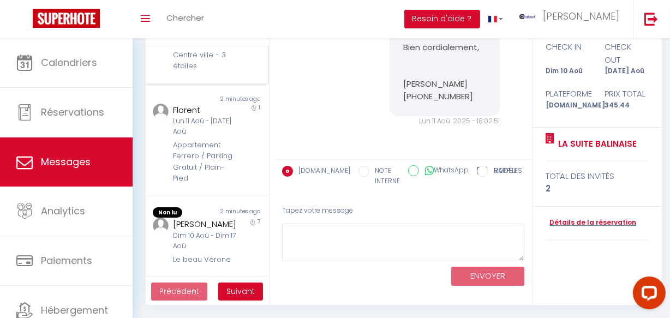
click at [210, 84] on div "Non lu 2 minutes ago [PERSON_NAME] 11 Aoû - Dim 17 Aoû Le nid douillet - Centre…" at bounding box center [207, 34] width 122 height 102
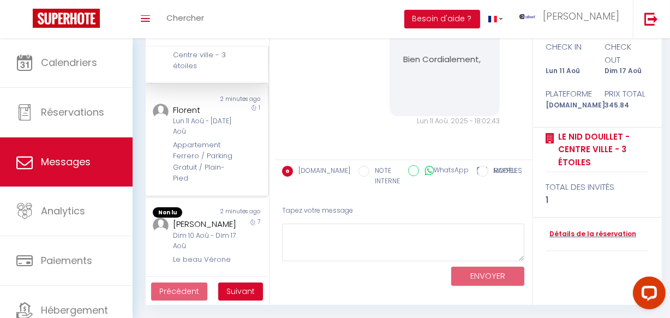
click at [207, 104] on div "2 minutes ago" at bounding box center [237, 99] width 61 height 9
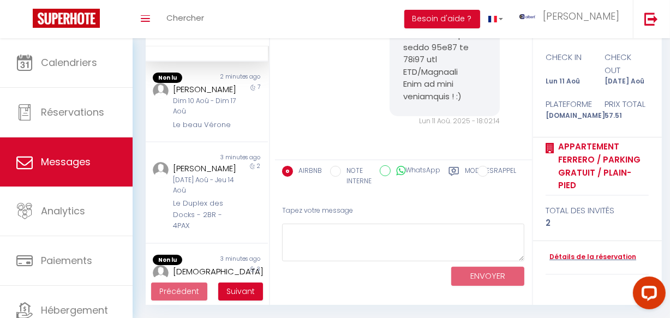
scroll to position [595, 0]
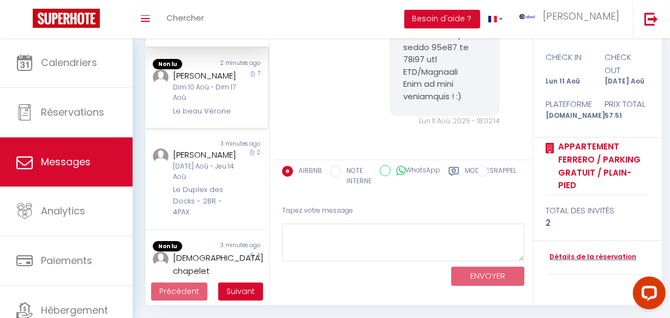
click at [207, 103] on div "Dim 10 Aoû - Dim 17 Aoû" at bounding box center [205, 92] width 64 height 21
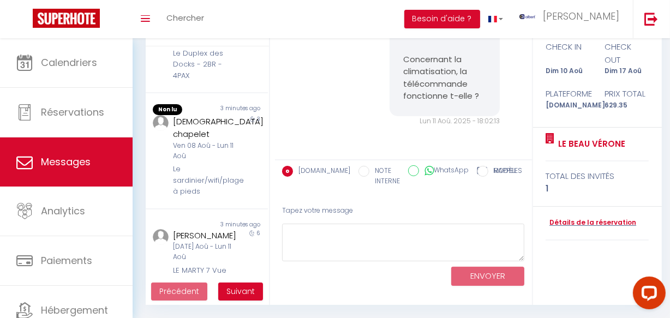
scroll to position [744, 0]
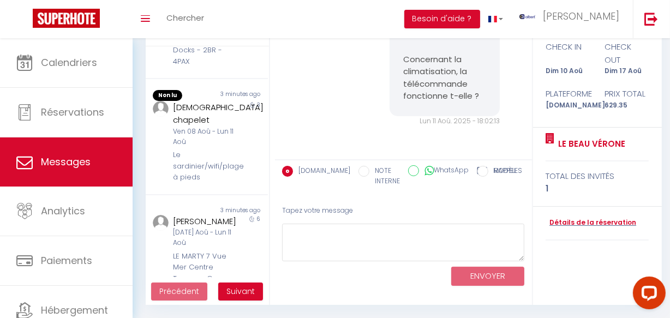
click at [207, 101] on div "3 minutes ago" at bounding box center [237, 95] width 61 height 11
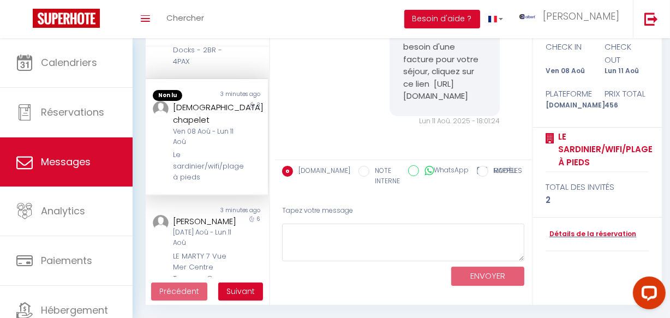
scroll to position [6120, 0]
click at [208, 99] on div "3 minutes ago" at bounding box center [237, 94] width 61 height 9
click at [207, 67] on div "Le Duplex des Docks - 2BR - 4PAX" at bounding box center [205, 50] width 64 height 33
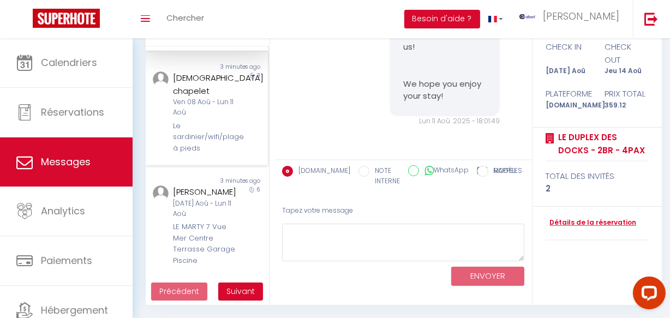
scroll to position [835, 0]
click at [212, 144] on div "Non lu 3 minutes ago [DEMOGRAPHIC_DATA] chapelet Ven 08 Aoû - Lun 11 Aoû Le sar…" at bounding box center [207, 109] width 122 height 114
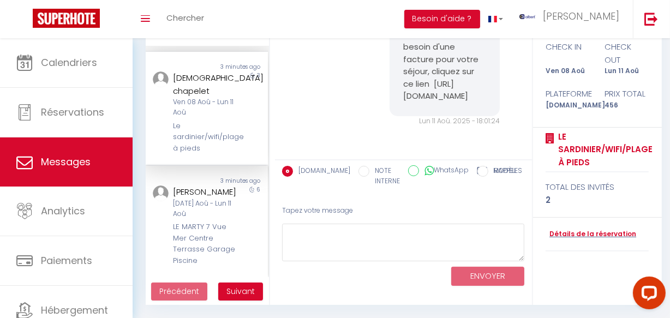
click at [215, 201] on div "[DATE] Aoû - Lun 11 Aoû" at bounding box center [205, 209] width 64 height 21
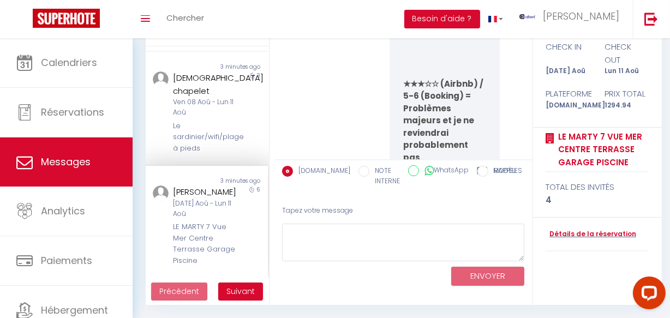
scroll to position [11992, 0]
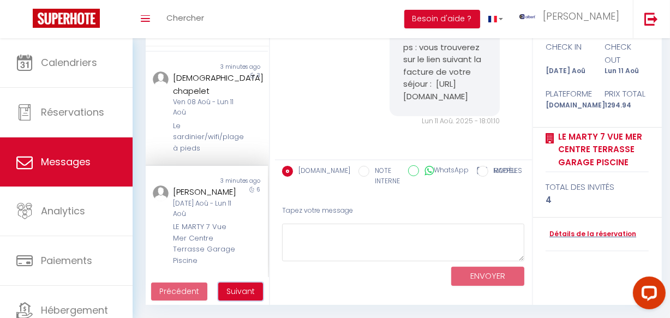
click at [236, 295] on span "Suivant" at bounding box center [241, 291] width 28 height 11
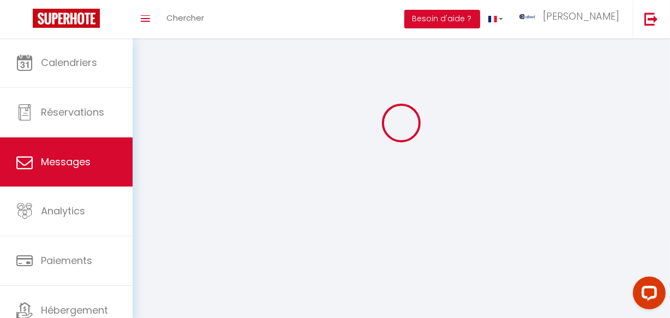
scroll to position [38, 0]
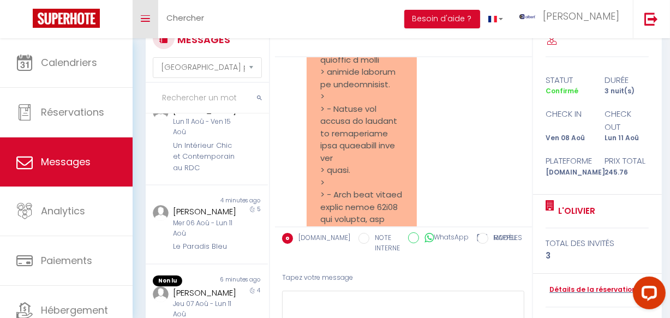
scroll to position [794, 0]
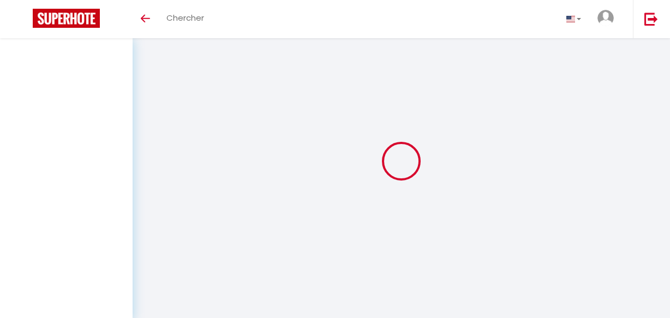
select select "message"
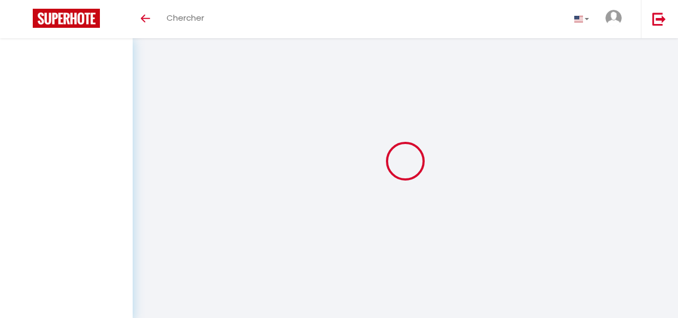
select select "message"
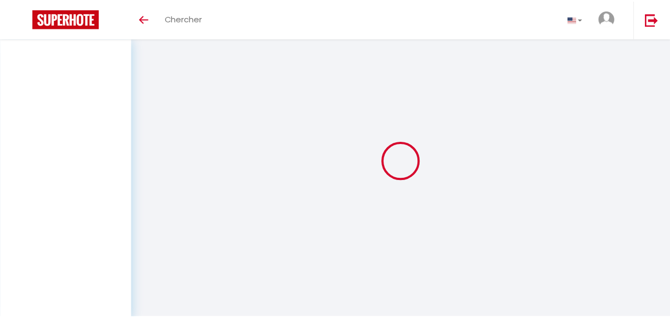
scroll to position [38, 0]
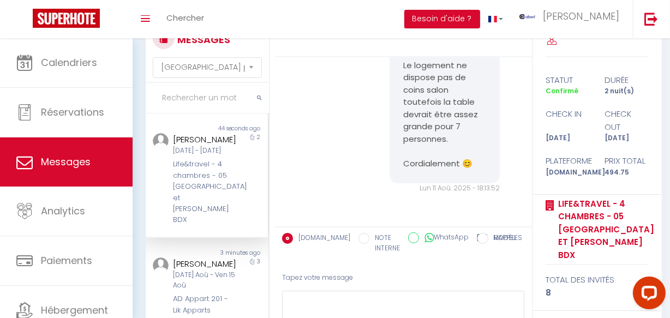
scroll to position [149, 0]
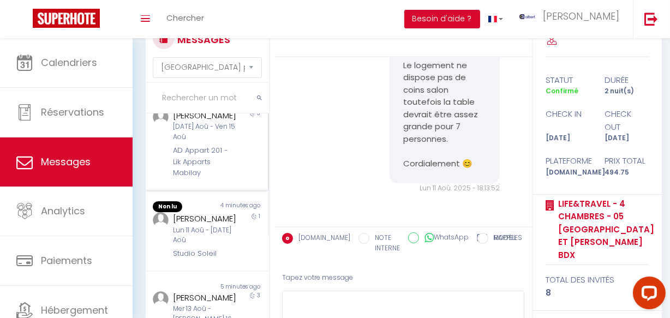
click at [194, 191] on div "Non lu 3 minutes ago Sabrina Araujo Mar 12 Aoû - Ven 15 Aoû AD Appart 201 - Lik…" at bounding box center [207, 141] width 122 height 102
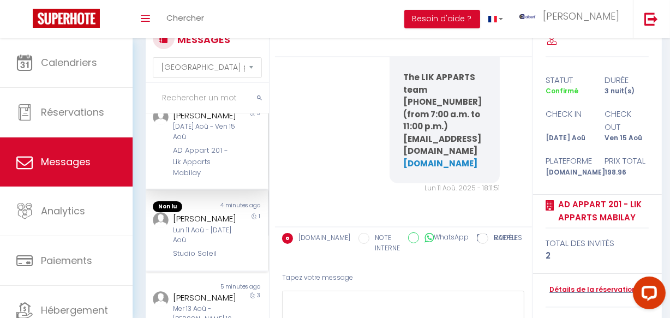
click at [201, 225] on div "Anastasiia Sokareva" at bounding box center [205, 218] width 64 height 13
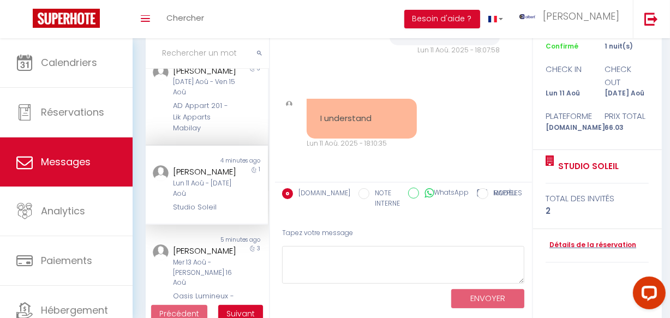
scroll to position [105, 0]
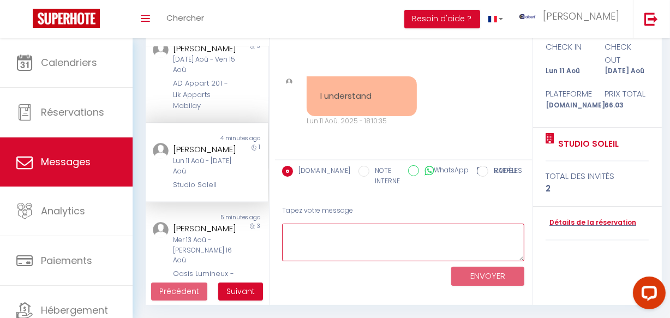
click at [388, 243] on textarea at bounding box center [403, 243] width 243 height 38
paste textarea "Please do not hesitate to contact us again if necessary 🍀"
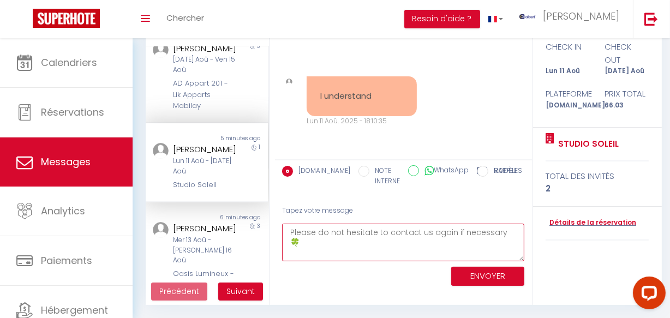
scroll to position [140, 0]
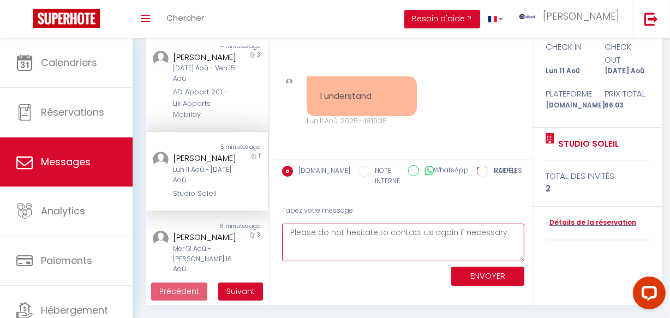
type textarea "Please do not hesitate to contact us again if necessary."
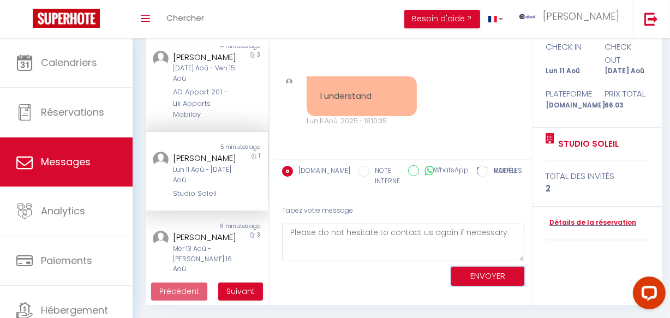
click at [489, 270] on button "ENVOYER" at bounding box center [488, 276] width 73 height 19
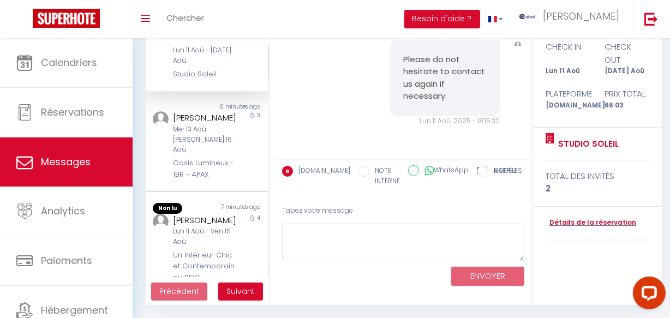
scroll to position [289, 0]
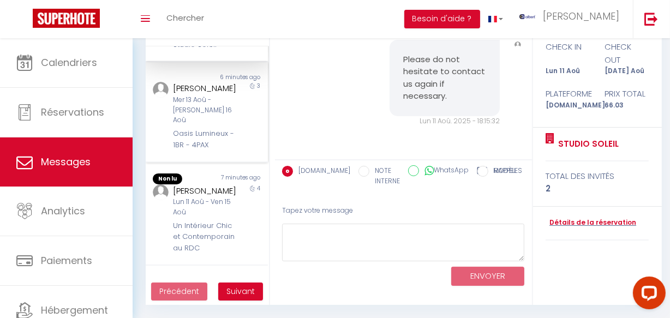
click at [218, 142] on div "Oasis Lumineux - 1BR - 4PAX" at bounding box center [205, 139] width 64 height 22
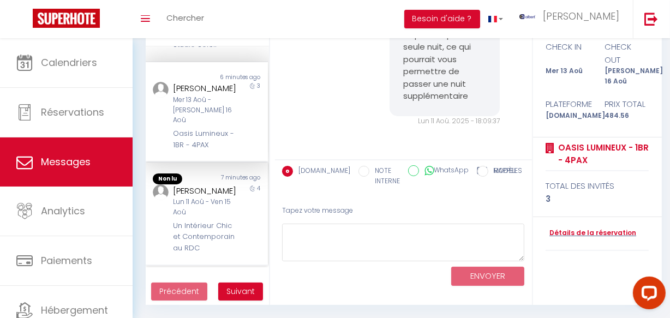
click at [218, 191] on div "Astrid Wanecq" at bounding box center [205, 191] width 64 height 13
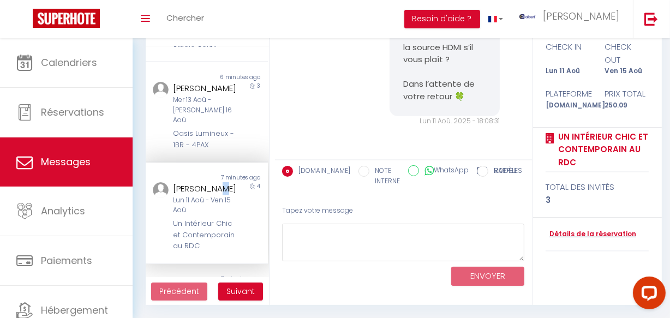
scroll to position [437, 0]
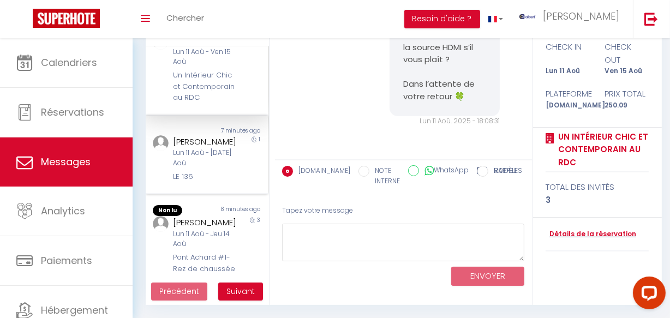
click at [217, 169] on div "Lun 11 Aoû - [DATE] Aoû" at bounding box center [205, 158] width 64 height 21
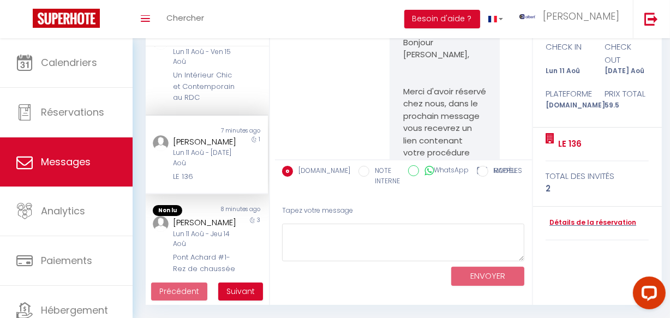
scroll to position [586, 0]
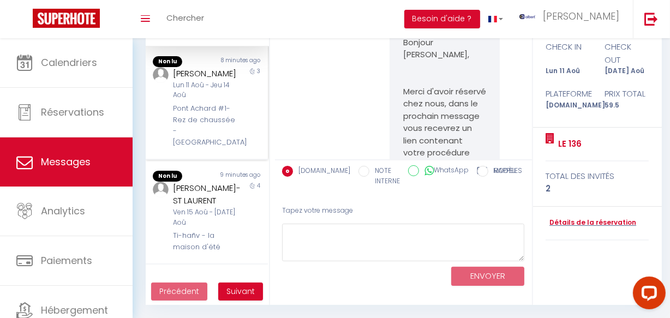
click at [210, 101] on div "Lun 11 Aoû - Jeu 14 Aoû" at bounding box center [205, 90] width 64 height 21
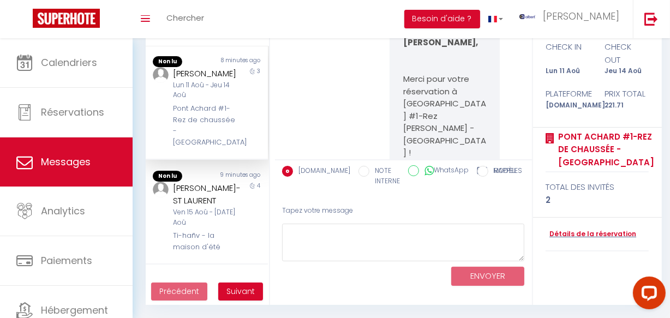
scroll to position [6115, 0]
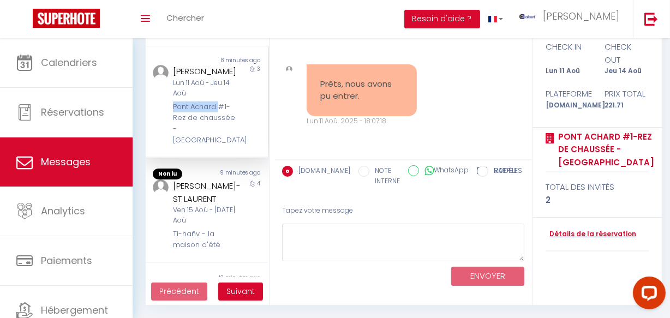
copy div "Pont Achard"
drag, startPoint x: 174, startPoint y: 147, endPoint x: 219, endPoint y: 148, distance: 45.9
click at [219, 146] on div "Pont Achard #1-Rez de chaussée -Poitiers" at bounding box center [205, 124] width 64 height 45
click at [229, 205] on div "Juliette BETHUEL-ST LAURENT" at bounding box center [205, 193] width 64 height 26
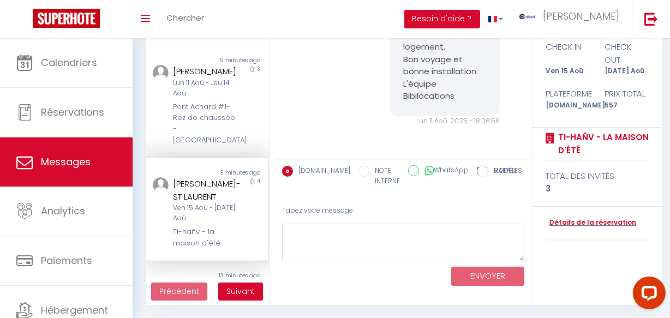
scroll to position [735, 0]
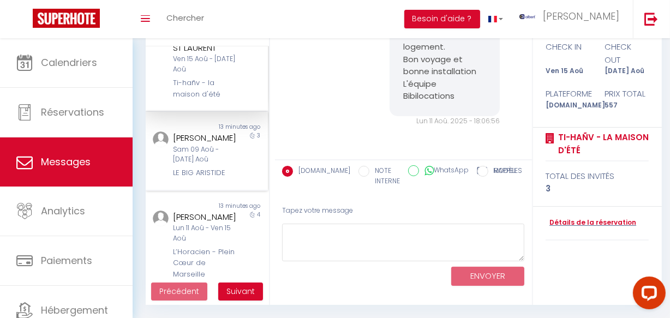
click at [227, 165] on div "Sam 09 Aoû - Mar 12 Aoû" at bounding box center [205, 155] width 64 height 21
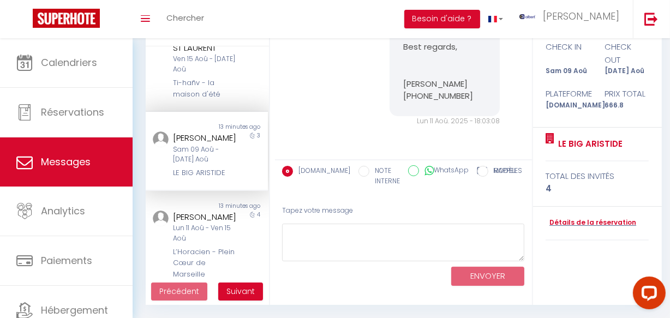
scroll to position [816, 0]
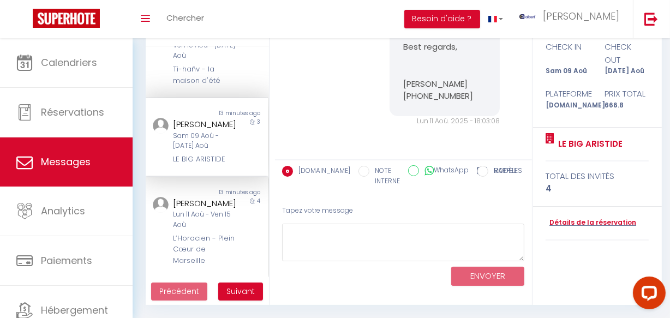
click at [212, 197] on div "lidia ramos peña" at bounding box center [205, 203] width 64 height 13
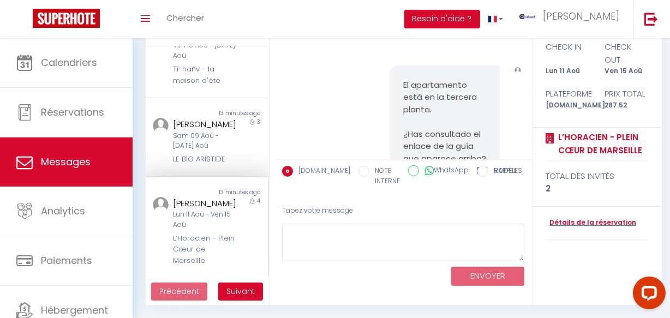
scroll to position [3730, 0]
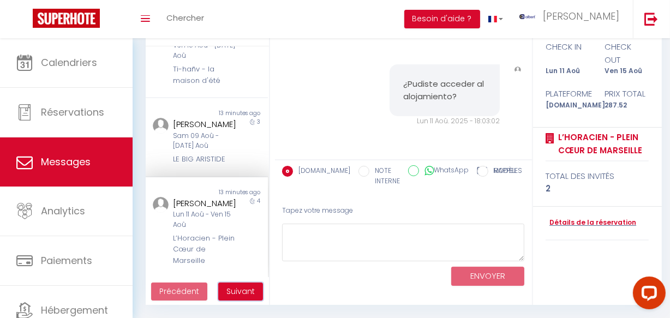
click at [243, 295] on span "Suivant" at bounding box center [241, 291] width 28 height 11
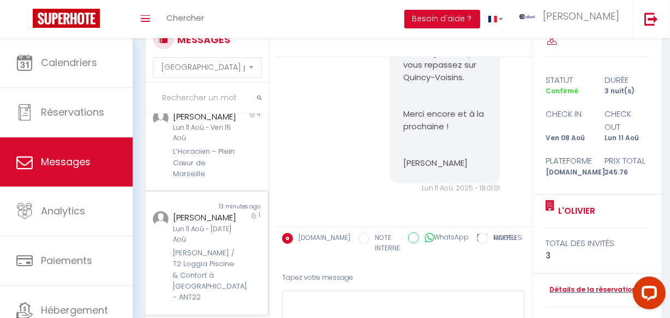
scroll to position [0, 0]
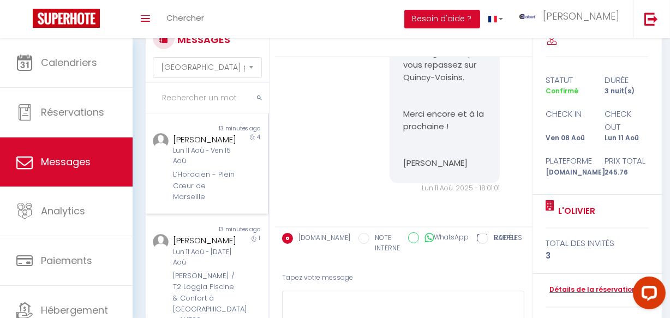
click at [203, 203] on div "L’Horacien - Plein Cœur de Marseille" at bounding box center [205, 185] width 64 height 33
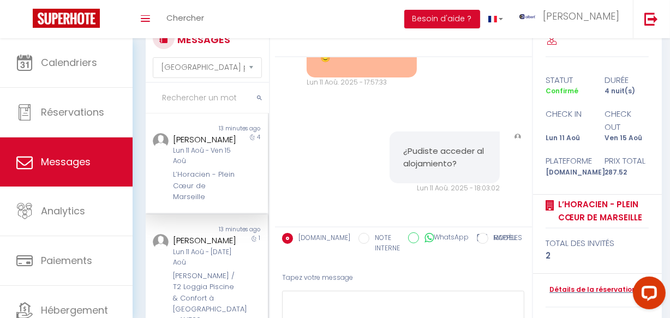
click at [238, 262] on div "1" at bounding box center [253, 280] width 31 height 92
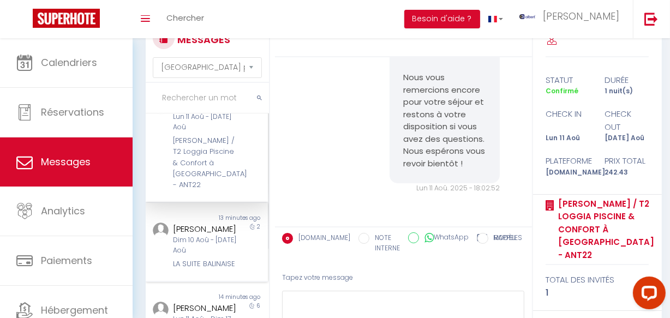
scroll to position [149, 0]
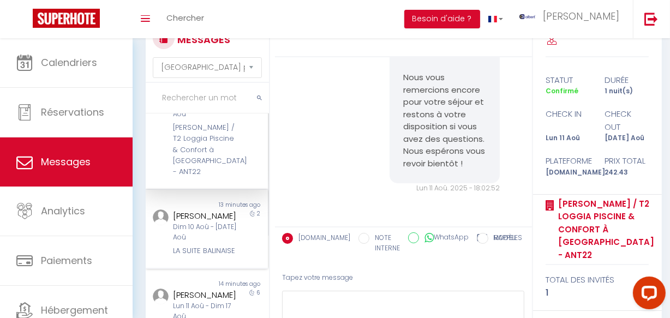
click at [218, 236] on div "Dim 10 Aoû - Mar 12 Aoû" at bounding box center [205, 232] width 64 height 21
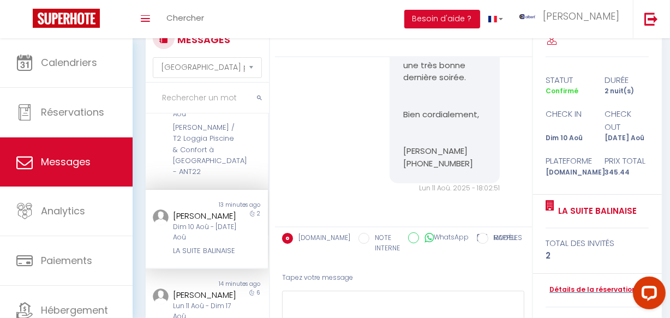
scroll to position [298, 0]
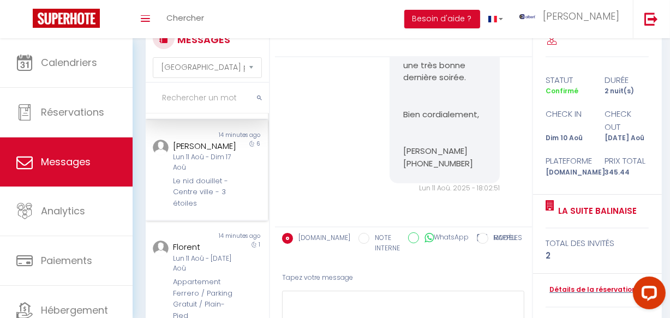
click at [208, 206] on div "Le nid douillet - Centre ville - 3 étoiles" at bounding box center [205, 192] width 64 height 33
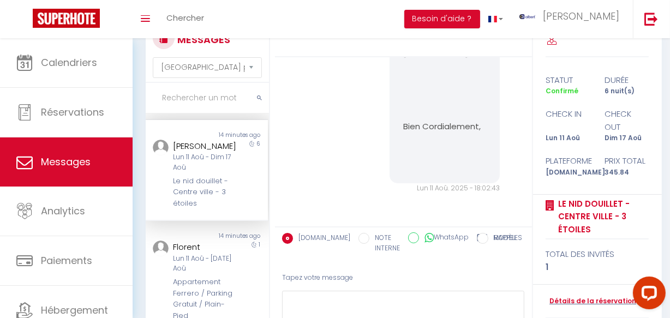
scroll to position [447, 0]
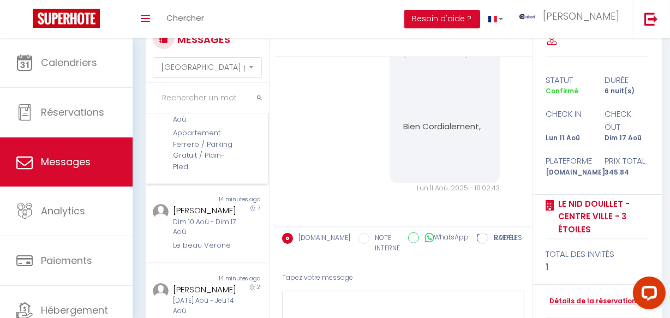
click at [202, 173] on div "Appartement Ferrero / Parking Gratuit / Plain-Pied" at bounding box center [205, 150] width 64 height 45
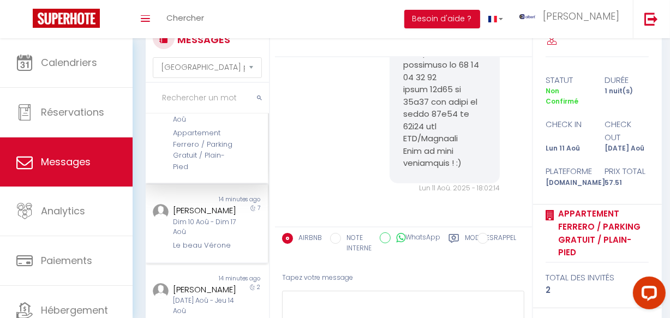
click at [215, 217] on div "Luanna Hoachuck" at bounding box center [205, 210] width 64 height 13
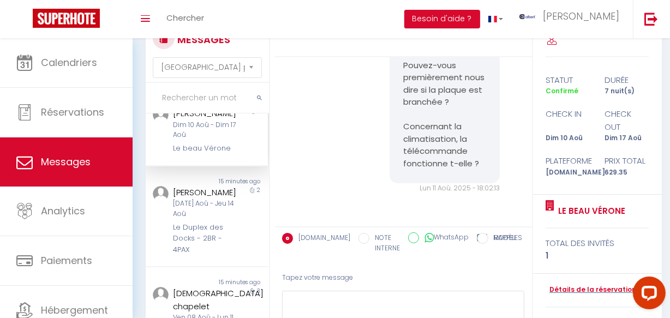
scroll to position [595, 0]
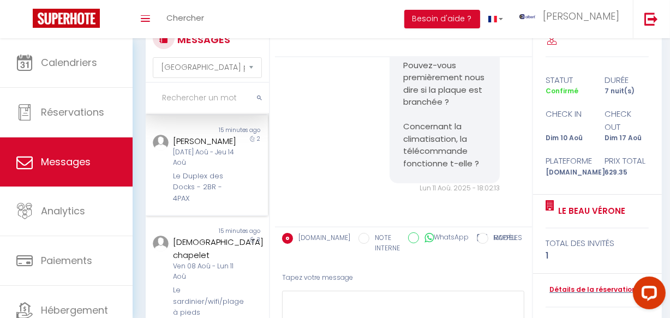
click at [202, 204] on div "Le Duplex des Docks - 2BR - 4PAX" at bounding box center [205, 187] width 64 height 33
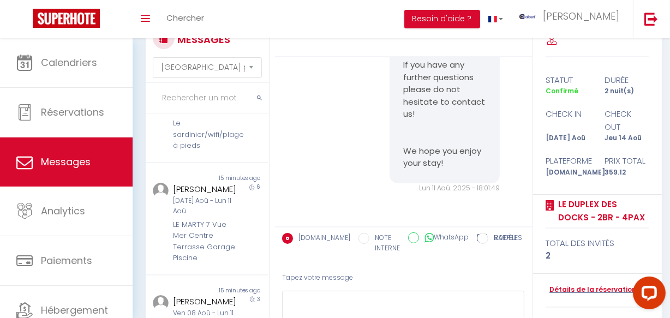
scroll to position [835, 0]
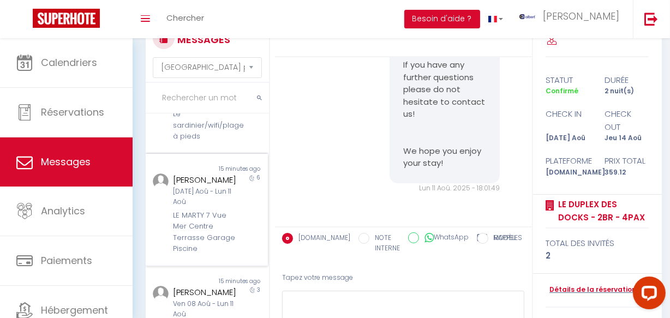
click at [201, 174] on div "Romain Volochine" at bounding box center [205, 180] width 64 height 13
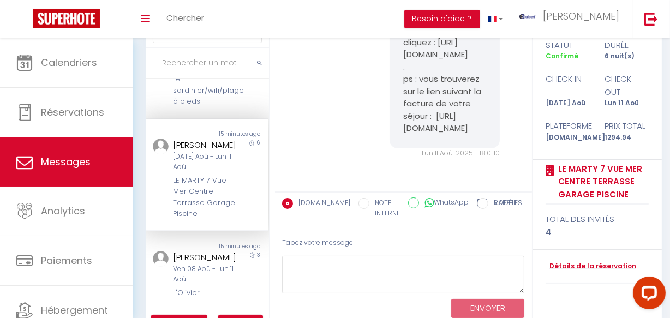
scroll to position [105, 0]
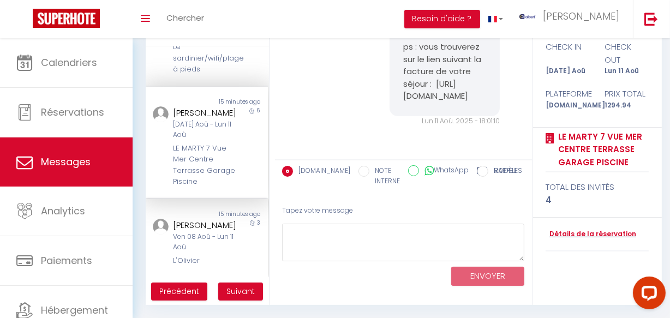
click at [211, 219] on div "Xavier Rousselet" at bounding box center [205, 225] width 64 height 13
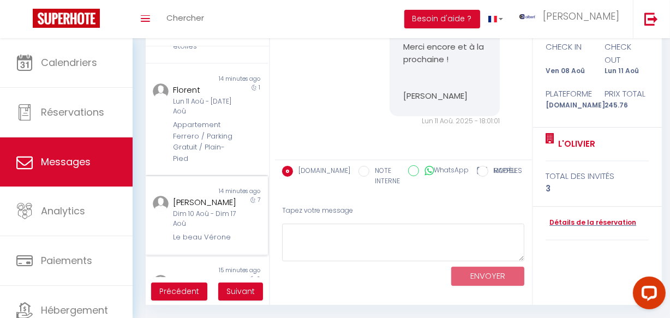
click at [210, 196] on div "14 minutes ago" at bounding box center [237, 191] width 61 height 9
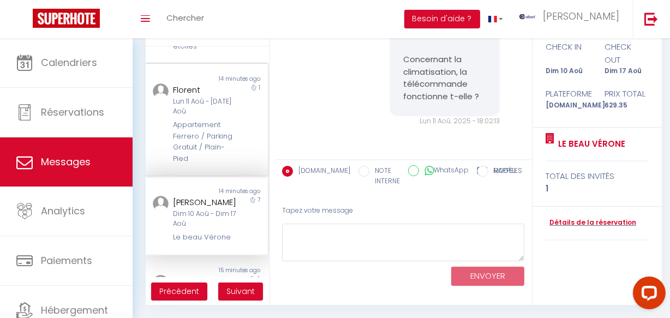
click at [211, 164] on div "Appartement Ferrero / Parking Gratuit / Plain-Pied" at bounding box center [205, 142] width 64 height 45
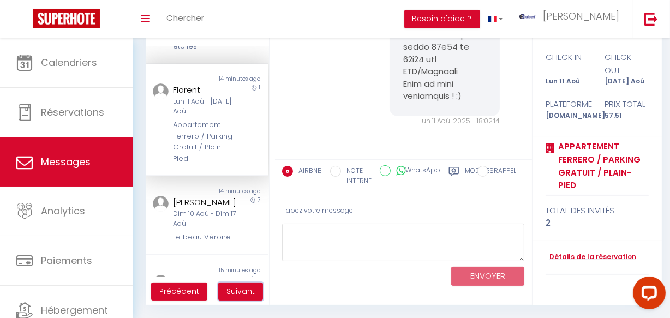
click at [246, 292] on span "Suivant" at bounding box center [241, 291] width 28 height 11
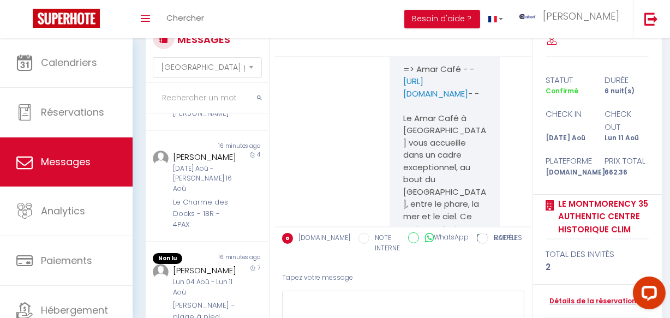
scroll to position [12317, 0]
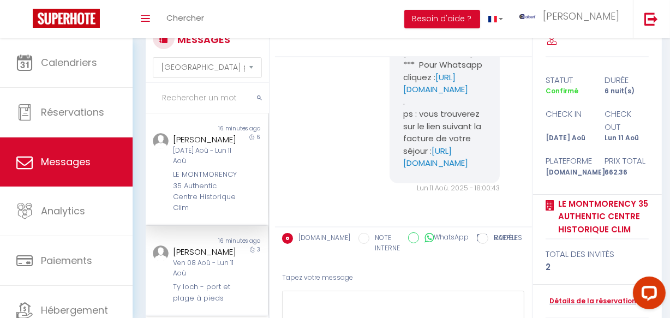
click at [228, 260] on div "Non lu 16 minutes ago Sophie Fortuna Ven 08 Aoû - Lun 11 Aoû Ty loch - port et …" at bounding box center [207, 271] width 122 height 90
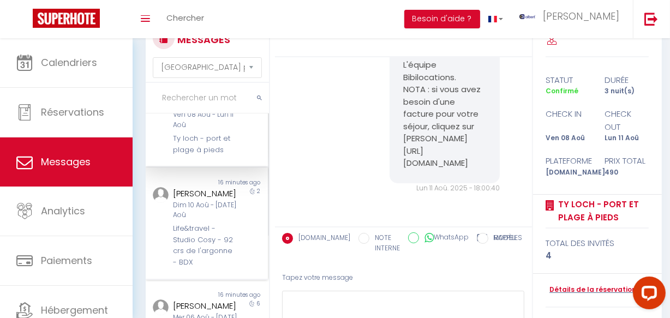
click at [213, 221] on div "Dim 10 Aoû - Mar 12 Aoû" at bounding box center [205, 210] width 64 height 21
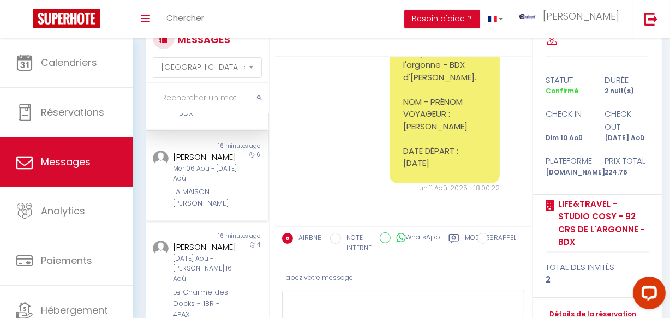
click at [213, 209] on div "LA MAISON TY ANQUER" at bounding box center [205, 198] width 64 height 22
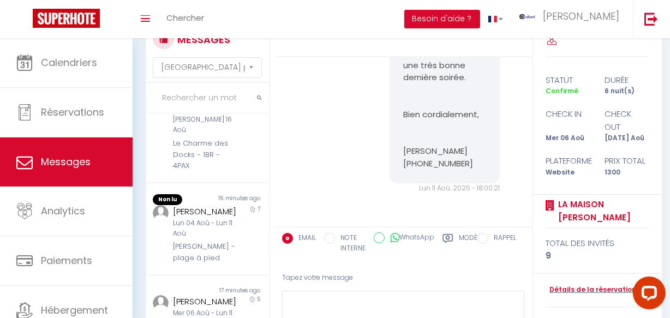
click at [213, 218] on div "Zerah Karine" at bounding box center [205, 211] width 64 height 13
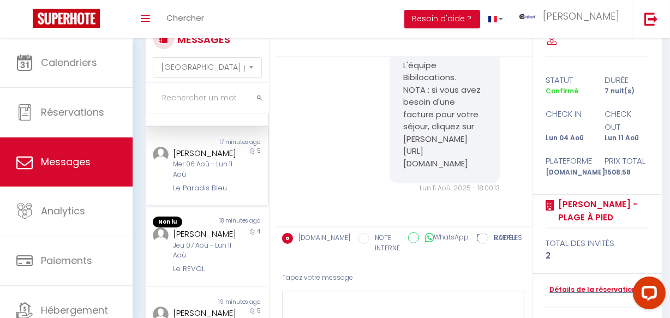
click at [212, 194] on div "Le Paradis Bleu" at bounding box center [205, 188] width 64 height 11
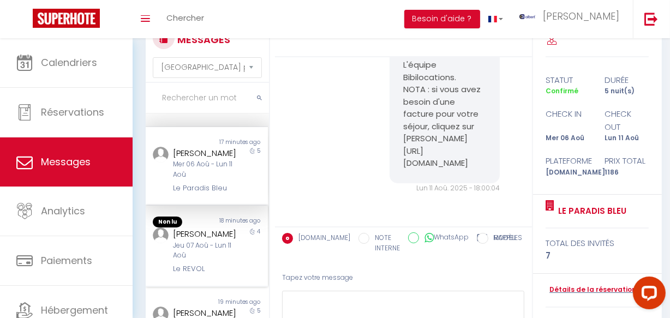
click at [224, 241] on div "Claudelina Garcia" at bounding box center [205, 234] width 64 height 13
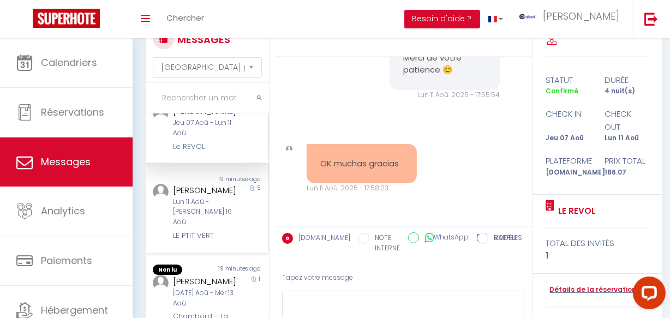
click at [216, 228] on div "Lun 11 Aoû - Sam 16 Aoû" at bounding box center [205, 212] width 64 height 31
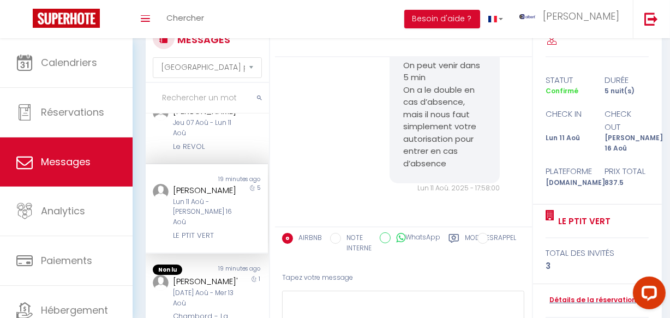
click at [219, 240] on div "Non lu 19 minutes ago Alicia Mangano Lun 11 Aoû - Sam 16 Aoû LE PTIT VERT 5" at bounding box center [207, 209] width 122 height 90
click at [220, 265] on div "19 minutes ago" at bounding box center [237, 270] width 61 height 11
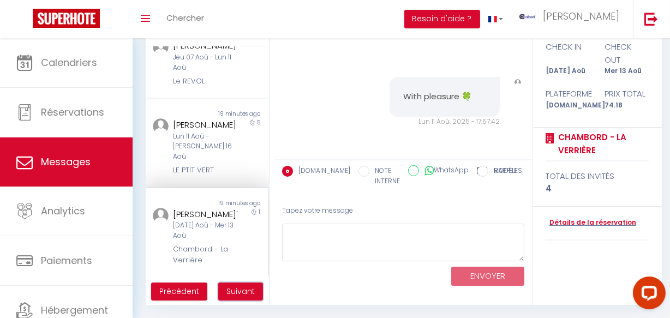
click at [251, 291] on span "Suivant" at bounding box center [241, 291] width 28 height 11
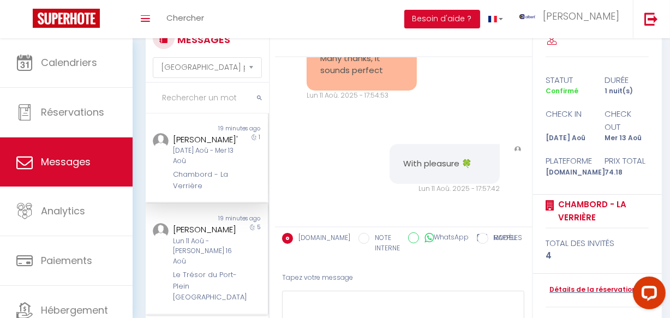
click at [214, 252] on div "Lun 11 Aoû - Sam 16 Aoû" at bounding box center [205, 251] width 64 height 31
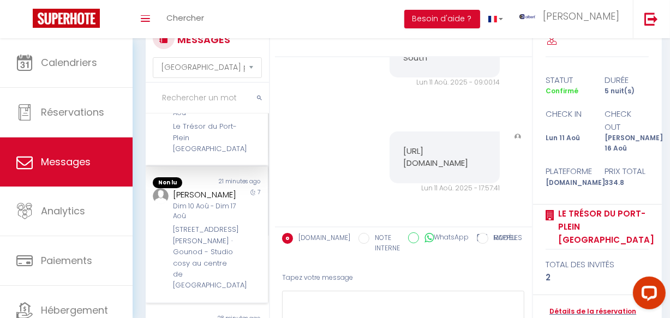
click at [210, 222] on div "Dim 10 Aoû - Dim 17 Aoû" at bounding box center [205, 211] width 64 height 21
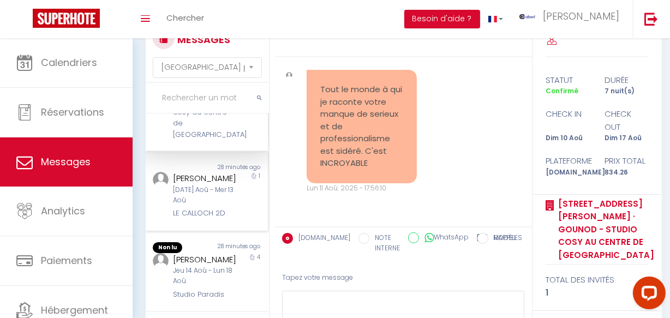
click at [209, 218] on div "Non lu 28 minutes ago Bianca SINTINI Mar 12 Aoû - Mer 13 Aoû LE CALLOCH 2D 1" at bounding box center [207, 191] width 122 height 79
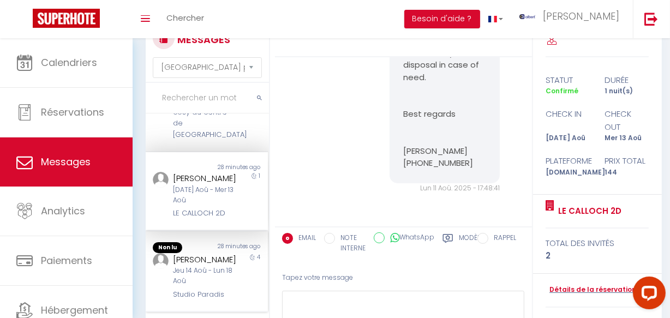
click at [211, 253] on div "Kevin Marrec" at bounding box center [205, 259] width 64 height 13
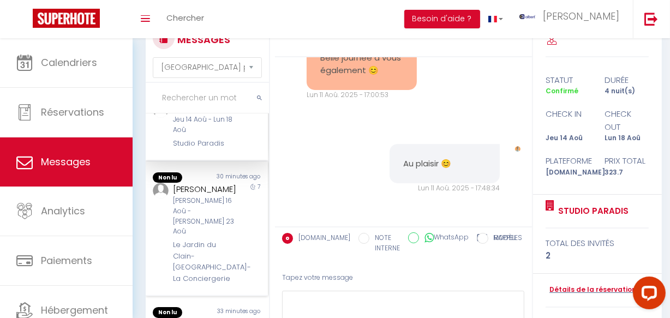
click at [205, 210] on div "Sam 16 Aoû - Sam 23 Aoû" at bounding box center [205, 216] width 64 height 41
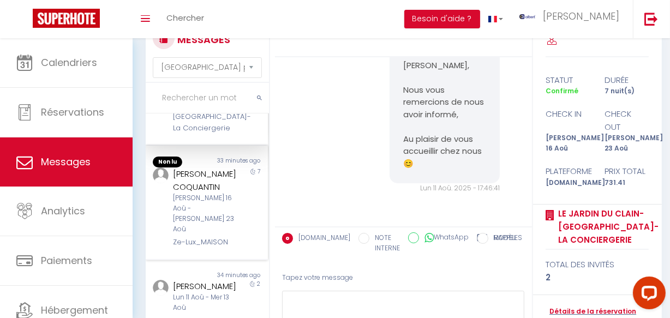
click at [205, 202] on div "Sam 16 Aoû - Sam 23 Aoû" at bounding box center [205, 213] width 64 height 41
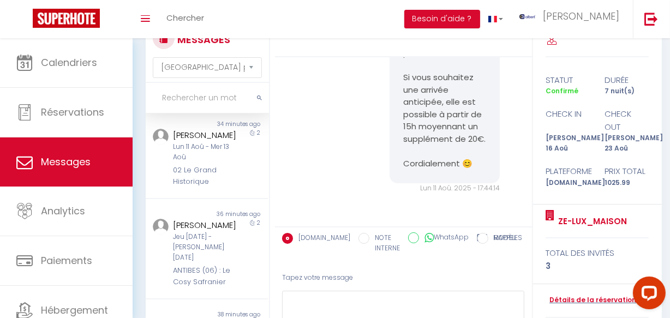
click at [205, 219] on div "Andrea Bragagnolo" at bounding box center [205, 225] width 64 height 13
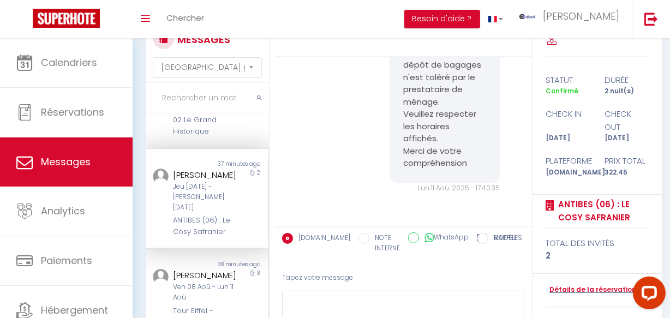
click at [207, 260] on div "38 minutes ago" at bounding box center [237, 264] width 61 height 9
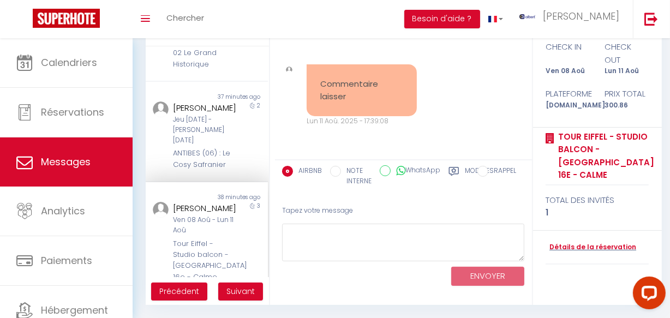
click at [229, 276] on div "Non lu 38 minutes ago Nacim Dani Ven 08 Aoû - Lun 11 Aoû Tour Eiffel - Studio b…" at bounding box center [207, 237] width 122 height 111
click at [231, 283] on button "Suivant" at bounding box center [240, 292] width 45 height 19
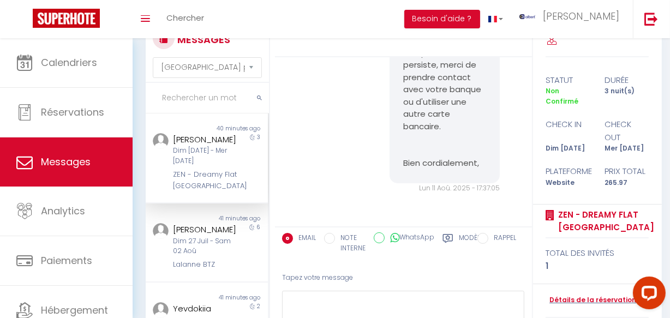
click at [209, 192] on div "Ewa Piwkowska-Maliszewska Dim 07 Sep - Mer 10 Sep ZEN - Dreamy Flat Lyon" at bounding box center [201, 162] width 71 height 58
click at [214, 223] on div "41 minutes ago" at bounding box center [237, 219] width 61 height 9
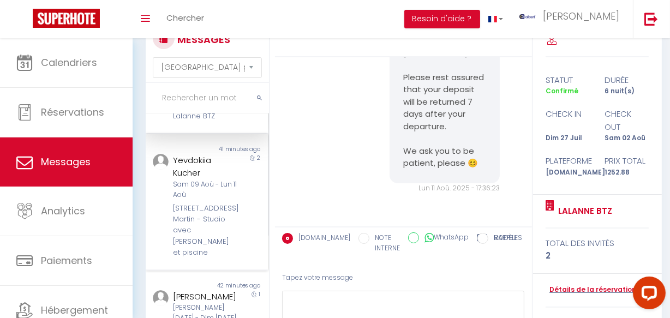
click at [200, 200] on div "Sam 09 Aoû - Lun 11 Aoû" at bounding box center [205, 190] width 64 height 21
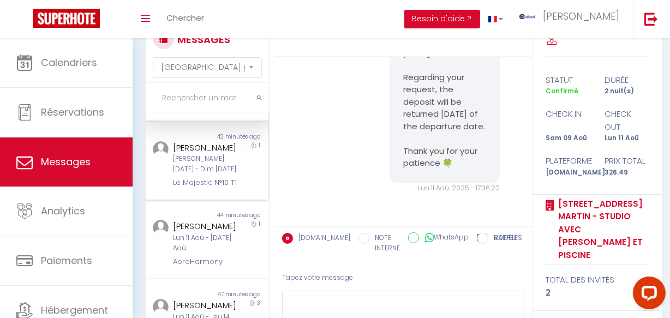
click at [198, 188] on div "Le Majestic N°10 T1" at bounding box center [205, 182] width 64 height 11
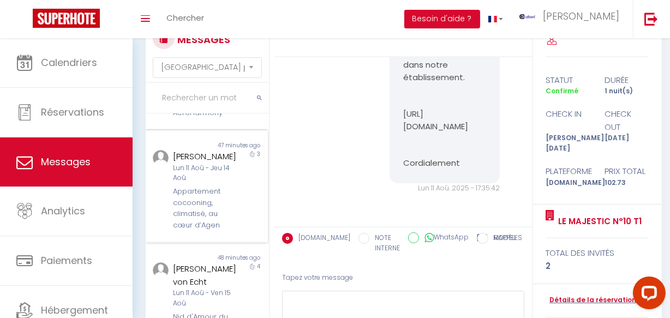
click at [223, 163] on div "Rafael Conca" at bounding box center [205, 156] width 64 height 13
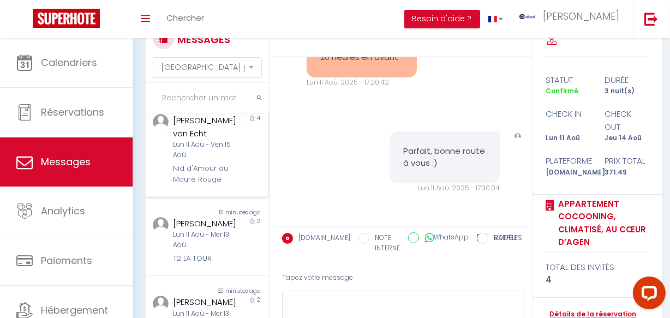
click at [222, 161] on div "Lun 11 Aoû - Ven 15 Aoû" at bounding box center [205, 150] width 64 height 21
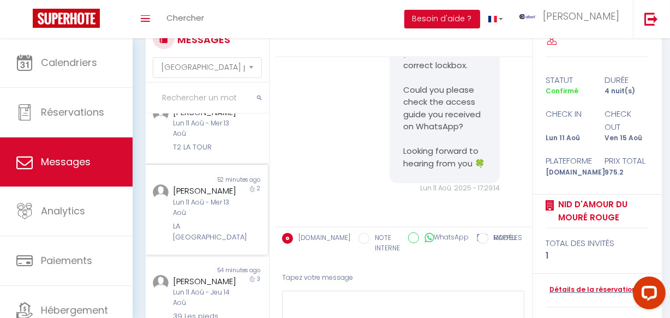
click at [223, 198] on div "Angélique MARTIN" at bounding box center [205, 191] width 64 height 13
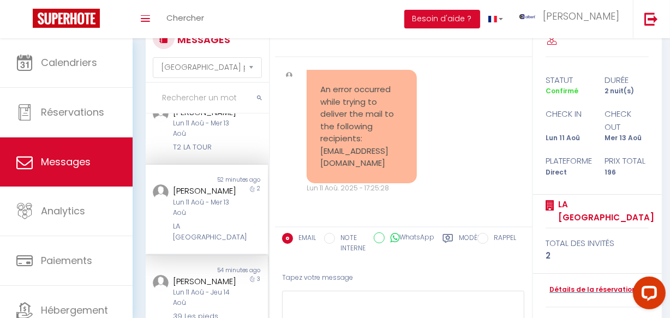
click at [222, 266] on div "54 minutes ago" at bounding box center [237, 270] width 61 height 9
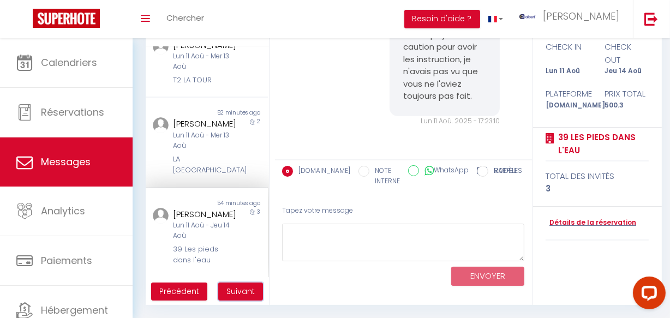
click at [234, 287] on span "Suivant" at bounding box center [241, 291] width 28 height 11
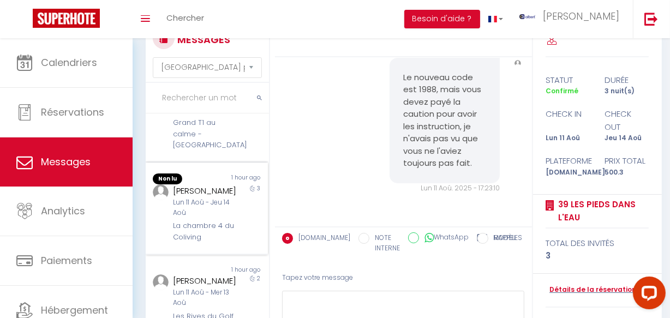
click at [211, 209] on div "Lun 11 Aoû - Jeu 14 Aoû" at bounding box center [205, 208] width 64 height 21
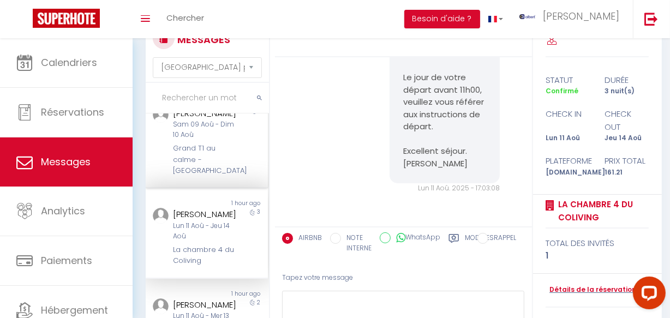
click at [212, 120] on div "Aurore blanchart" at bounding box center [205, 113] width 64 height 13
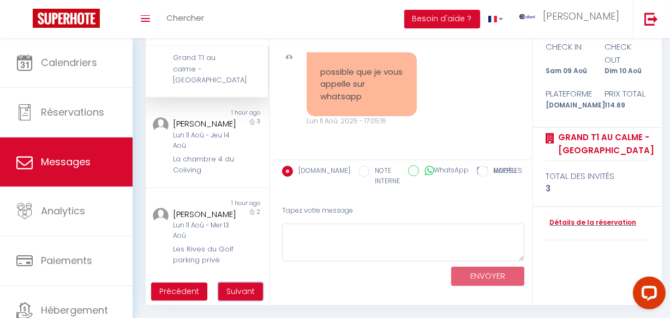
click at [237, 287] on span "Suivant" at bounding box center [241, 291] width 28 height 11
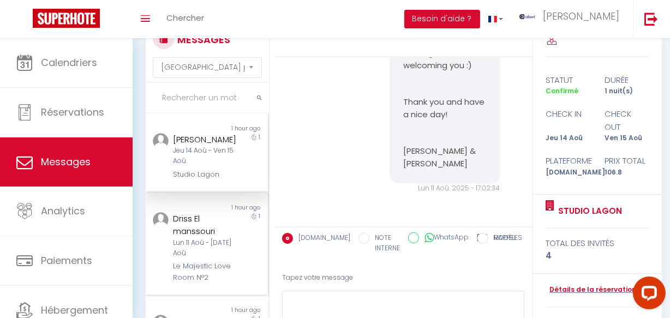
click at [231, 259] on div "Lun 11 Aoû - [DATE] Aoû" at bounding box center [205, 248] width 64 height 21
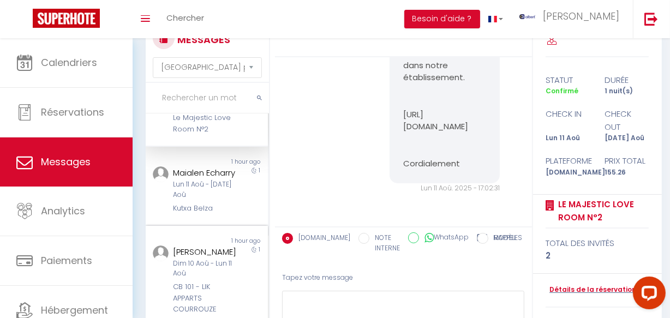
click at [230, 260] on div "Non lu 1 hour ago Masako Roudez Dim 10 Aoû - Lun 11 Aoû CB 101 - LIK APPARTS CO…" at bounding box center [207, 277] width 122 height 102
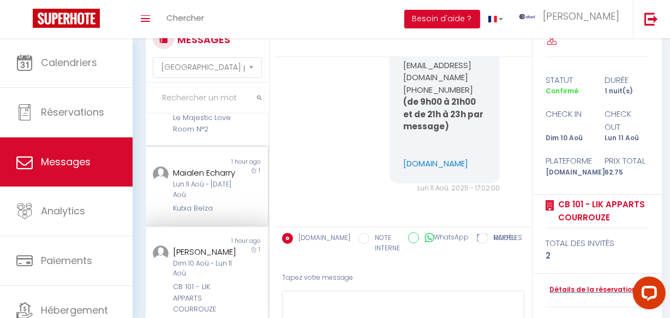
click at [229, 214] on div "Maialen Echarry Lun 11 Aoû - Mar 12 Aoû Kutxa Belza" at bounding box center [201, 191] width 71 height 48
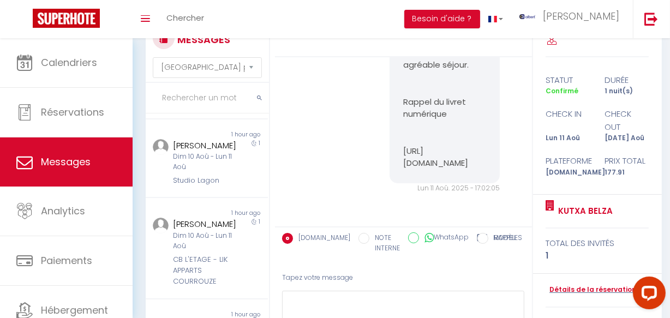
click at [229, 186] on div "Studio Lagon" at bounding box center [205, 180] width 64 height 11
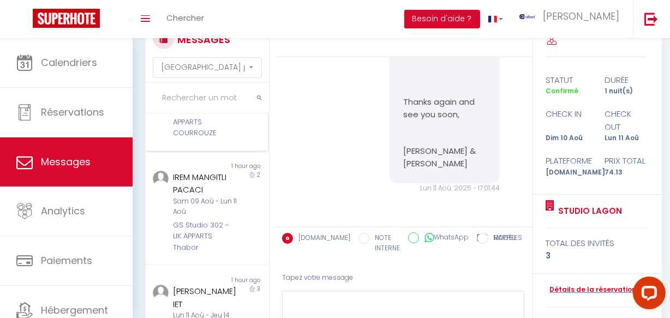
click at [228, 197] on div "IREM MANGITLI PACACI" at bounding box center [205, 184] width 64 height 26
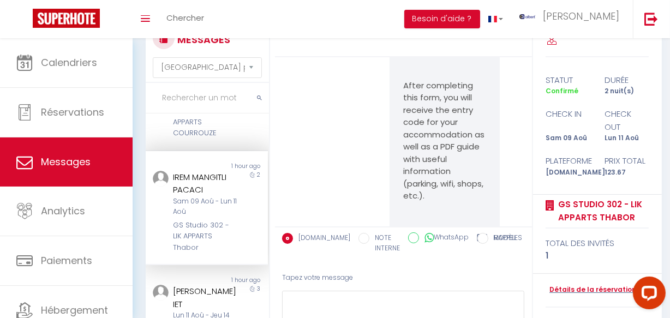
click at [228, 197] on div "IREM MANGITLI PACACI" at bounding box center [205, 184] width 64 height 26
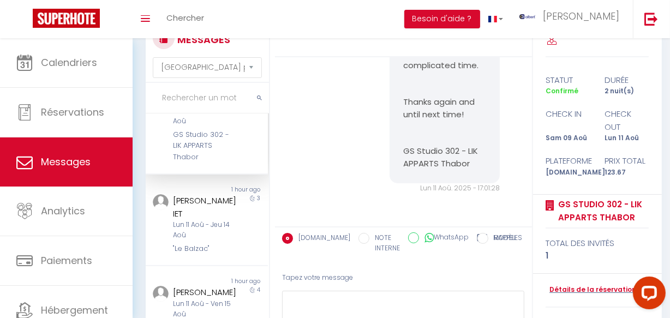
click at [227, 245] on div ""Le Balzac"" at bounding box center [205, 249] width 64 height 11
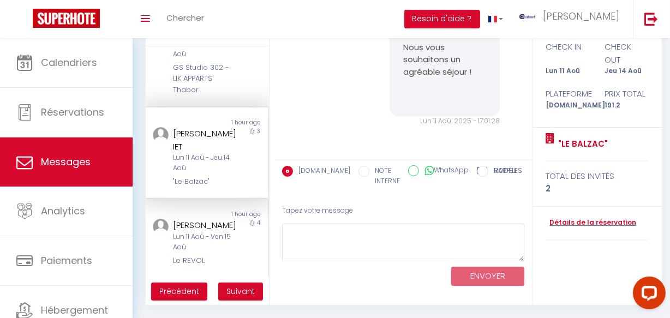
click at [227, 242] on div "Lun 11 Aoû - Ven 15 Aoû" at bounding box center [205, 242] width 64 height 21
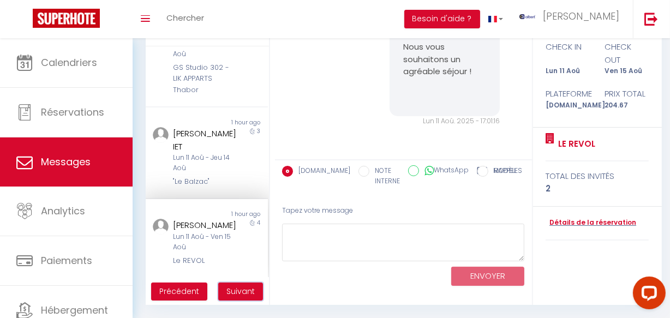
click at [235, 289] on span "Suivant" at bounding box center [241, 291] width 28 height 11
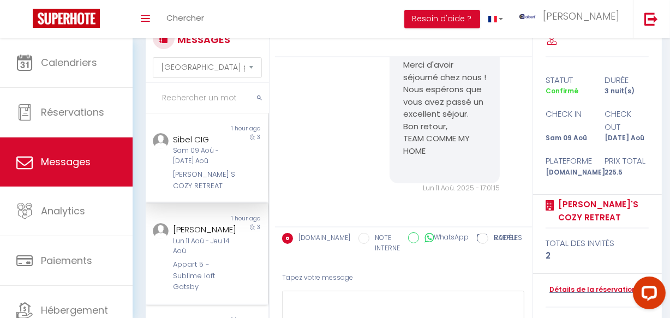
scroll to position [201, 0]
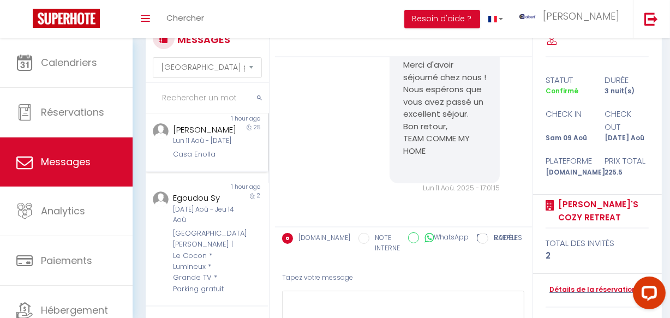
drag, startPoint x: 238, startPoint y: 298, endPoint x: 202, endPoint y: 156, distance: 146.3
click at [202, 146] on div "Lun 11 Aoû - Ven 05 Sep" at bounding box center [205, 141] width 64 height 10
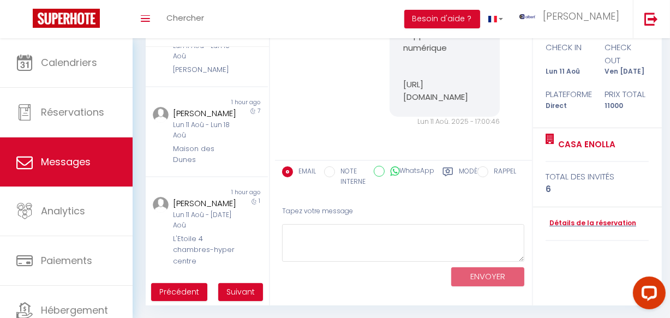
scroll to position [105, 0]
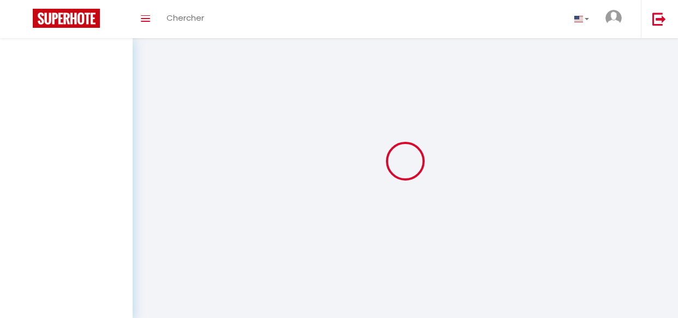
select select "message"
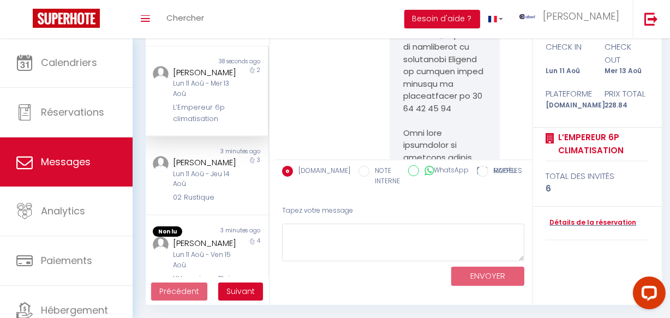
scroll to position [1008, 0]
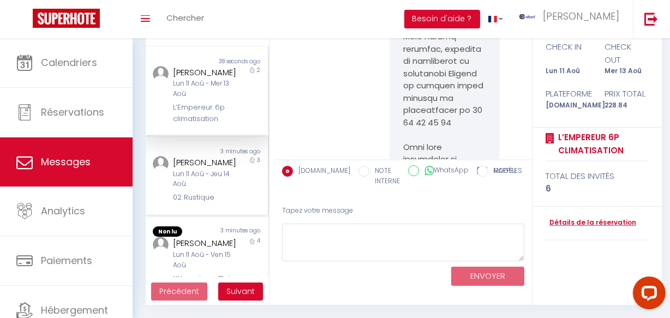
click at [228, 156] on div "3 minutes ago" at bounding box center [237, 151] width 61 height 9
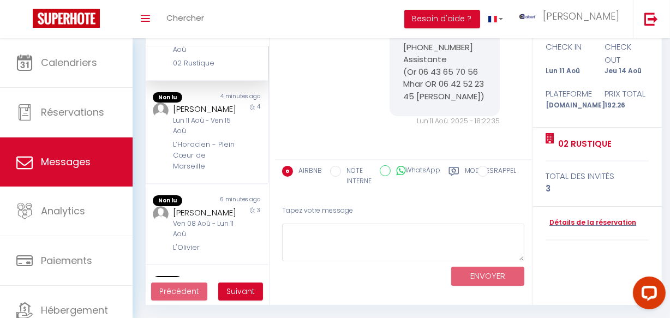
scroll to position [149, 0]
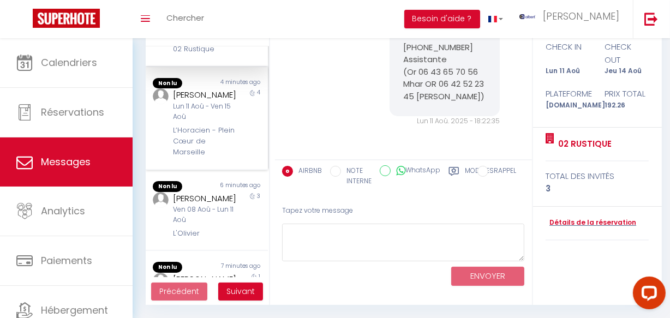
click at [223, 122] on div "Lun 11 Aoû - Ven 15 Aoû" at bounding box center [205, 112] width 64 height 21
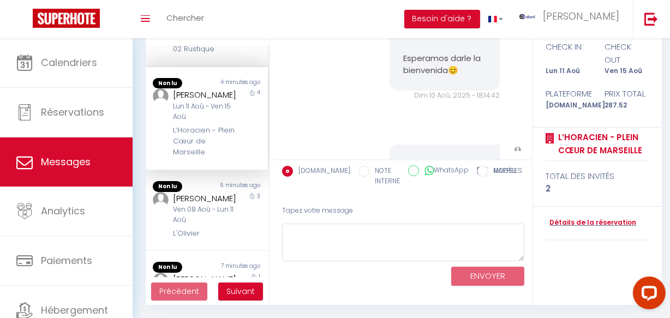
scroll to position [3873, 0]
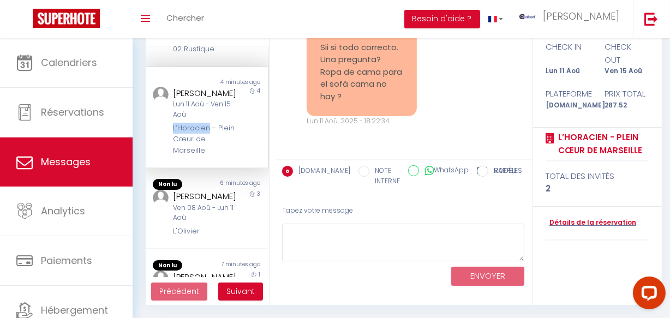
copy div "L’Horacien"
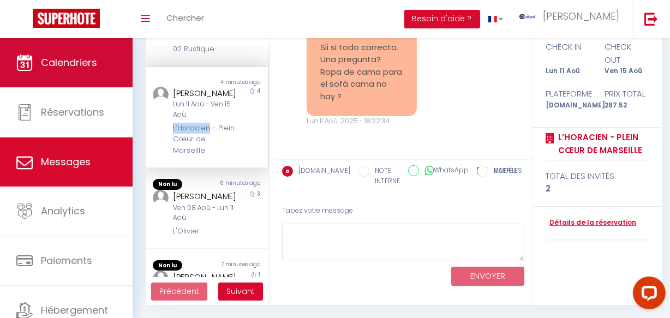
drag, startPoint x: 168, startPoint y: 154, endPoint x: 108, endPoint y: 38, distance: 130.2
click at [206, 155] on div "lidia ramos peña Lun 11 Aoû - Ven 15 Aoû L’Horacien - Plein Cœur de Marseille" at bounding box center [201, 122] width 71 height 70
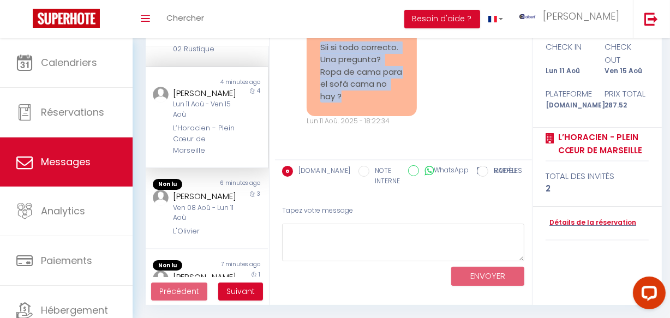
copy pre "Sii si todo correcto. Una pregunta? Ropa de cama para el sofá cama no hay ?"
drag, startPoint x: 355, startPoint y: 94, endPoint x: 316, endPoint y: 44, distance: 63.8
click at [316, 44] on div "Sii si todo correcto. Una pregunta? Ropa de cama para el sofá cama no hay ?" at bounding box center [362, 72] width 110 height 89
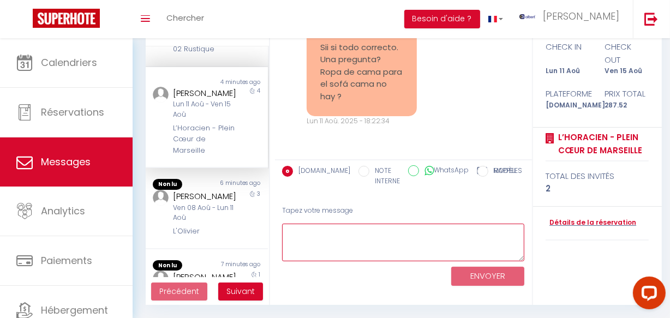
click at [336, 248] on textarea at bounding box center [403, 243] width 243 height 38
paste textarea "Le deseamos una buena estancia 😊 ¿Podría revisar la ropa de cama en el armario …"
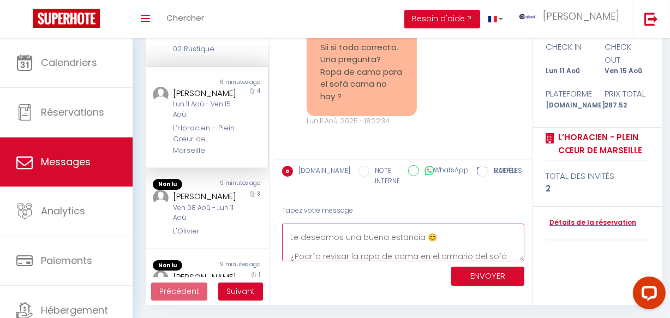
scroll to position [0, 0]
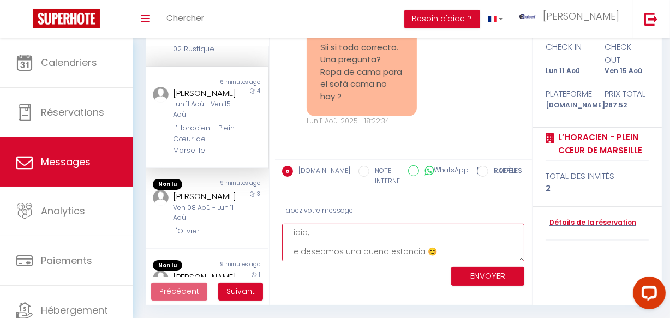
type textarea "Lidia, Le deseamos una buena estancia 😊 ¿Podría revisar la ropa de cama en el a…"
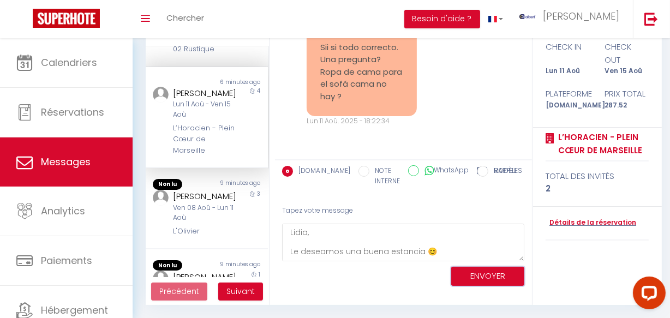
click at [509, 278] on button "ENVOYER" at bounding box center [488, 276] width 73 height 19
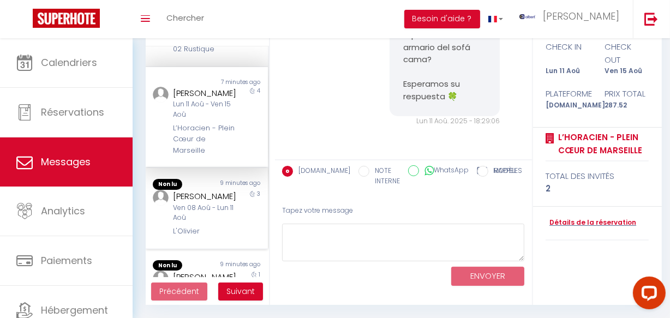
click at [238, 224] on div "3" at bounding box center [253, 214] width 31 height 48
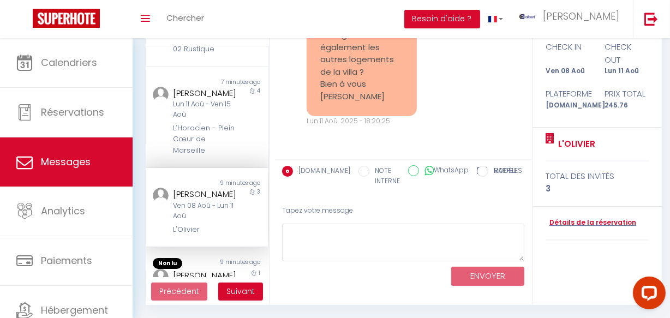
scroll to position [16052, 0]
copy pre "On a vraiment adoré.. on revient très bientôt sans hésitations. Un grand merci …"
drag, startPoint x: 312, startPoint y: 84, endPoint x: 393, endPoint y: 131, distance: 93.5
click at [393, 116] on div "On a vraiment adoré.. on revient très bientôt sans hésitations. Un grand merci …" at bounding box center [362, 16] width 110 height 199
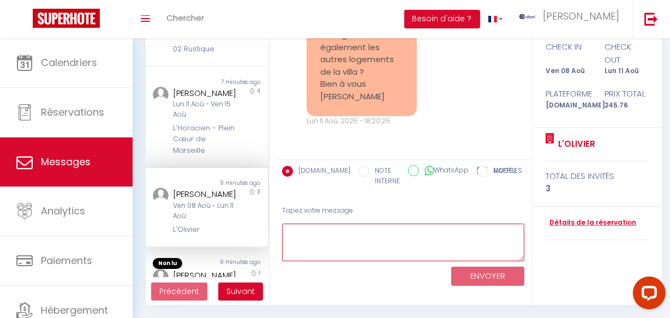
click at [346, 239] on textarea at bounding box center [403, 243] width 243 height 38
paste textarea "Nous serons plus qu'heureux de vous accueillir chez à nouveau et vous remercion…"
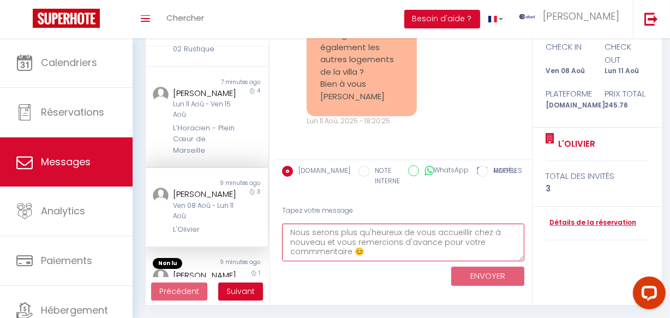
scroll to position [54, 0]
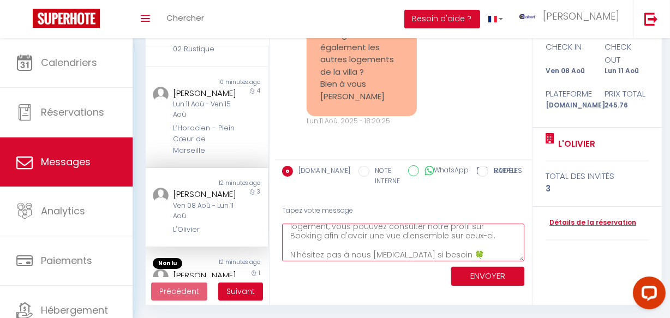
click at [382, 256] on textarea "Nous serons plus qu'heureux de vous accueillir chez à nouveau et vous remercion…" at bounding box center [403, 243] width 243 height 38
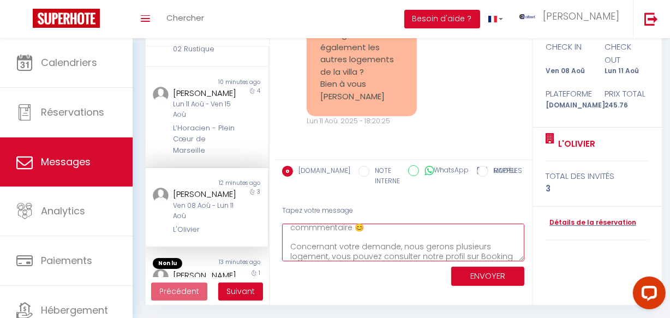
scroll to position [0, 0]
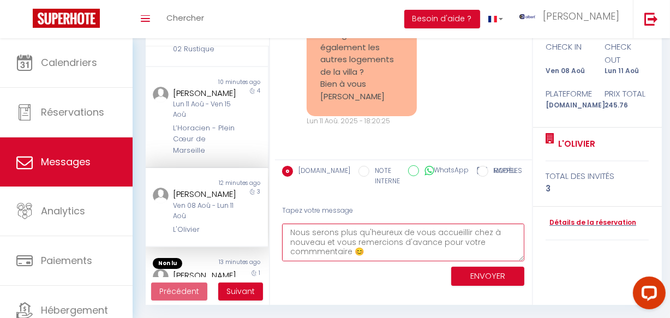
click at [431, 234] on textarea "Nous serons plus qu'heureux de vous accueillir chez à nouveau et vous remercion…" at bounding box center [403, 243] width 243 height 38
drag, startPoint x: 339, startPoint y: 258, endPoint x: 322, endPoint y: 251, distance: 18.1
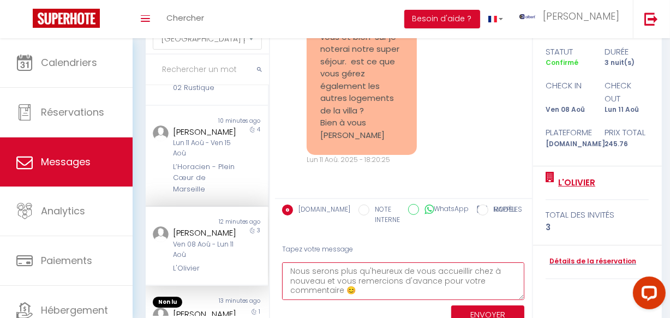
scroll to position [105, 0]
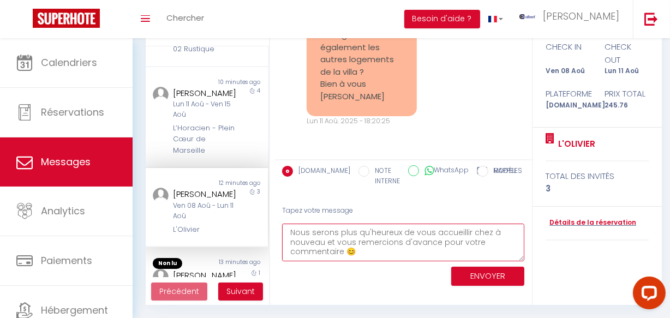
click at [287, 229] on textarea "Nous serons plus qu'heureux de vous accueillir chez à nouveau et vous remercion…" at bounding box center [403, 243] width 243 height 38
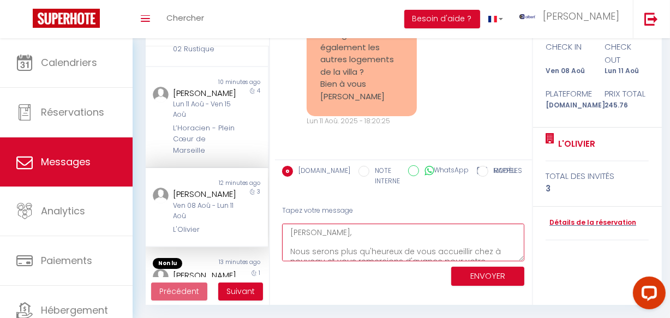
scroll to position [76, 0]
type textarea "Xavier, Nous serons plus qu'heureux de vous accueillir chez à nouveau et vous r…"
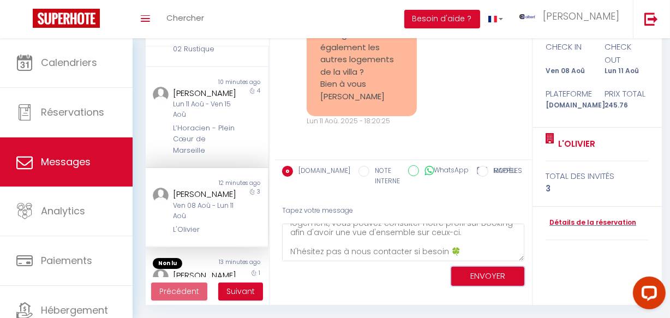
click at [474, 274] on button "ENVOYER" at bounding box center [488, 276] width 73 height 19
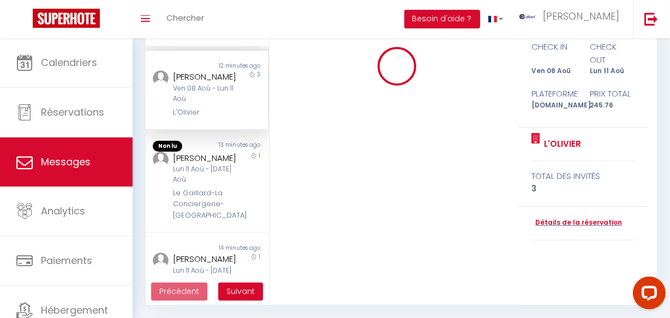
scroll to position [298, 0]
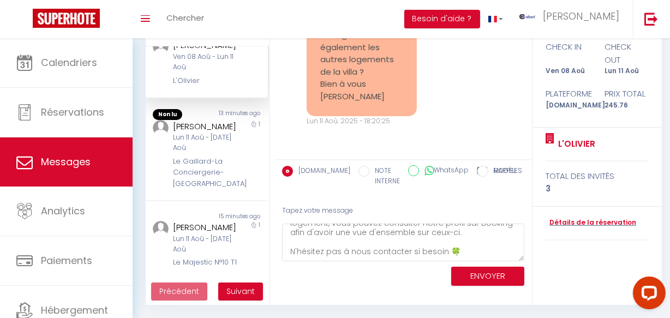
click at [443, 102] on div "On a vraiment adoré.. on revient très bientôt sans hésitations. Un grand merci …" at bounding box center [404, 21] width 250 height 253
click at [441, 115] on div "On a vraiment adoré.. on revient très bientôt sans hésitations. Un grand merci …" at bounding box center [404, 21] width 250 height 253
click at [426, 109] on div "On a vraiment adoré.. on revient très bientôt sans hésitations. Un grand merci …" at bounding box center [404, 21] width 250 height 253
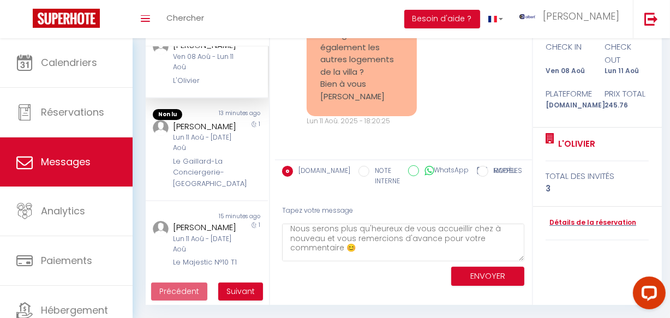
scroll to position [0, 0]
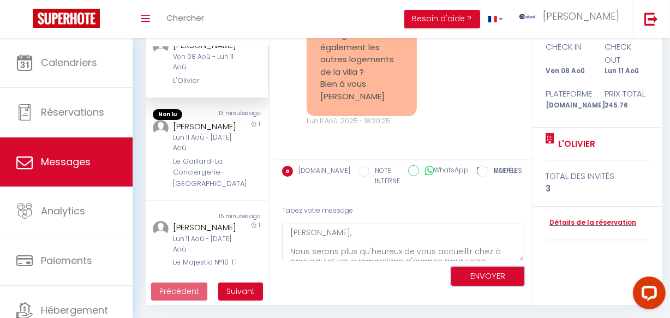
click at [489, 272] on button "ENVOYER" at bounding box center [488, 276] width 73 height 19
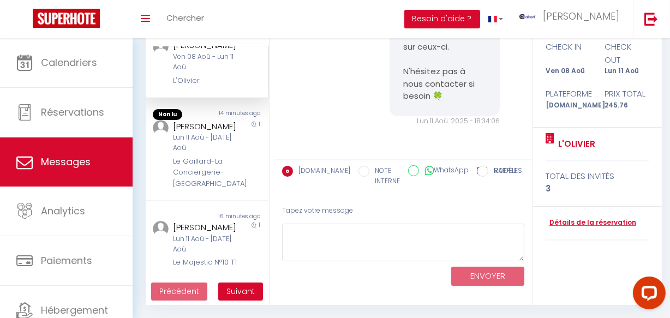
scroll to position [16478, 0]
click at [211, 153] on div "Lun 11 Aoû - [DATE] Aoû" at bounding box center [205, 143] width 64 height 21
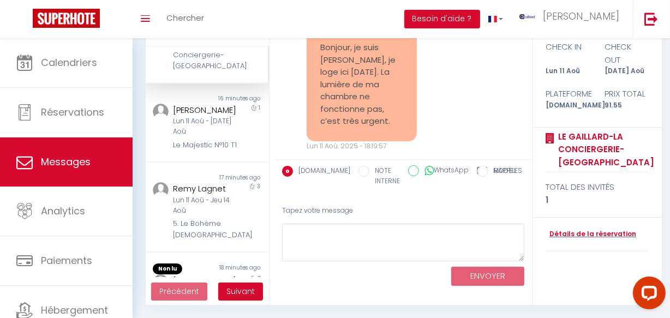
scroll to position [447, 0]
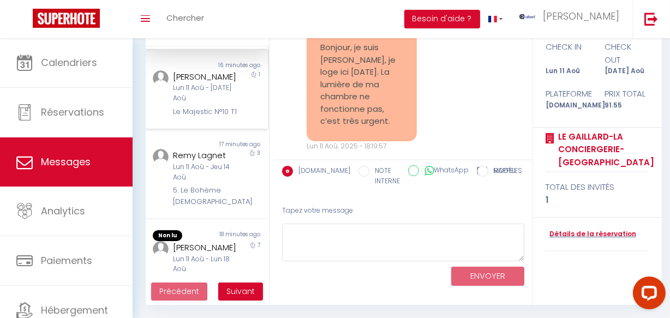
click at [217, 117] on div "Le Majestic N°10 T1" at bounding box center [205, 111] width 64 height 11
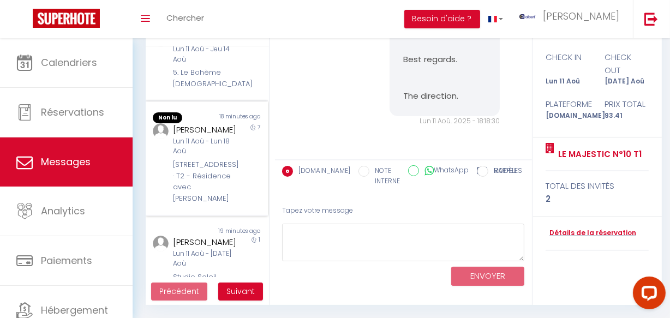
scroll to position [595, 0]
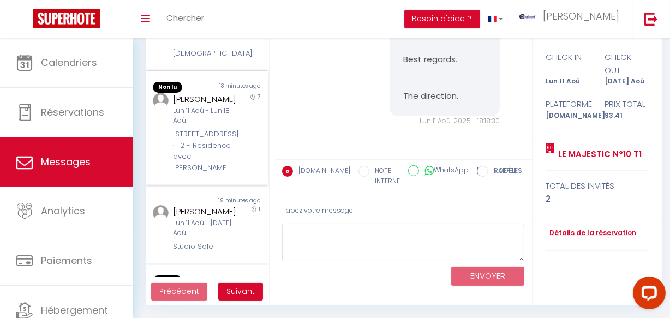
click at [215, 106] on div "daniel lucas" at bounding box center [205, 99] width 64 height 13
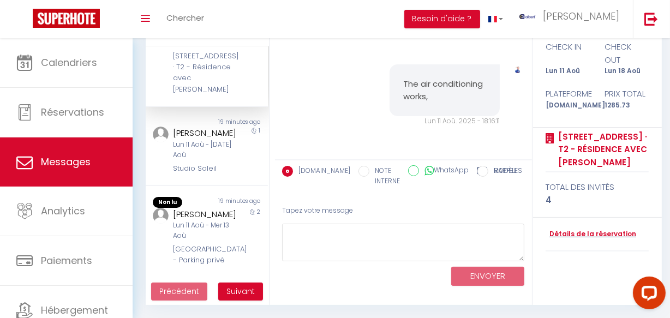
scroll to position [744, 0]
click at [230, 141] on div "Lun 11 Aoû - [DATE] Aoû" at bounding box center [205, 150] width 64 height 21
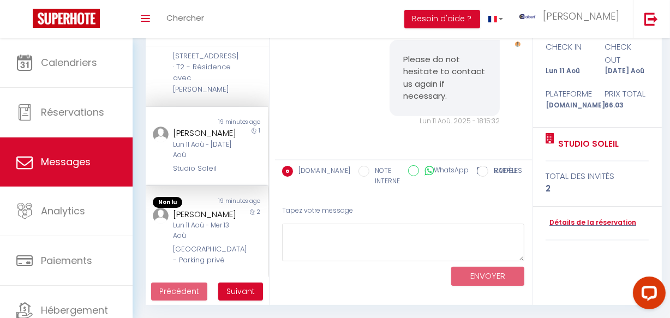
scroll to position [757, 0]
click at [225, 173] on div "Non lu 19 minutes ago Anastasiia Sokareva Lun 11 Aoû - Mar 12 Aoû Studio Soleil…" at bounding box center [207, 146] width 122 height 79
click at [238, 208] on div "2" at bounding box center [253, 237] width 31 height 58
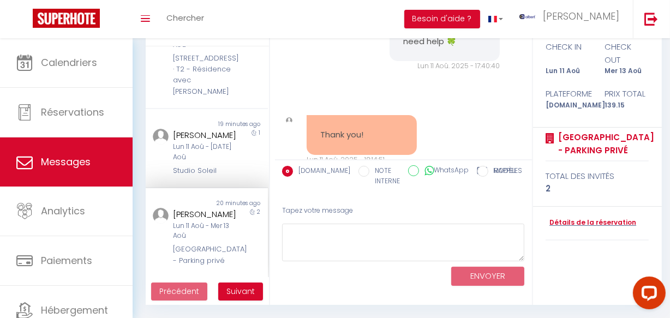
scroll to position [2734, 0]
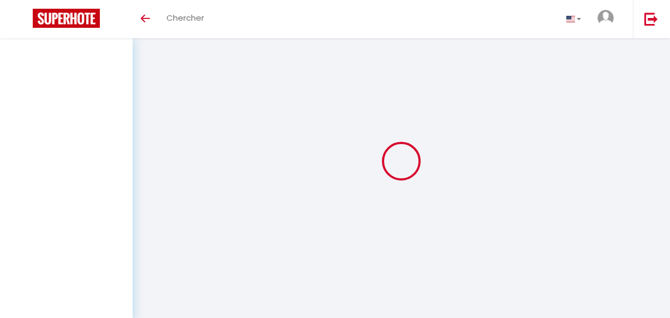
select select "message"
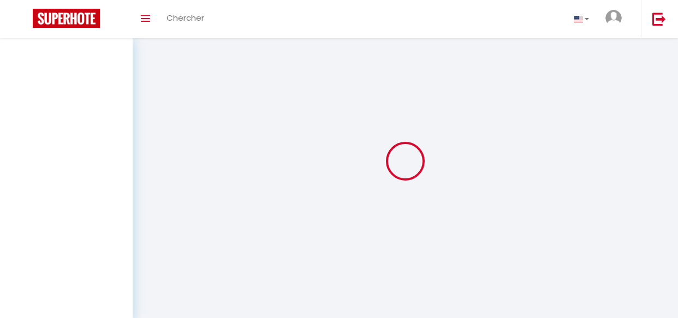
select select "message"
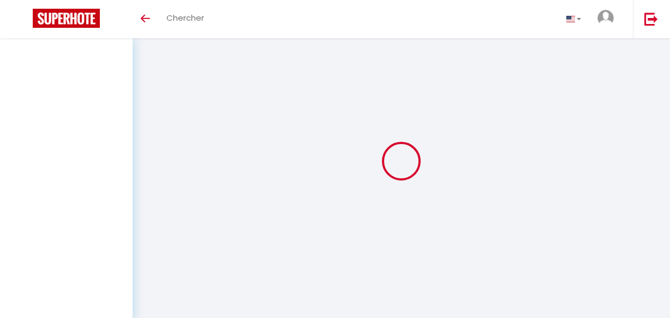
select select "message"
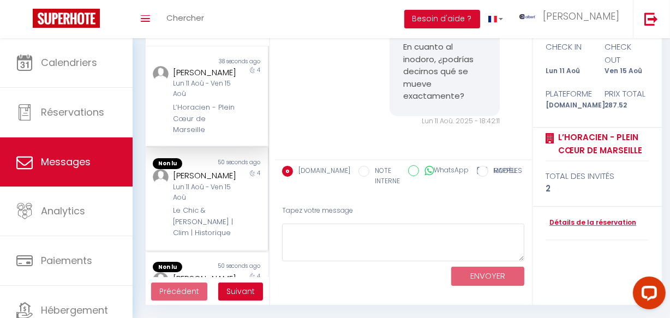
click at [238, 239] on div "4" at bounding box center [253, 204] width 31 height 70
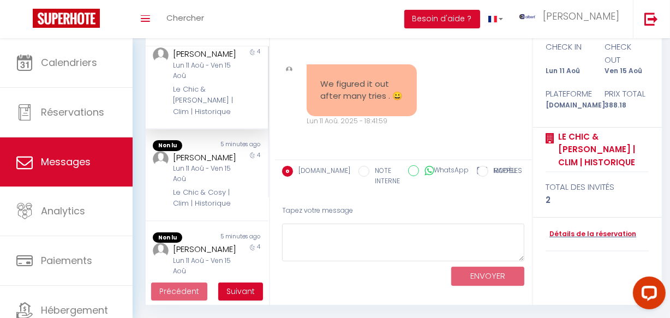
scroll to position [149, 0]
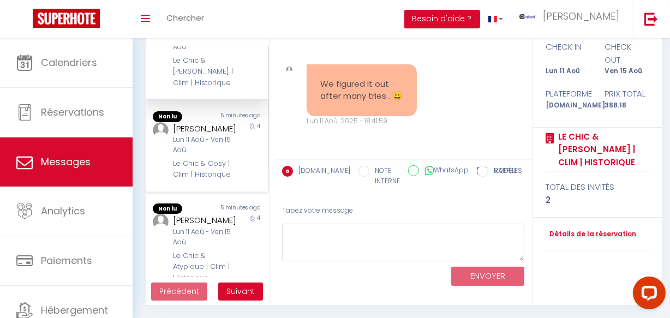
click at [215, 180] on div "Le Chic & Cosy | Clim | Historique" at bounding box center [205, 169] width 64 height 22
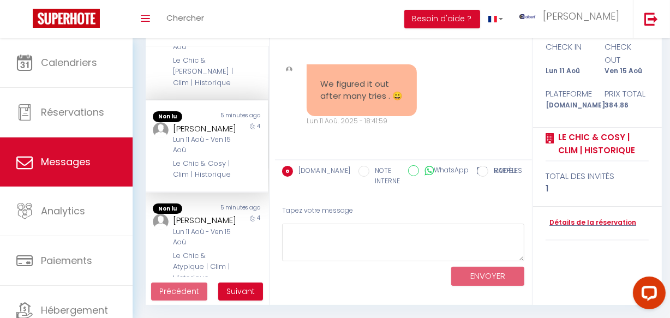
scroll to position [22573, 0]
click at [238, 245] on div "4" at bounding box center [253, 247] width 31 height 70
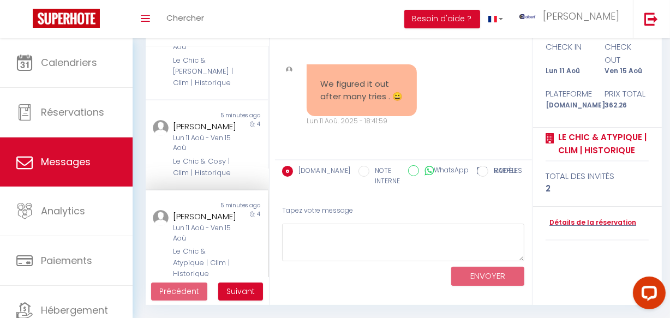
scroll to position [298, 0]
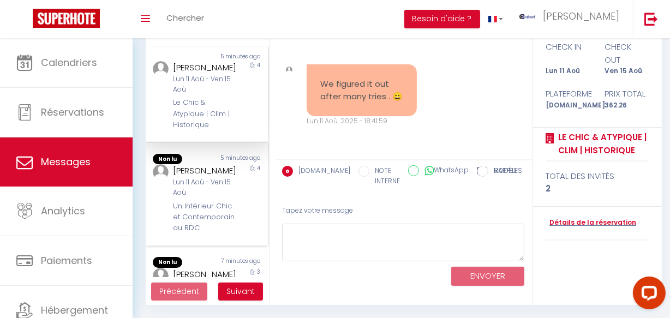
click at [228, 227] on div "Un Intérieur Chic et Contemporain au RDC" at bounding box center [205, 217] width 64 height 33
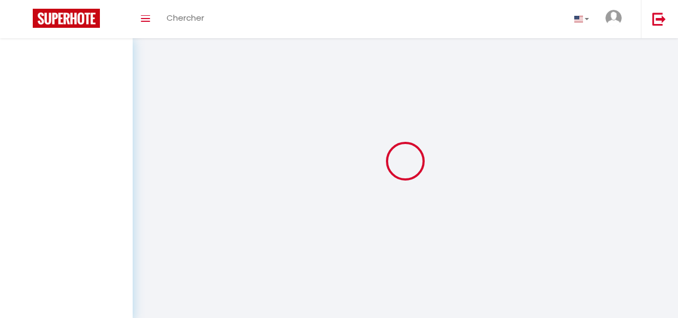
select select "message"
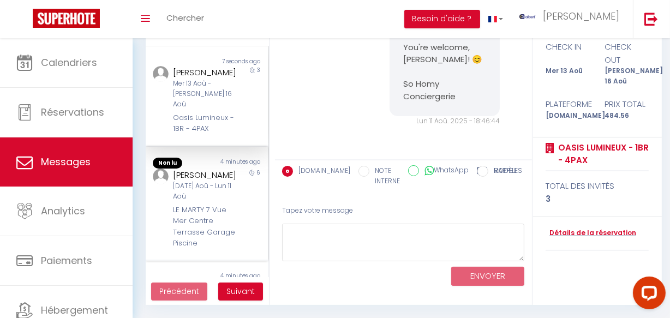
click at [170, 169] on div "[PERSON_NAME] [DATE] Aoû - Lun 11 Aoû LE MARTY 7 Vue Mer Centre Terrasse Garage…" at bounding box center [201, 209] width 71 height 81
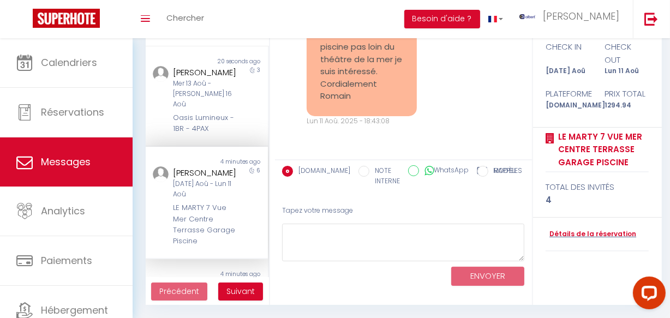
scroll to position [12060, 0]
drag, startPoint x: 322, startPoint y: 117, endPoint x: 381, endPoint y: 136, distance: 61.5
click at [381, 103] on pre "Bonjour , j’irais laisser un commentaire oui. Si vous avez pour l’année prochai…" at bounding box center [362, 34] width 83 height 135
click at [332, 103] on pre "Bonjour , j’irais laisser un commentaire oui. Si vous avez pour l’année prochai…" at bounding box center [362, 34] width 83 height 135
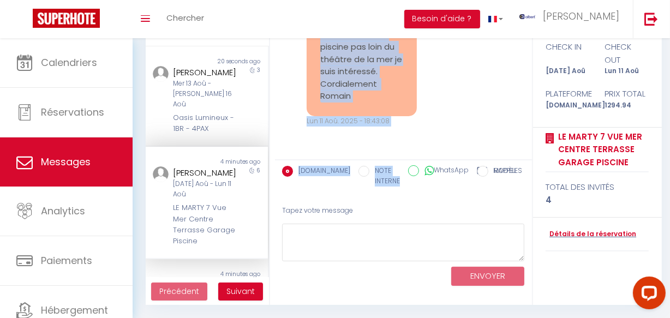
scroll to position [12209, 0]
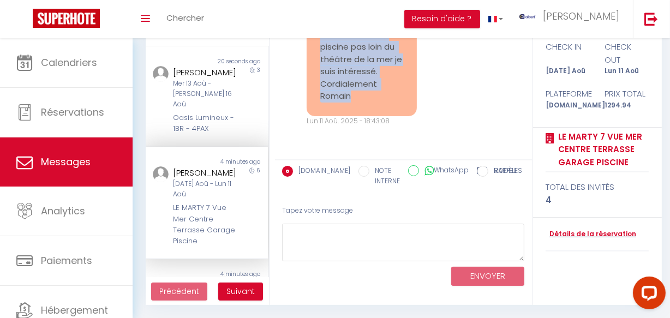
copy pre "Bonjour , j’irais laisser un commentaire oui. Si vous avez pour l’année prochai…"
drag, startPoint x: 315, startPoint y: 120, endPoint x: 371, endPoint y: 102, distance: 58.9
click at [371, 102] on div "Bonjour , j’irais laisser un commentaire oui. Si vous avez pour l’année prochai…" at bounding box center [362, 35] width 110 height 163
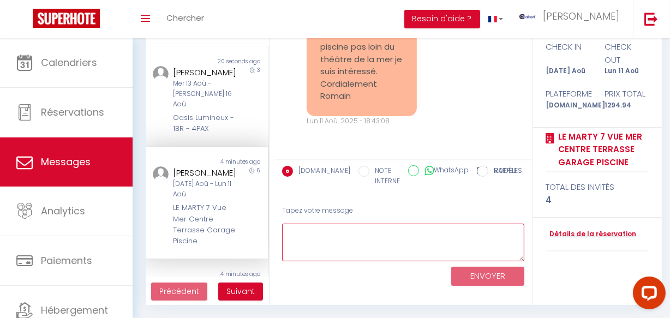
click at [331, 245] on textarea at bounding box center [403, 243] width 243 height 38
paste textarea "Bonjour [PERSON_NAME], Nous vous remercions d'avance pour votre bon commentaire…"
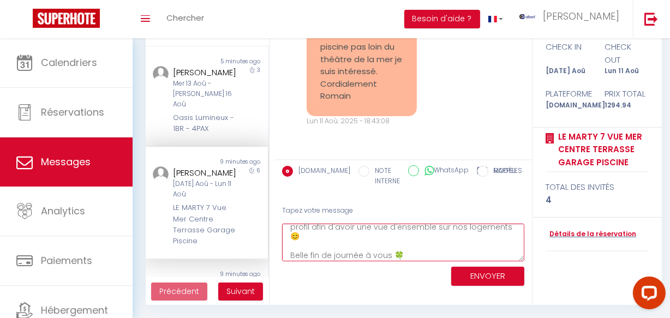
click at [331, 245] on textarea "Bonjour [PERSON_NAME], Nous vous remercions d'avance pour votre bon commentaire…" at bounding box center [403, 243] width 243 height 38
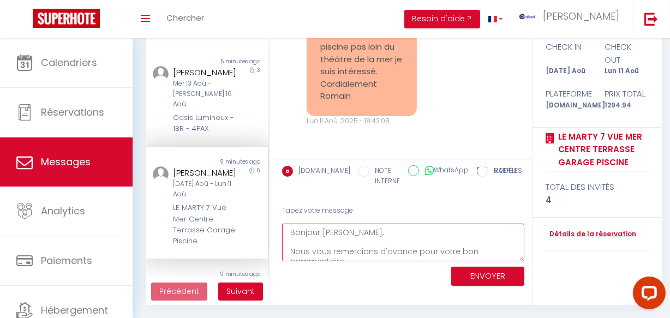
click at [337, 232] on textarea "Bonjour [PERSON_NAME], Nous vous remercions d'avance pour votre bon commentaire…" at bounding box center [403, 243] width 243 height 38
type textarea "Bonjour [PERSON_NAME], Nous vous remercions d'avance pour votre bon commentaire…"
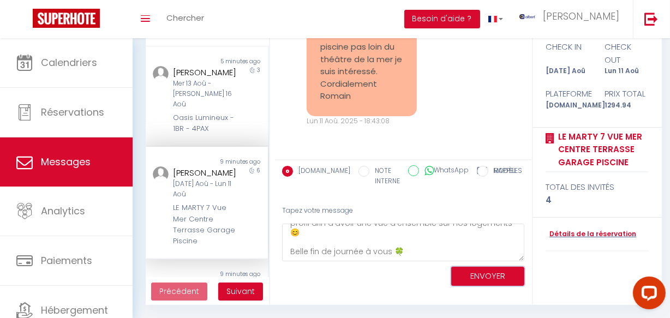
click at [500, 276] on button "ENVOYER" at bounding box center [488, 276] width 73 height 19
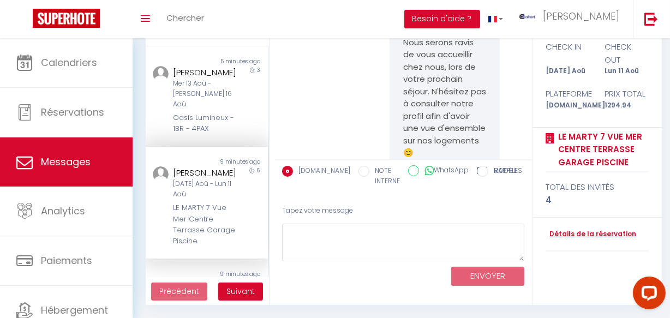
scroll to position [12547, 0]
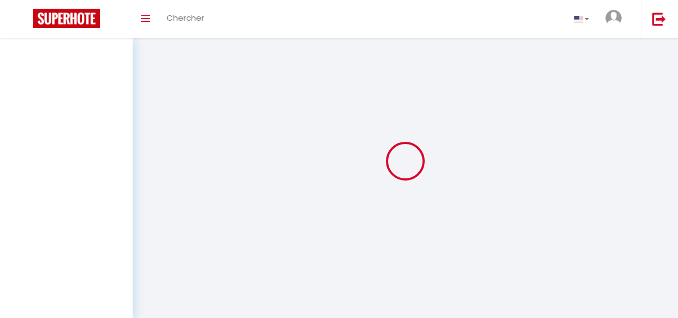
select select "message"
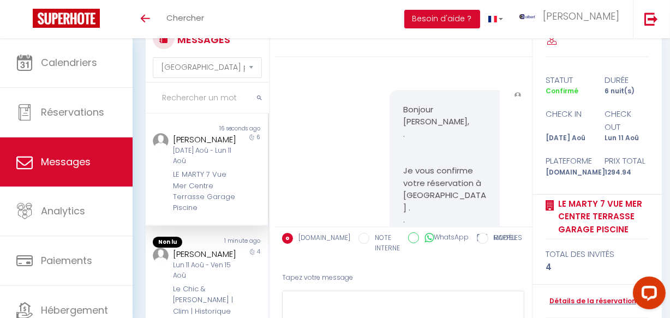
scroll to position [12547, 0]
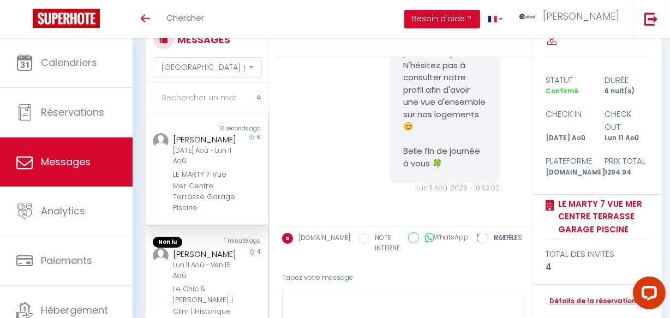
click at [184, 277] on div "Lun 11 Aoû - Ven 15 Aoû" at bounding box center [205, 270] width 64 height 21
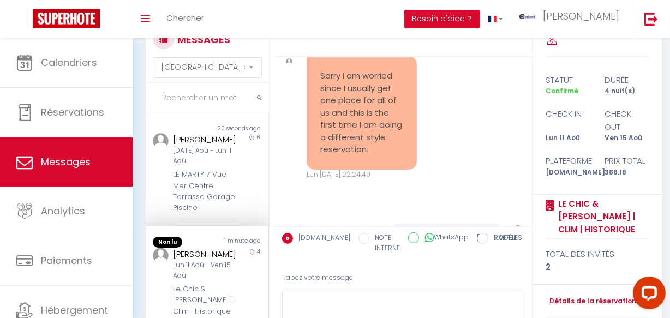
scroll to position [22691, 0]
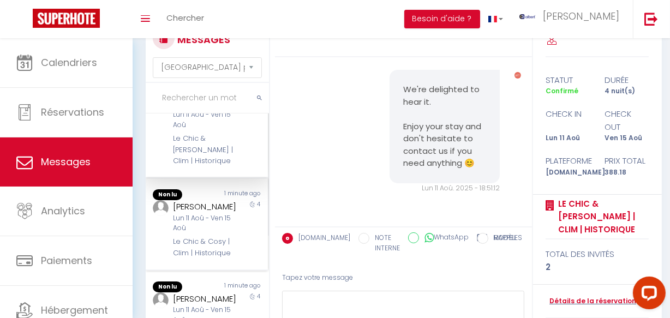
click at [207, 228] on div "Lun 11 Aoû - Ven 15 Aoû" at bounding box center [205, 223] width 64 height 21
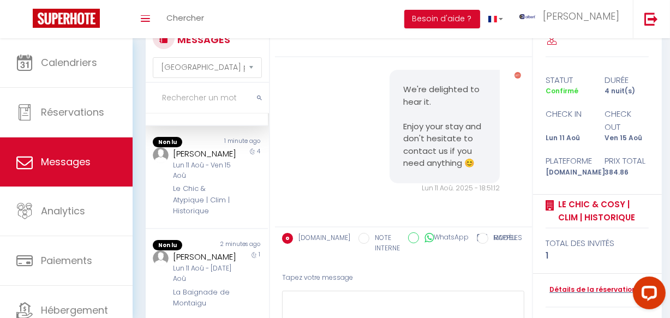
scroll to position [305, 0]
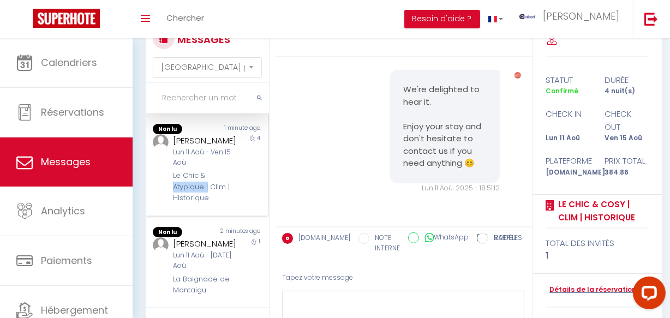
click at [207, 202] on div "Le Chic & Atypique | Clim | Historique" at bounding box center [205, 186] width 64 height 33
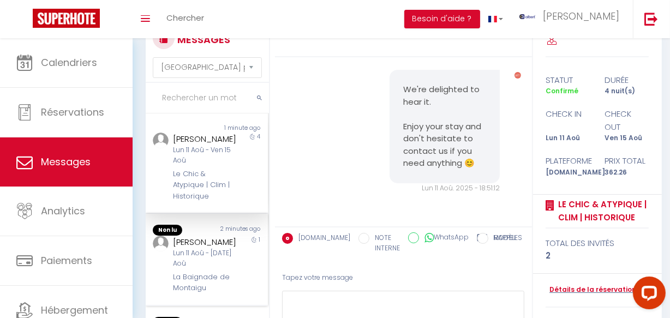
click at [207, 269] on div "Lun 11 Aoû - [DATE] Aoû" at bounding box center [205, 258] width 64 height 21
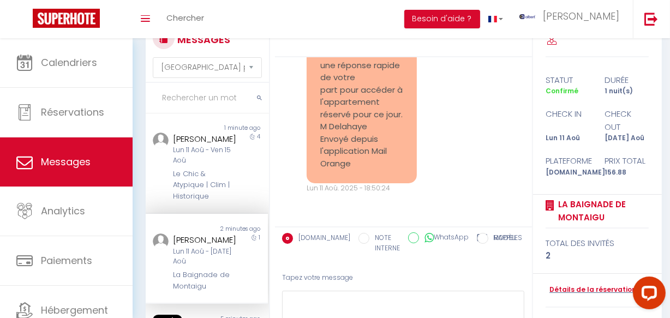
scroll to position [4379, 0]
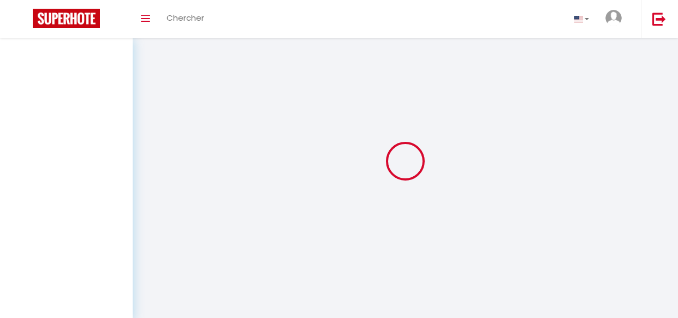
select select "message"
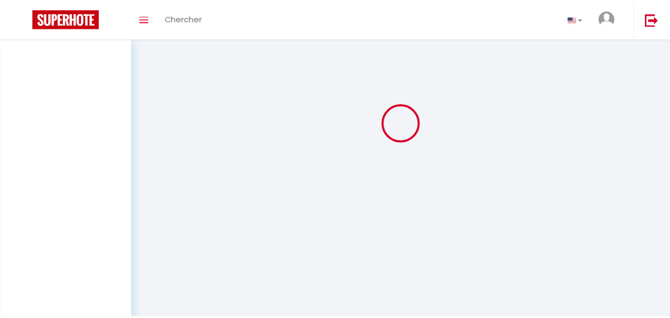
scroll to position [38, 0]
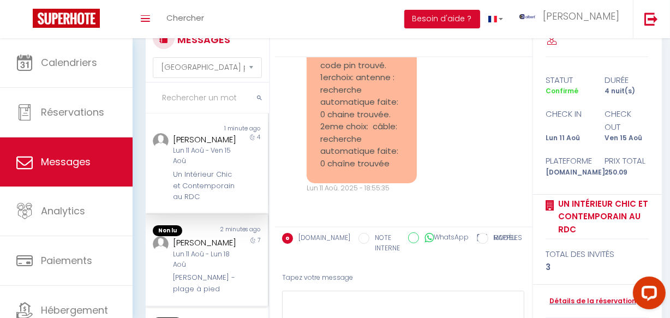
drag, startPoint x: 219, startPoint y: 270, endPoint x: 219, endPoint y: 262, distance: 8.7
click at [219, 250] on div "[PERSON_NAME]" at bounding box center [205, 242] width 64 height 13
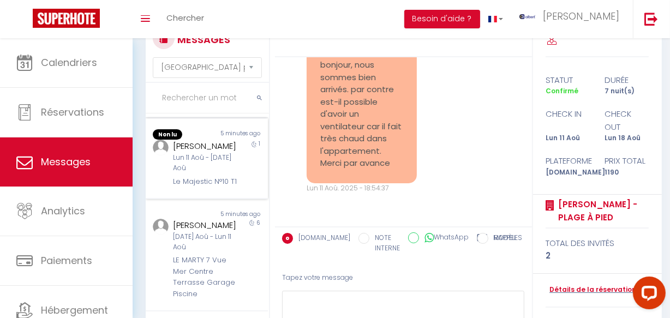
scroll to position [298, 0]
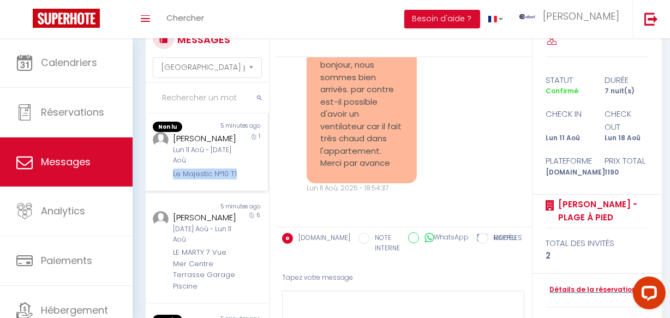
drag, startPoint x: 170, startPoint y: 222, endPoint x: 201, endPoint y: 240, distance: 36.0
click at [199, 192] on div "Non lu 5 minutes ago [PERSON_NAME] Lun 11 Aoû - [DATE] Aoû Le Majestic N°10 T1 1" at bounding box center [207, 151] width 122 height 81
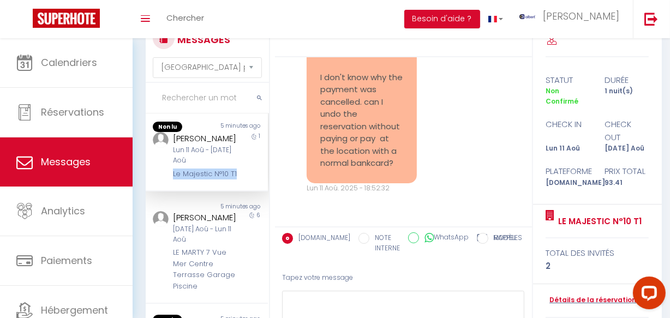
scroll to position [875, 0]
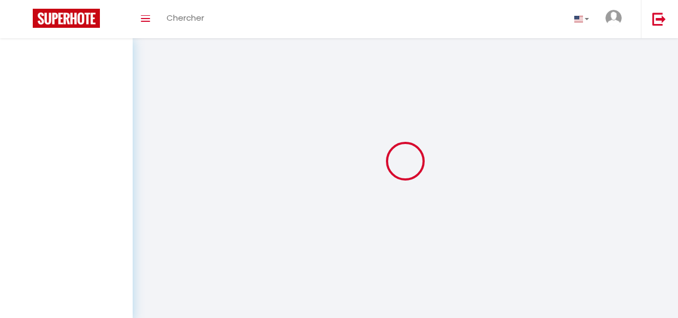
select select "message"
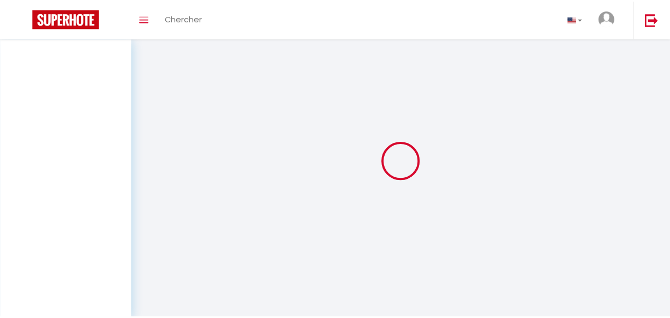
scroll to position [38, 0]
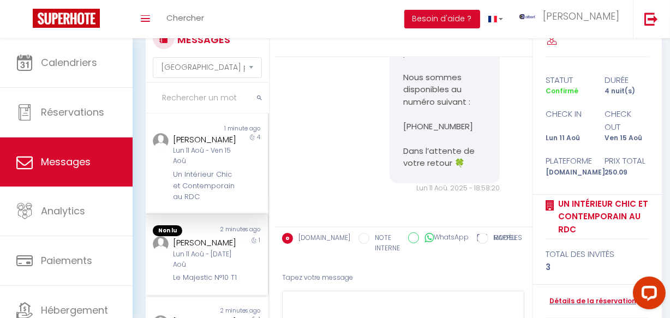
click at [227, 262] on div "Lun 11 Aoû - [DATE] Aoû" at bounding box center [205, 260] width 64 height 21
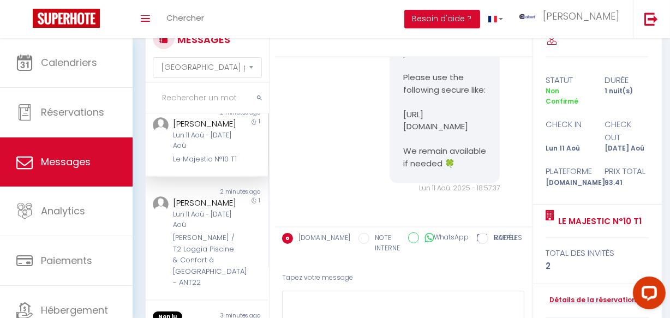
scroll to position [149, 0]
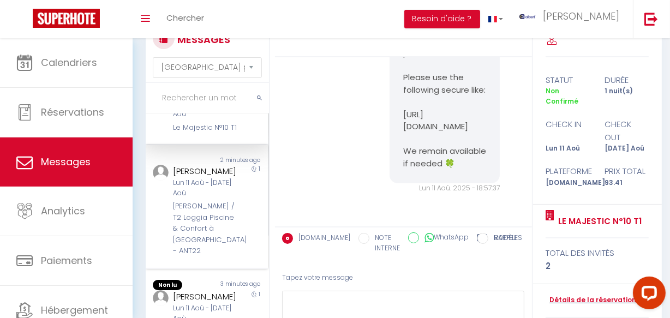
click at [214, 199] on div "Lun 11 Aoû - [DATE] Aoû" at bounding box center [205, 188] width 64 height 21
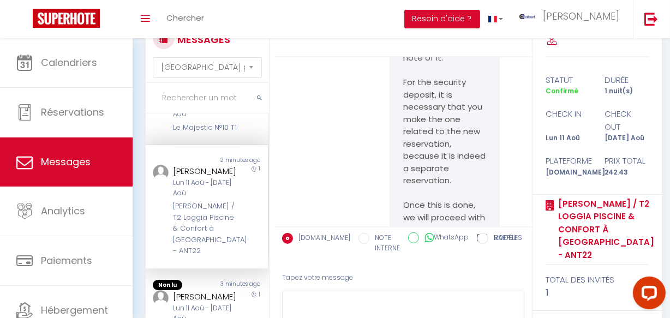
scroll to position [2753, 0]
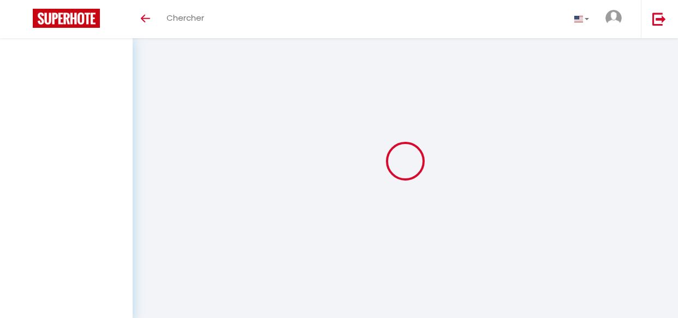
select select "message"
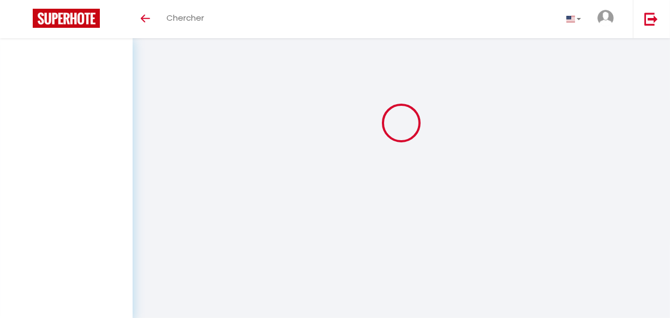
scroll to position [38, 0]
select select "message"
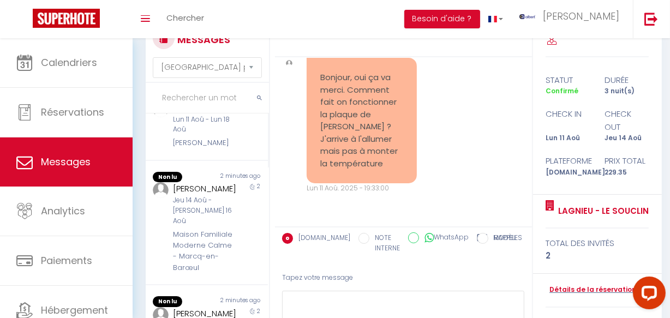
scroll to position [298, 0]
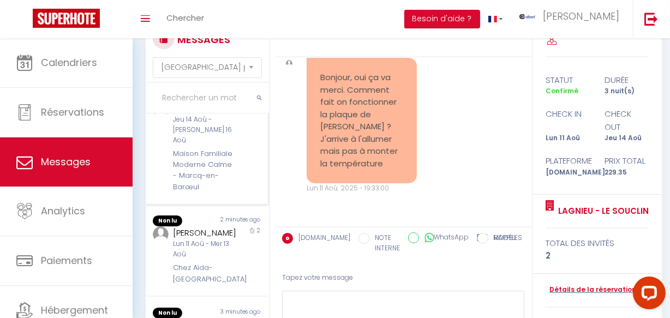
click at [202, 193] on div "Maison Familiale Moderne Calme - Marcq-en-Barœul" at bounding box center [205, 171] width 64 height 45
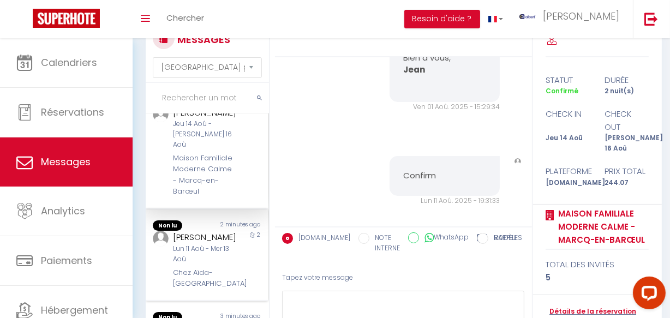
click at [210, 244] on div "Mathilde DUCORNET BOULFROY" at bounding box center [205, 237] width 64 height 13
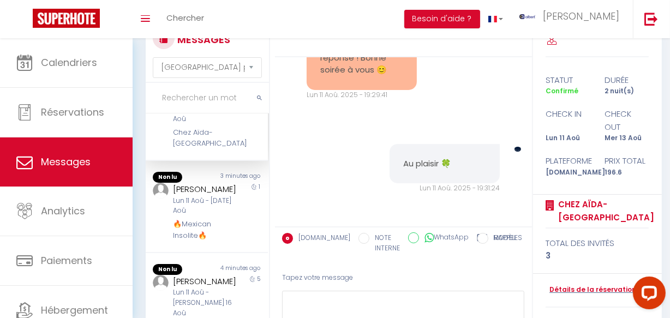
scroll to position [440, 0]
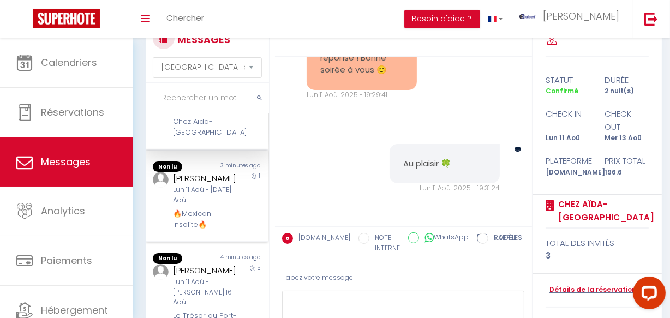
click at [213, 185] on div "[PERSON_NAME]" at bounding box center [205, 178] width 64 height 13
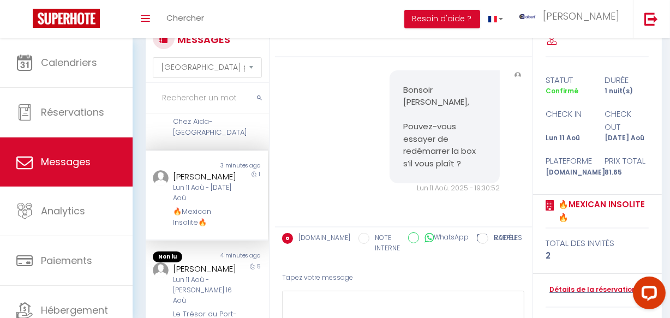
scroll to position [589, 0]
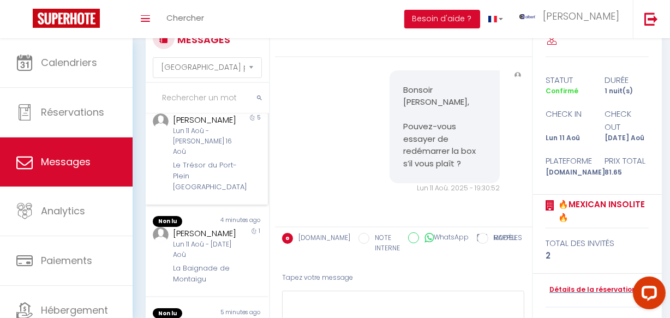
click at [217, 157] on div "Lun 11 Aoû - Sam 16 Aoû" at bounding box center [205, 141] width 64 height 31
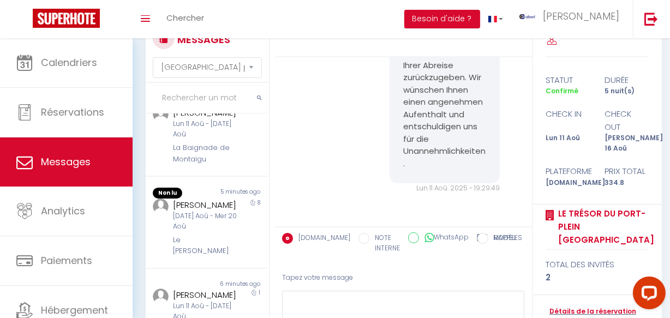
scroll to position [738, 0]
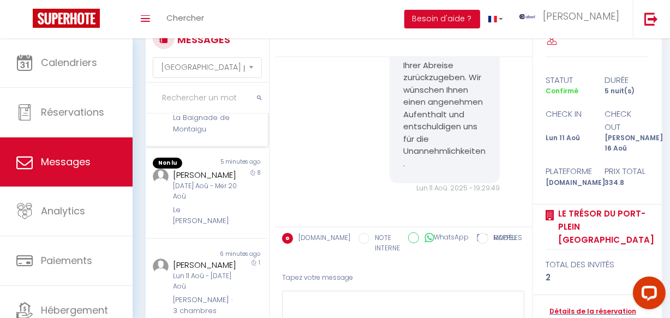
click at [216, 135] on div "La Baignade de Montaigu" at bounding box center [205, 123] width 64 height 22
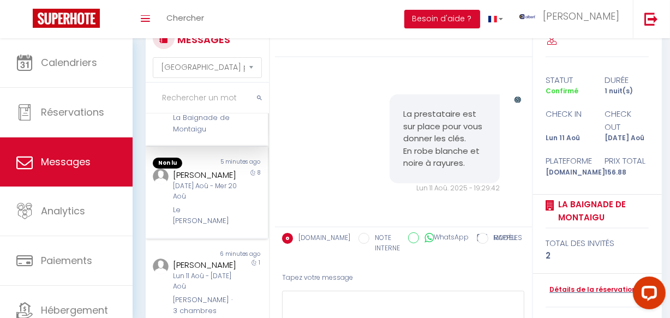
scroll to position [729, 0]
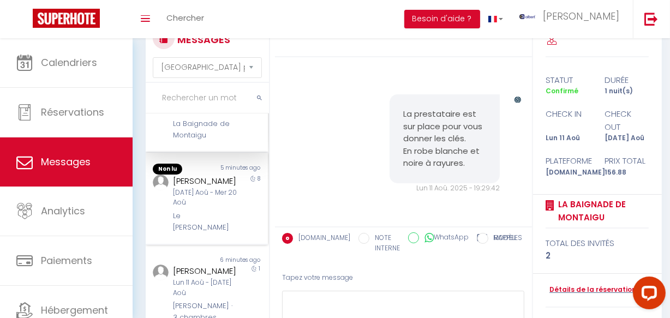
click at [217, 188] on div "[PERSON_NAME]" at bounding box center [205, 181] width 64 height 13
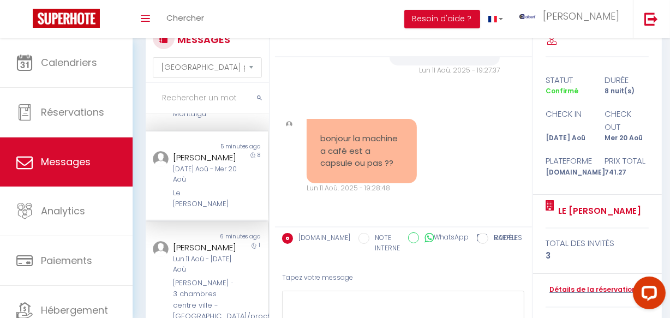
scroll to position [853, 0]
copy div "Le [PERSON_NAME]"
drag, startPoint x: 169, startPoint y: 182, endPoint x: 209, endPoint y: 191, distance: 40.2
click at [209, 191] on div "Martine Turquin-Traore Mar 12 Aoû - Mer 20 Aoû Le Georges Pompidou" at bounding box center [201, 180] width 71 height 58
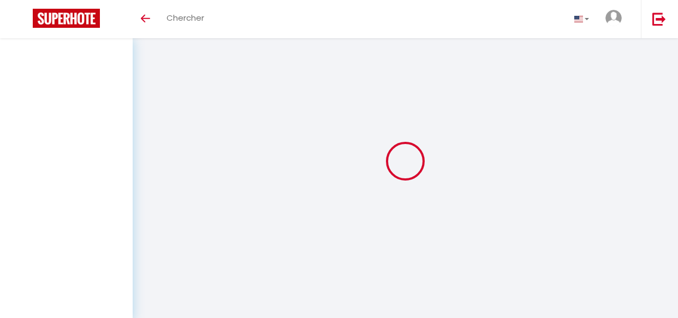
select select "message"
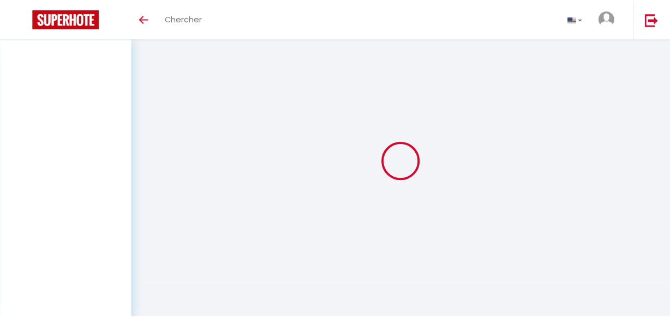
scroll to position [38, 0]
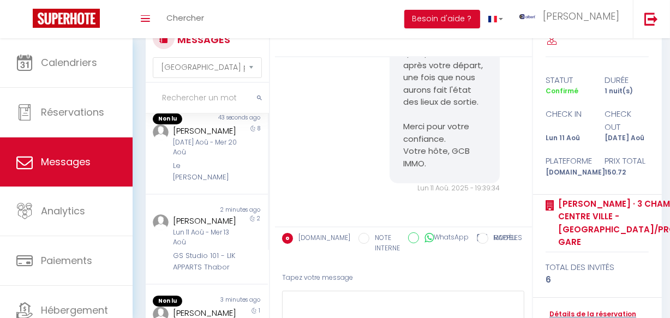
scroll to position [149, 0]
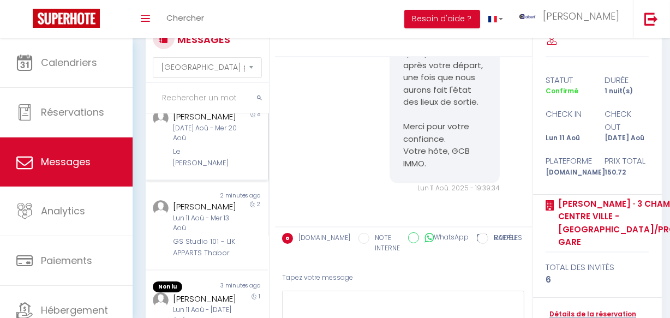
click at [229, 123] on div "[PERSON_NAME]" at bounding box center [205, 116] width 64 height 13
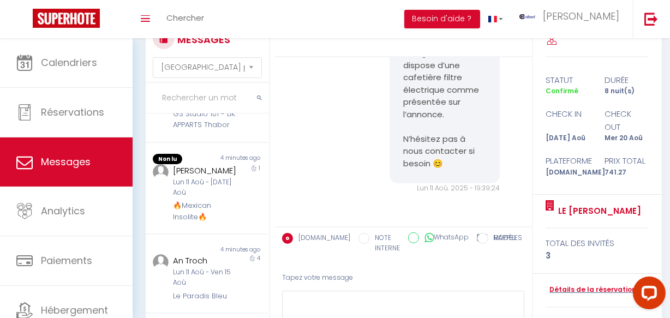
scroll to position [298, 0]
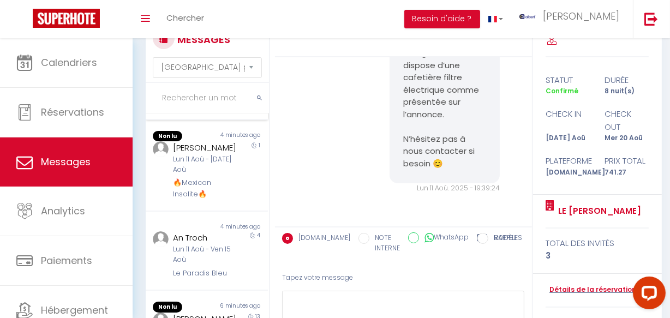
click at [226, 108] on div "GS Studio 101 - LIK APPARTS Thabor" at bounding box center [205, 97] width 64 height 22
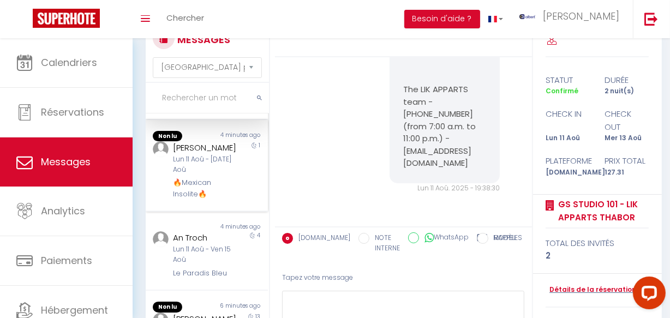
click at [238, 200] on div "1" at bounding box center [253, 170] width 31 height 58
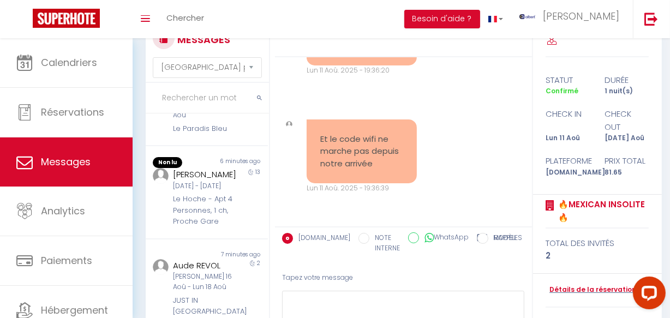
scroll to position [447, 0]
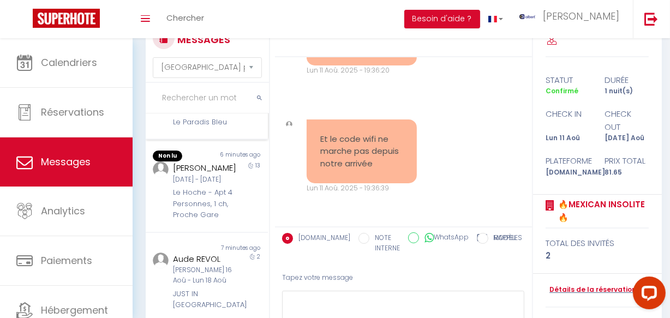
click at [231, 140] on div "Non lu 4 minutes ago An Troch Lun 11 Aoû - Ven 15 Aoû Le Paradis Bleu 4" at bounding box center [207, 100] width 122 height 79
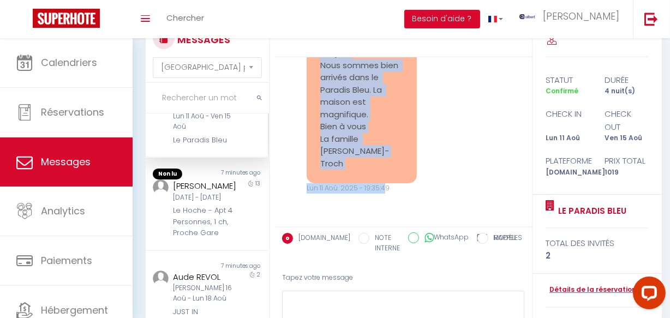
scroll to position [4382, 0]
copy pre "Arrivé Bonjour Nous sommes bien arrivés dans le Paradis Bleu. La maison est mag…"
drag, startPoint x: 314, startPoint y: 189, endPoint x: 349, endPoint y: 158, distance: 46.4
click at [360, 164] on div "Arrivé Bonjour Nous sommes bien arrivés dans le Paradis Bleu. La maison est mag…" at bounding box center [362, 96] width 110 height 175
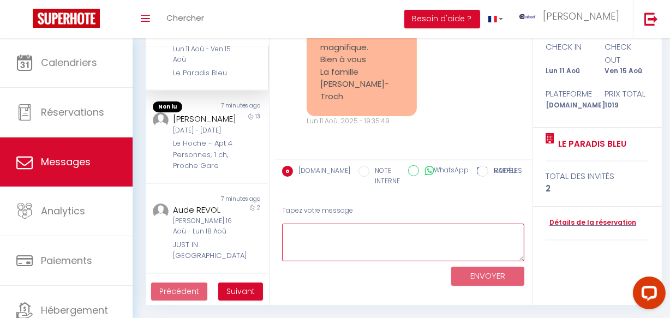
click at [341, 247] on textarea at bounding box center [403, 243] width 243 height 38
paste textarea "Bonsoir Bien reçu pour votre arrivée, nous sommes ravis de savoir que le logeme…"
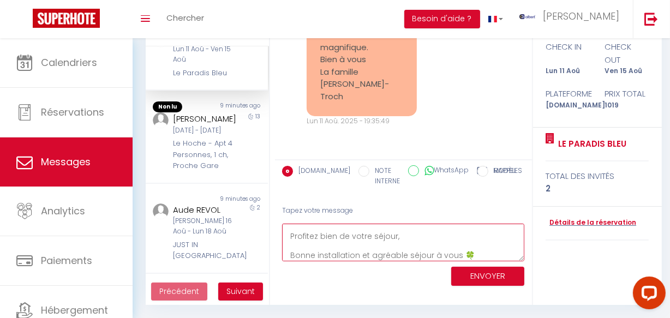
click at [341, 247] on textarea "Bonsoir Bien reçu pour votre arrivée, nous sommes ravis de savoir que le logeme…" at bounding box center [403, 243] width 243 height 38
click at [339, 229] on textarea "Bonsoir Bien reçu pour votre arrivée, nous sommes ravis de savoir que le logeme…" at bounding box center [403, 243] width 243 height 38
type textarea "Bonsoir An, Bien reçu pour votre arrivée, nous sommes ravis de savoir que le lo…"
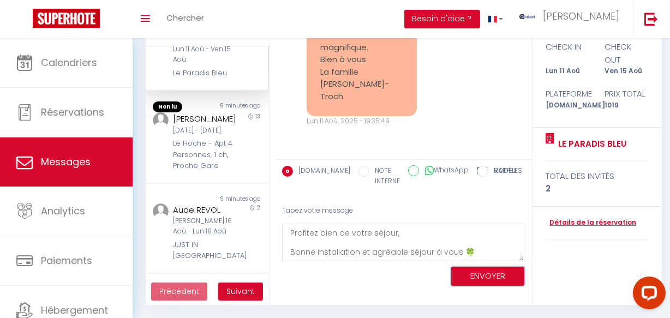
click at [494, 278] on button "ENVOYER" at bounding box center [488, 276] width 73 height 19
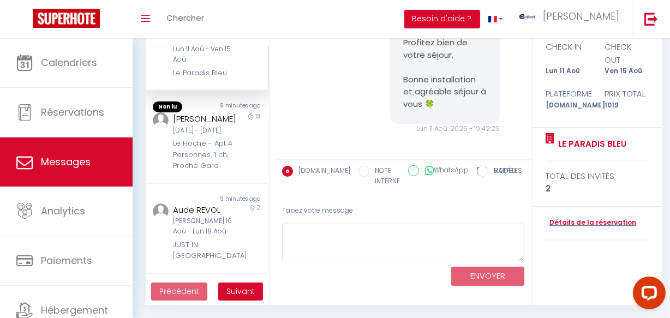
scroll to position [4647, 0]
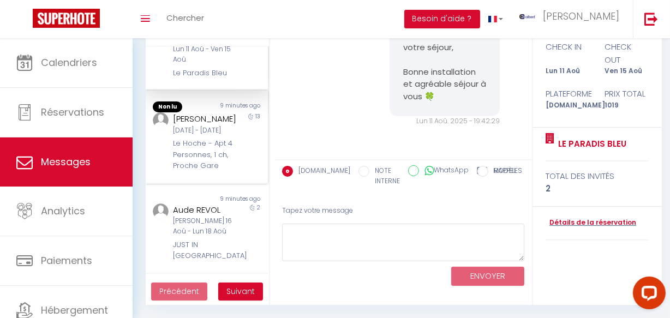
click at [246, 172] on div "13" at bounding box center [253, 142] width 31 height 60
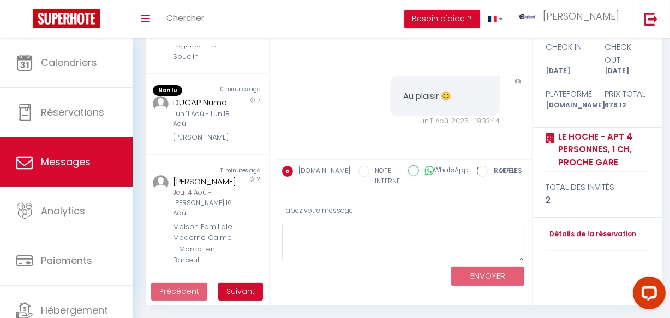
scroll to position [803, 0]
click at [222, 105] on div "DUCAP Numa" at bounding box center [205, 102] width 64 height 13
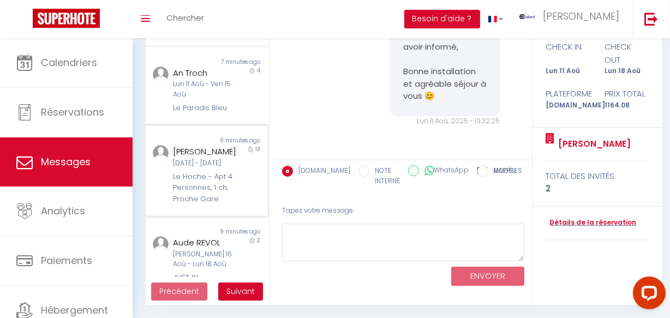
scroll to position [503, 0]
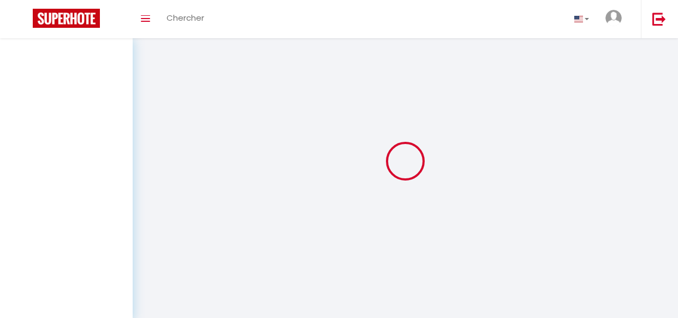
select select "message"
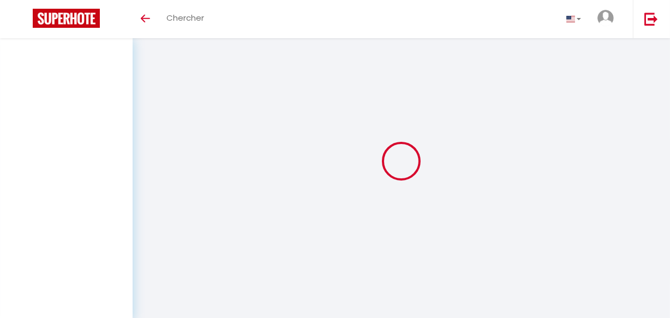
scroll to position [38, 0]
select select "message"
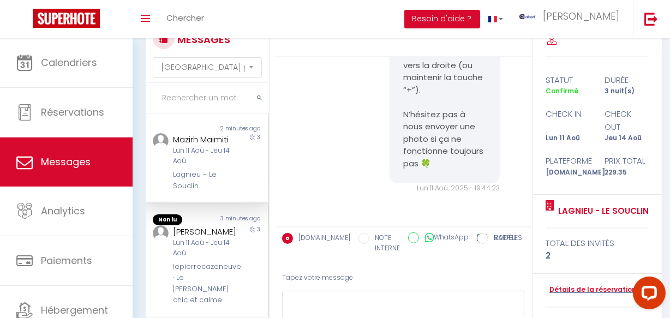
click at [206, 271] on div "Lokman Haouara Lun 11 Aoû - Jeu 14 Aoû lepierrecazeneuve · Le [PERSON_NAME] chi…" at bounding box center [201, 265] width 71 height 81
